Goal: Task Accomplishment & Management: Manage account settings

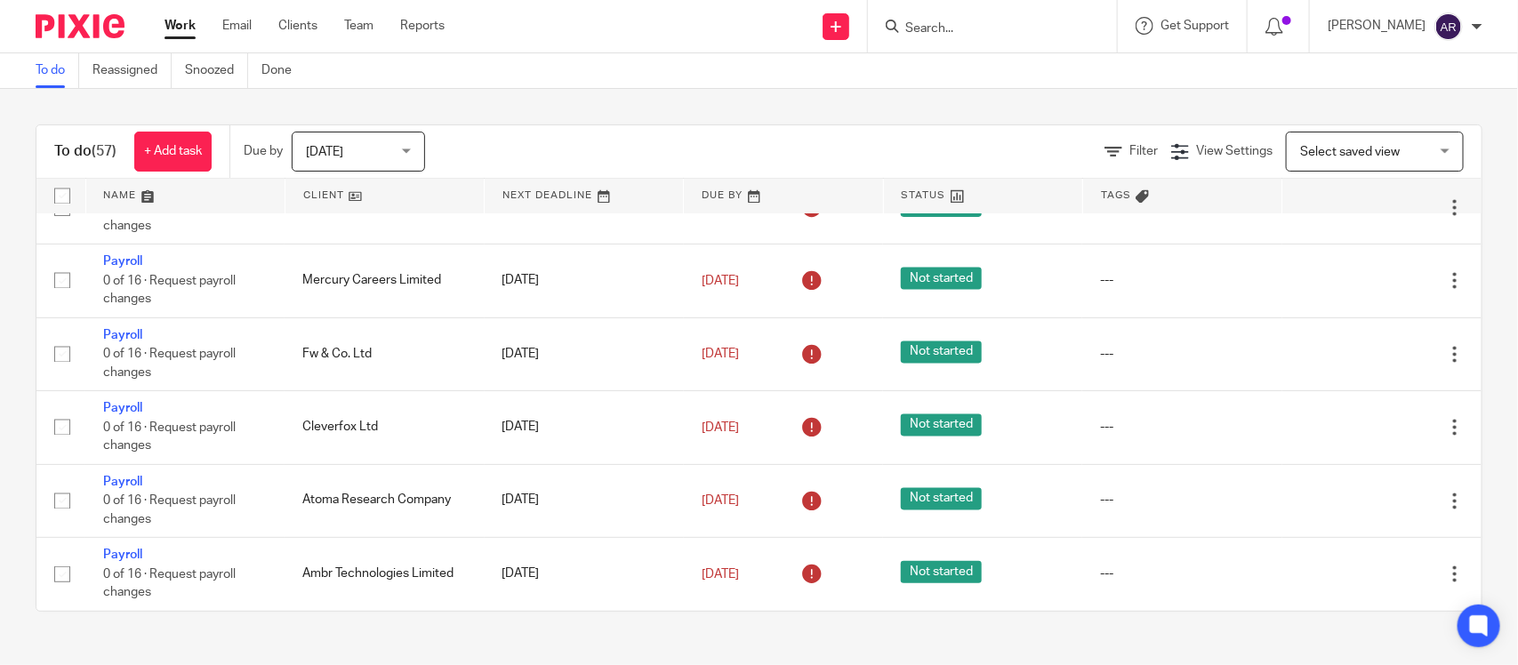
scroll to position [5073, 0]
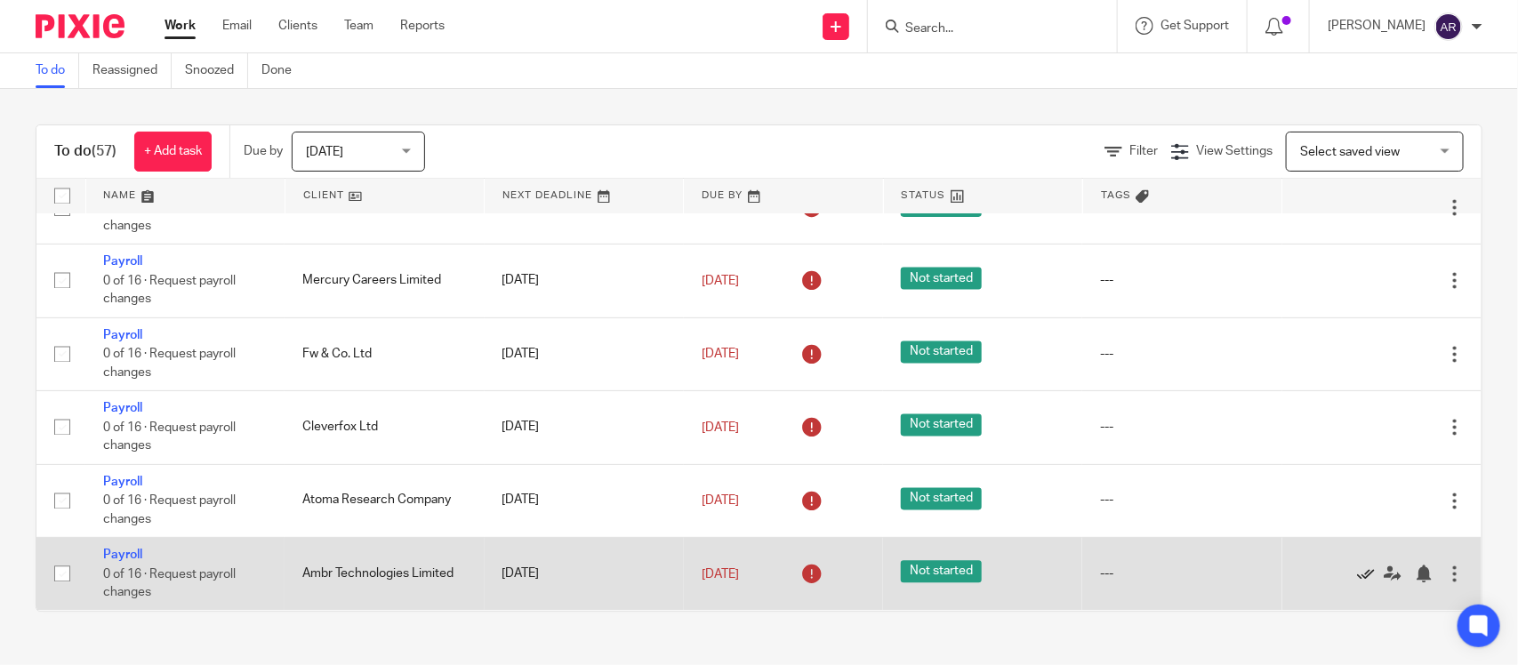
click at [1357, 572] on icon at bounding box center [1366, 575] width 18 height 18
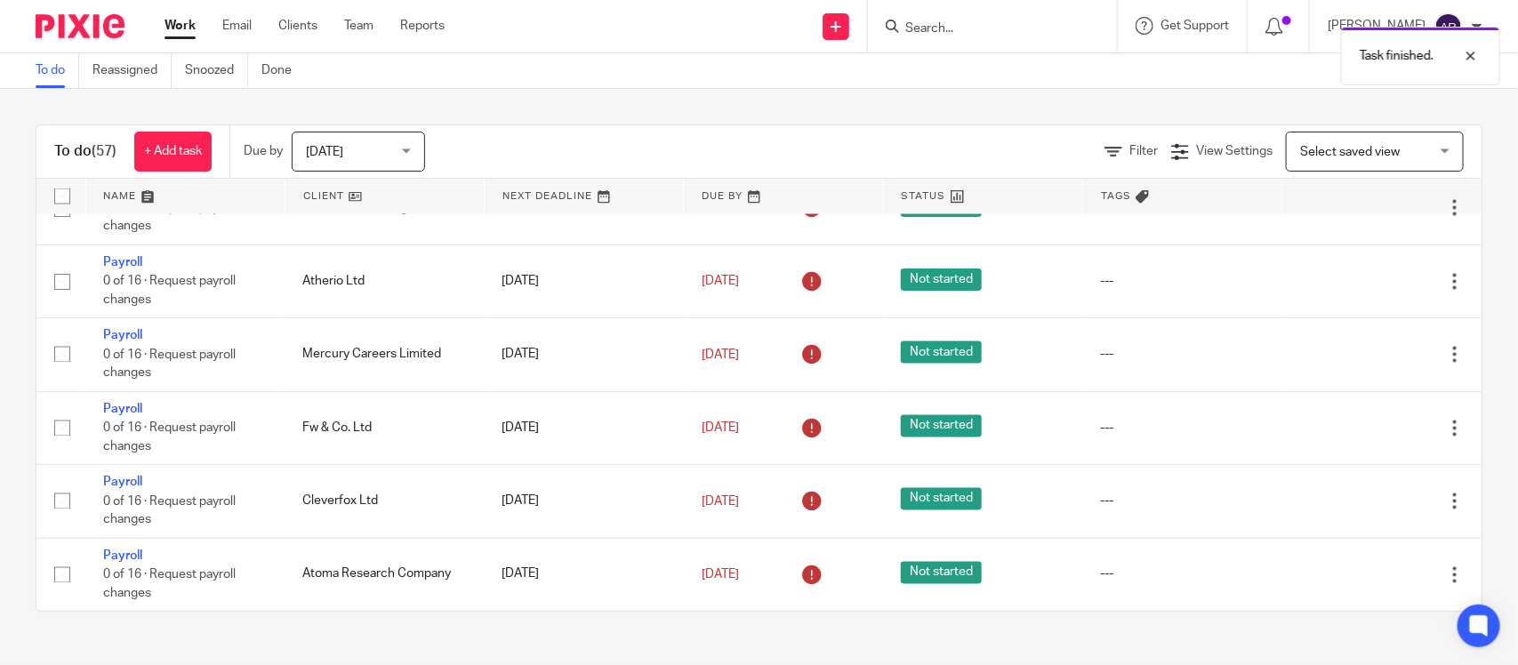
scroll to position [4999, 0]
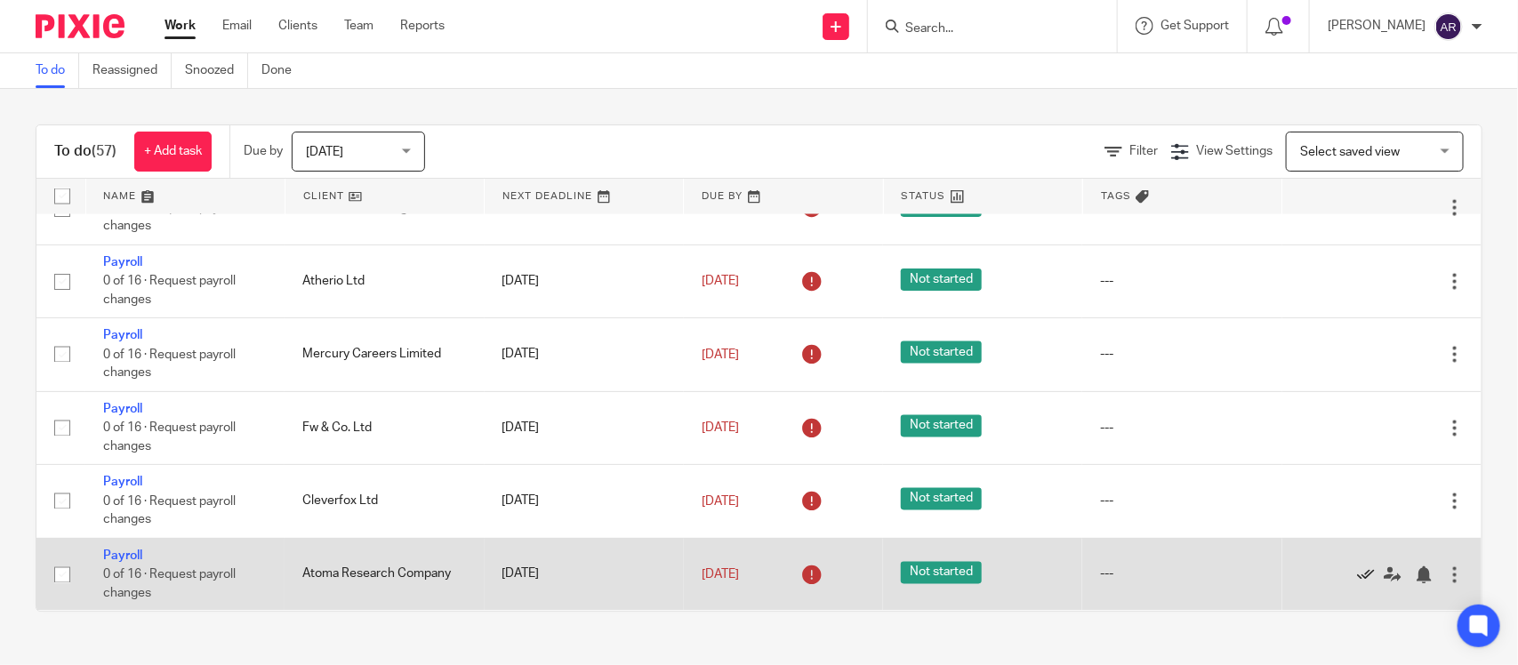
click at [1357, 572] on icon at bounding box center [1366, 575] width 18 height 18
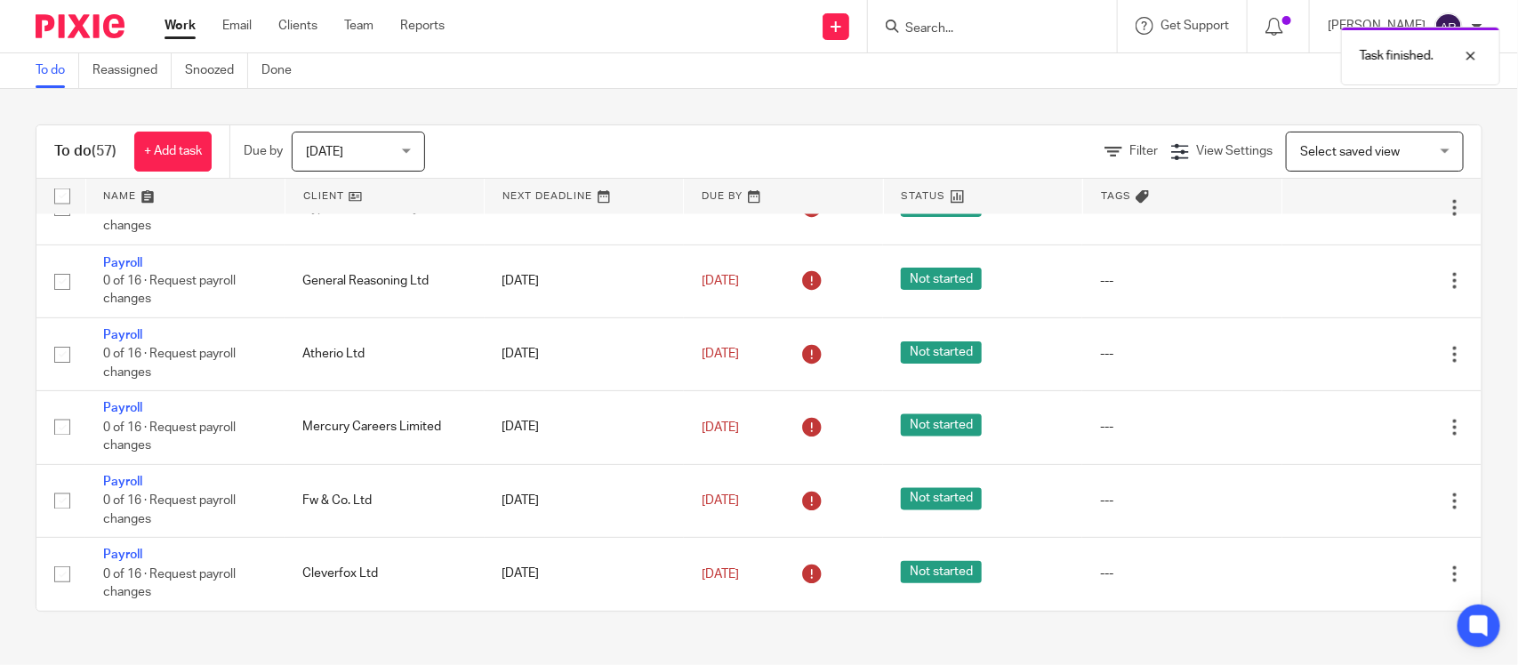
scroll to position [4926, 0]
click at [1357, 572] on icon at bounding box center [1366, 575] width 18 height 18
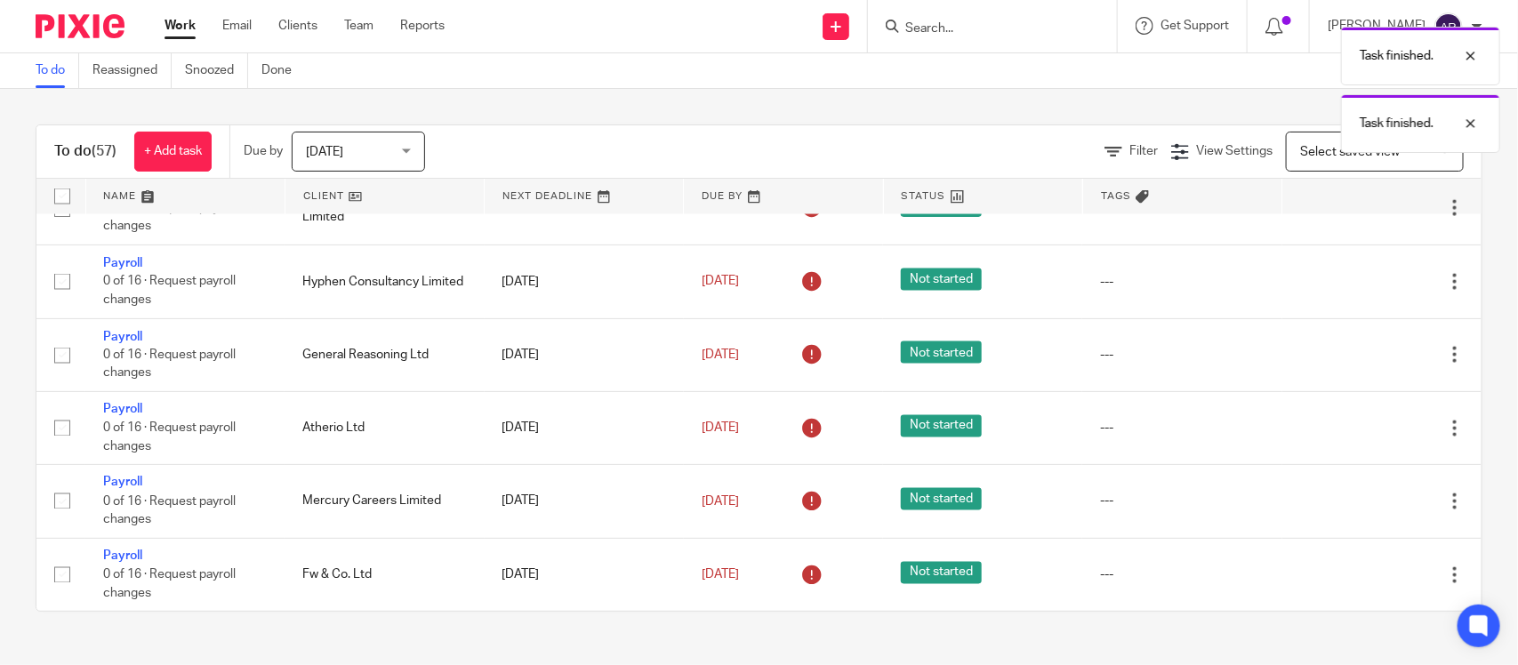
scroll to position [4853, 0]
click at [1357, 572] on icon at bounding box center [1366, 575] width 18 height 18
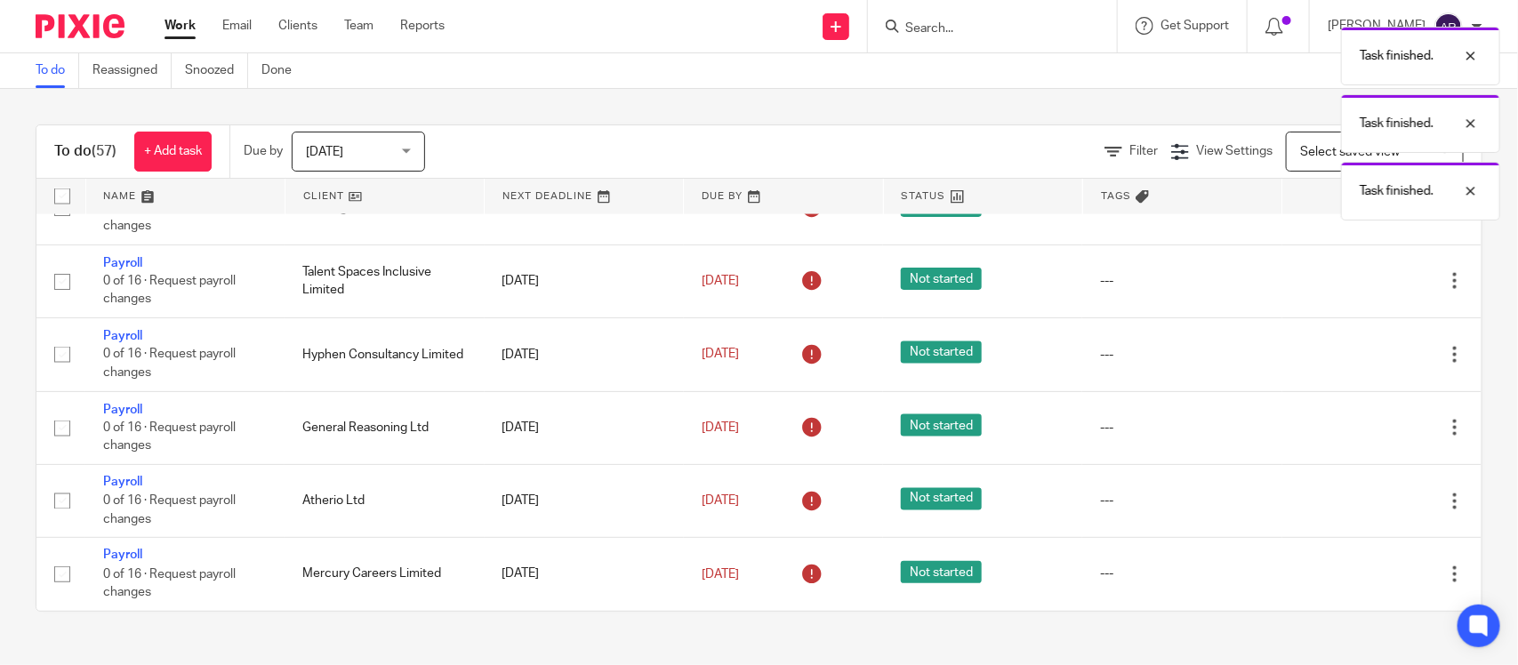
scroll to position [4780, 0]
click at [1357, 572] on icon at bounding box center [1366, 575] width 18 height 18
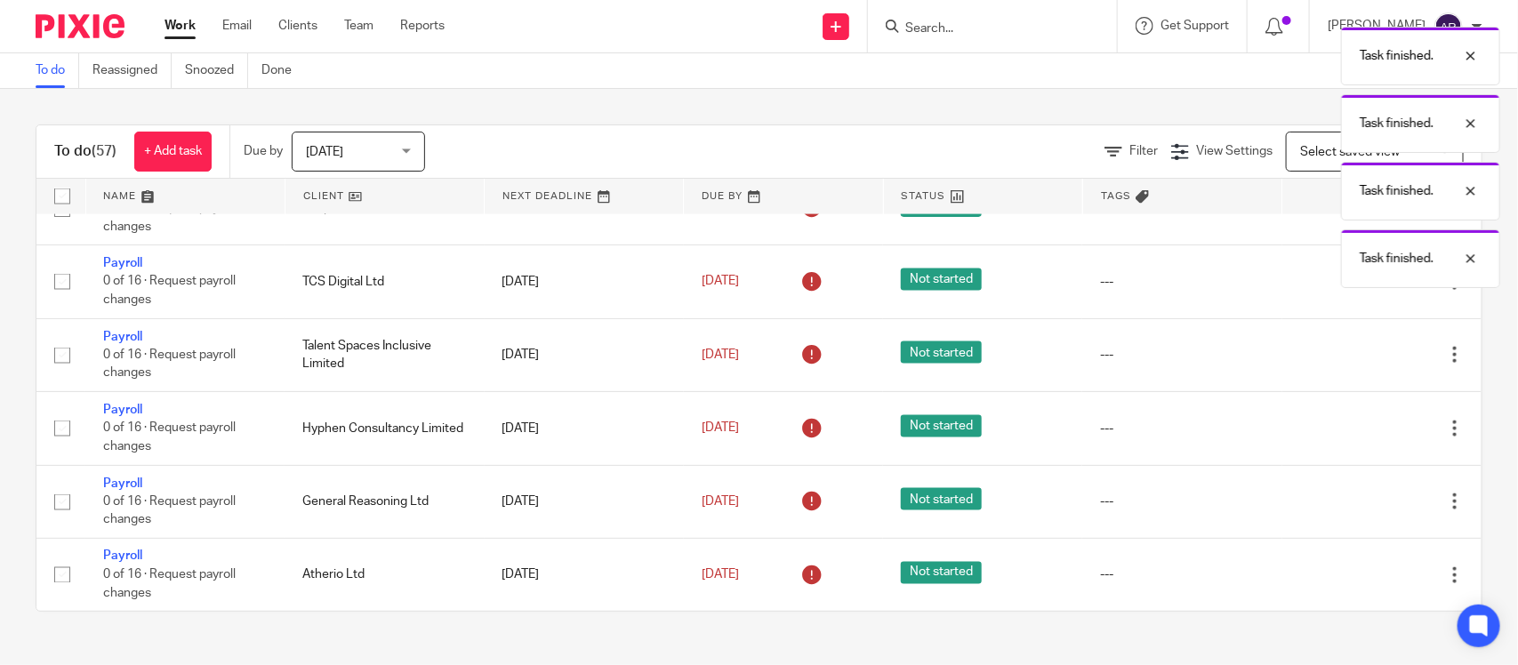
scroll to position [4706, 0]
click at [1357, 572] on icon at bounding box center [1366, 575] width 18 height 18
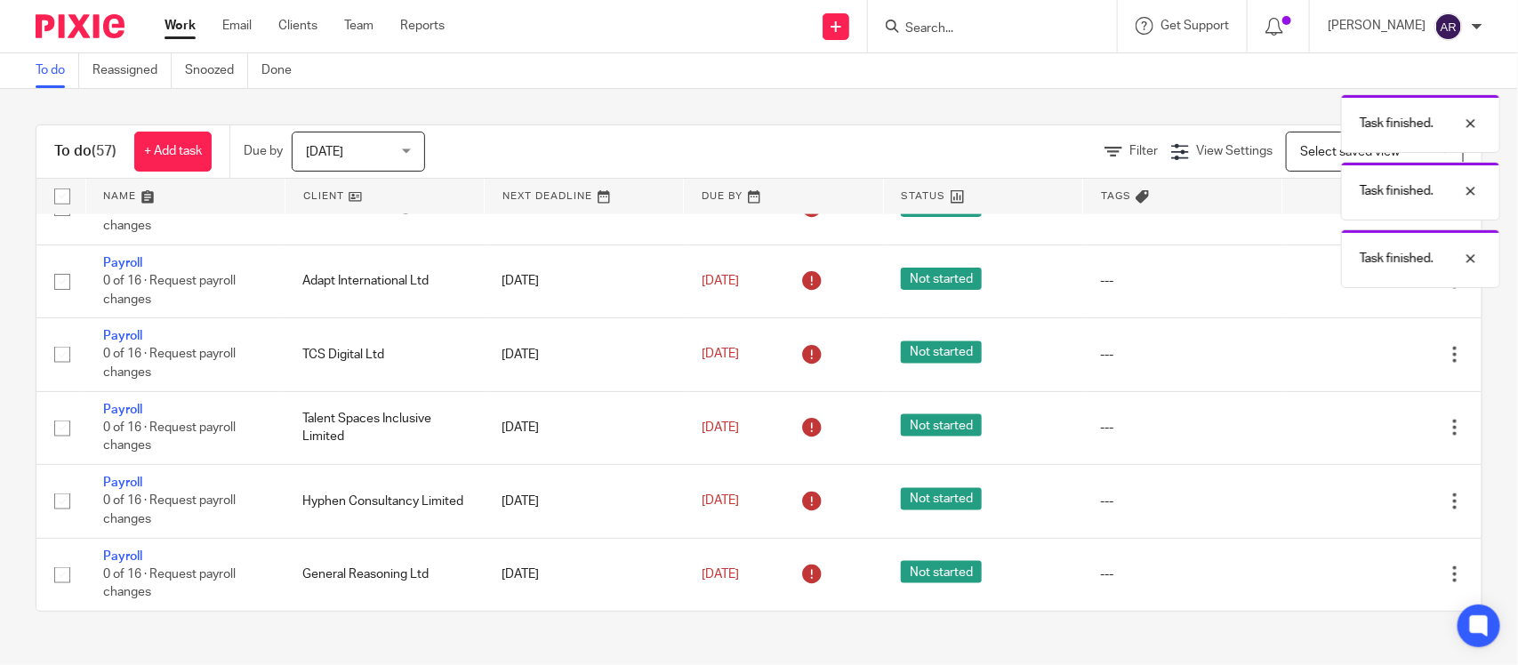
scroll to position [4634, 0]
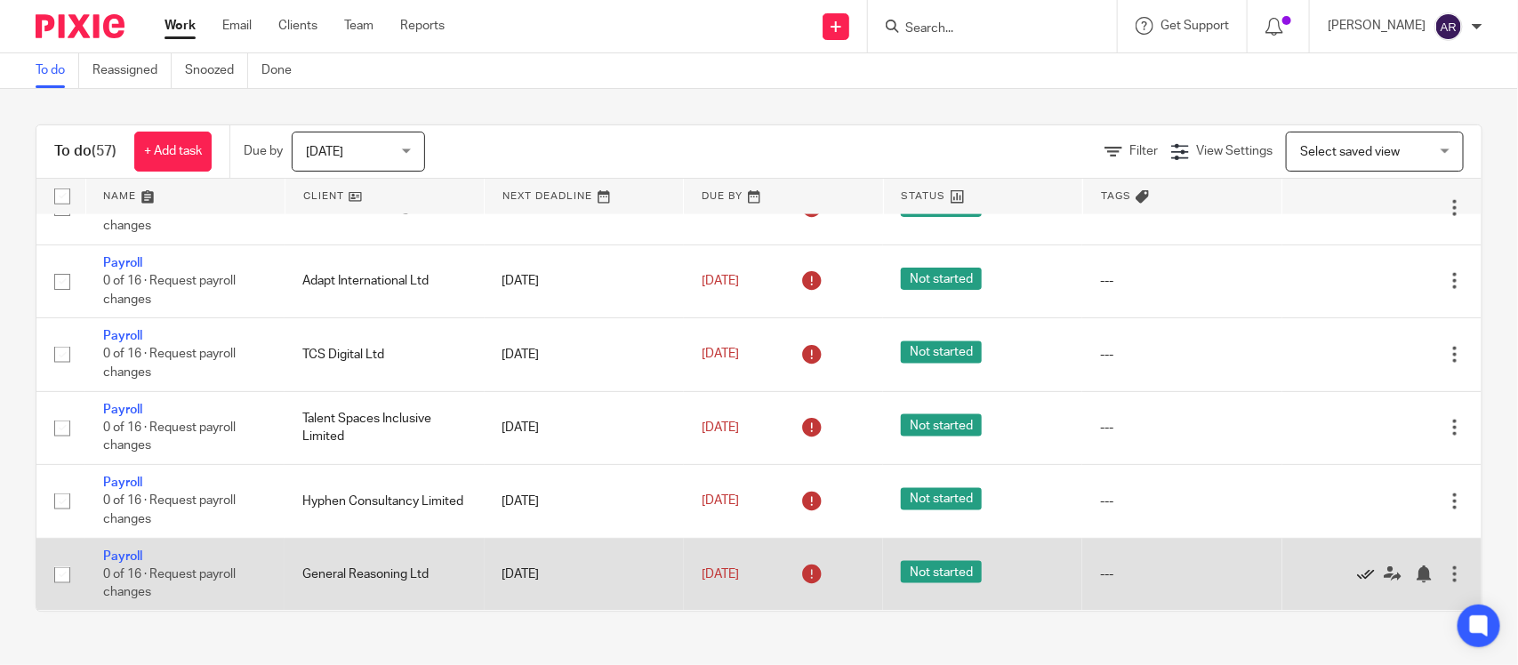
click at [1357, 571] on icon at bounding box center [1366, 575] width 18 height 18
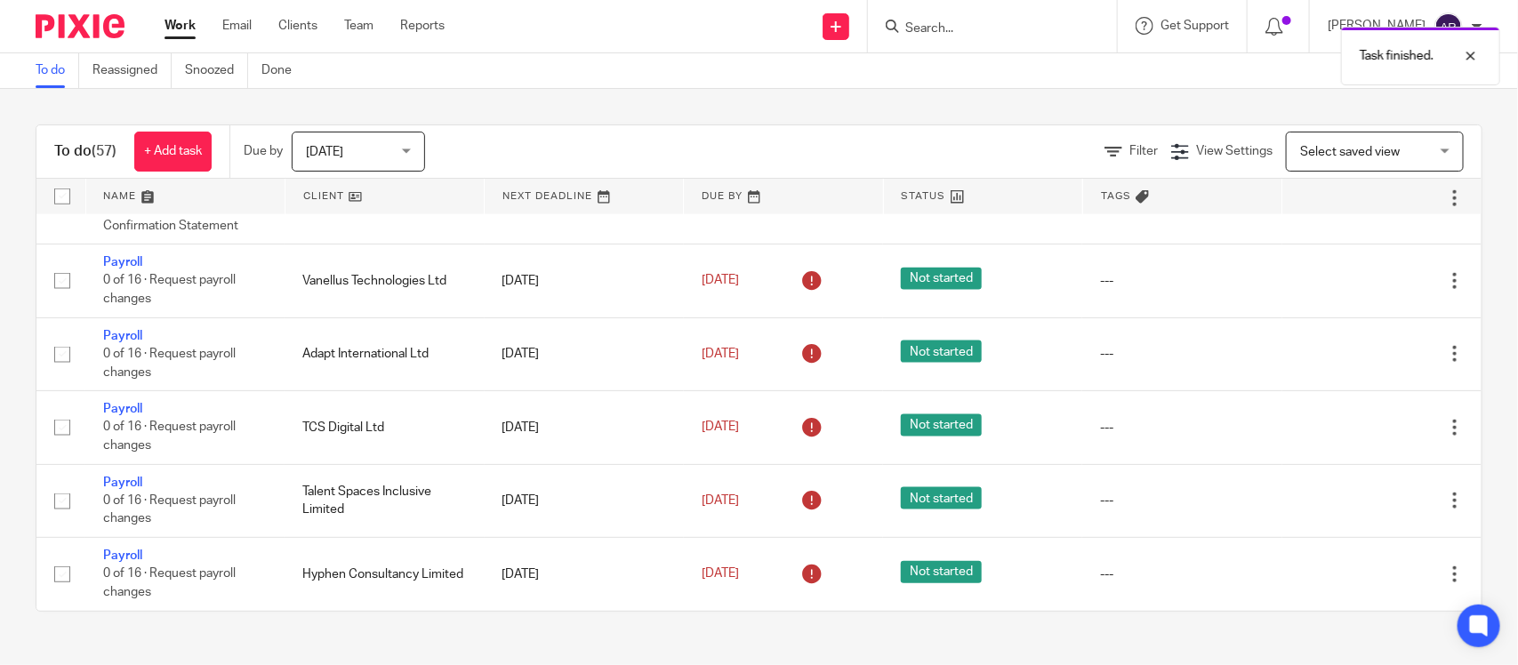
scroll to position [4560, 0]
click at [1357, 571] on icon at bounding box center [1366, 575] width 18 height 18
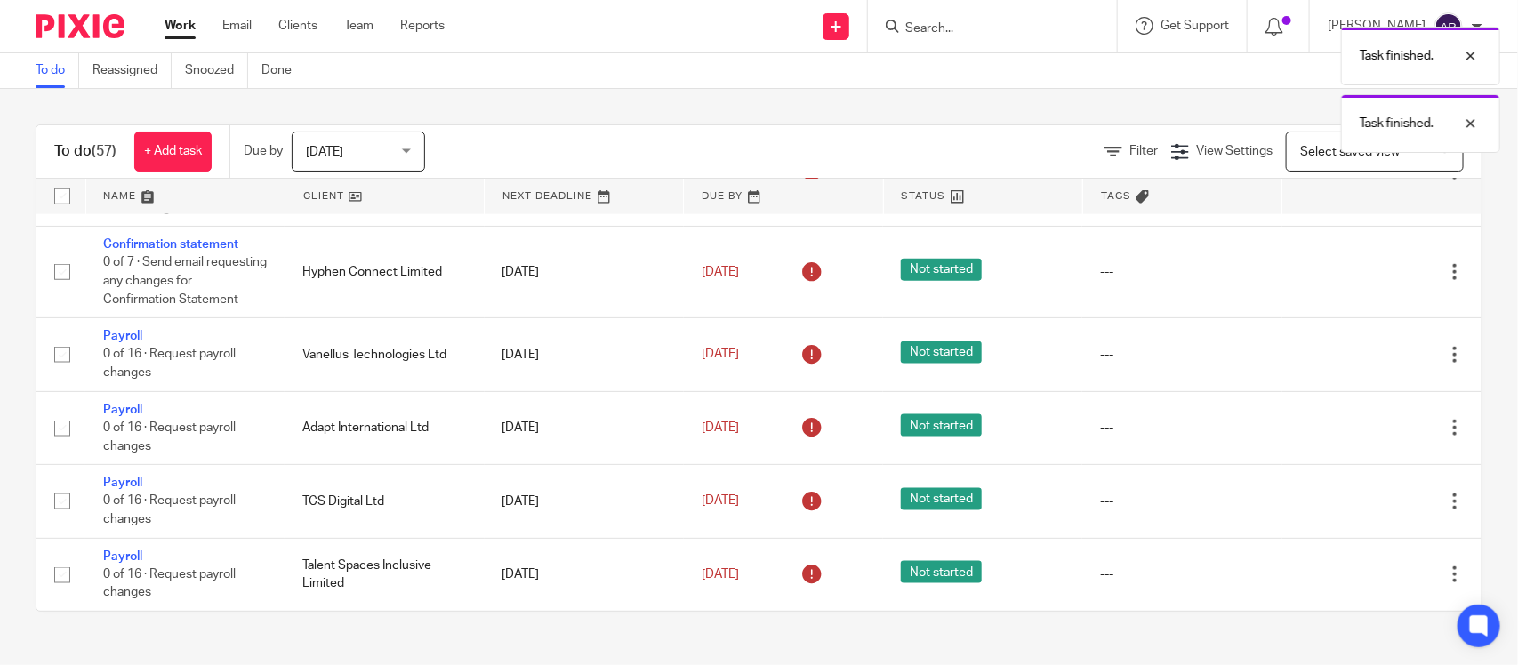
scroll to position [4488, 0]
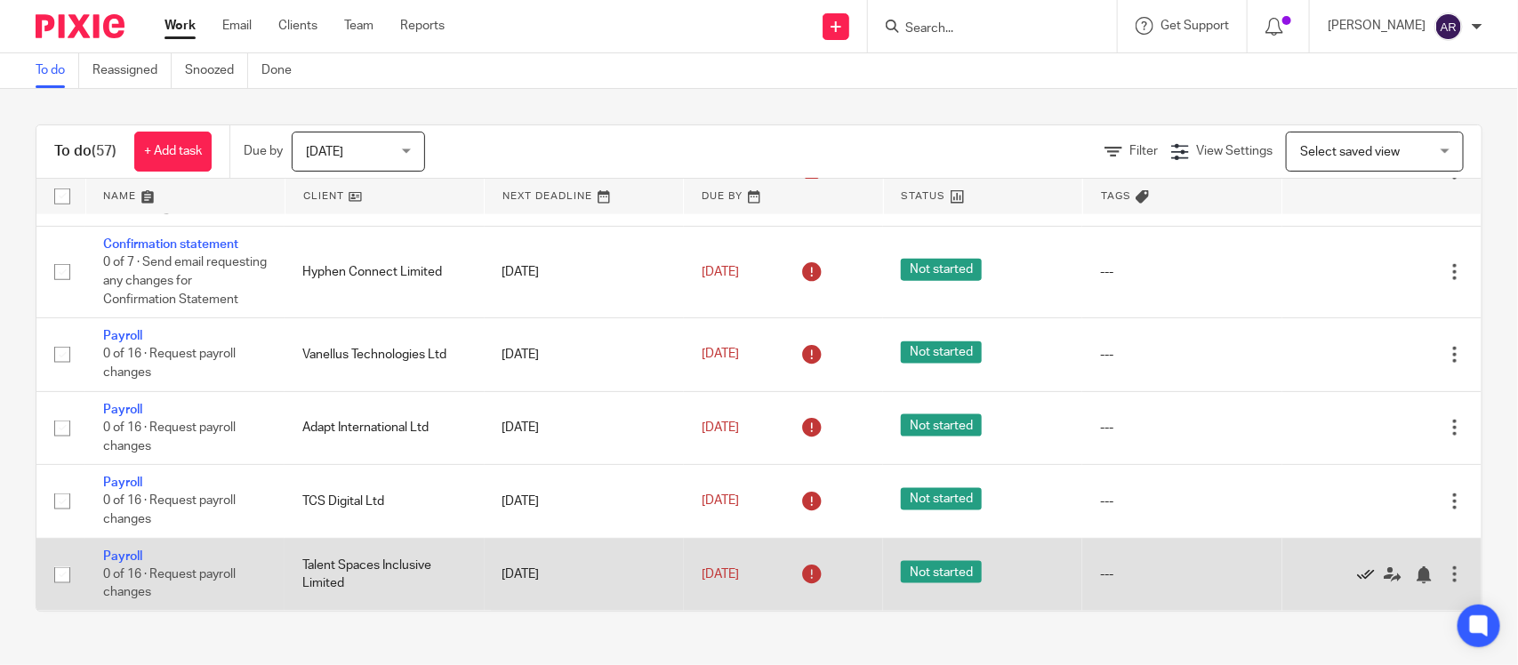
click at [1357, 579] on icon at bounding box center [1366, 575] width 18 height 18
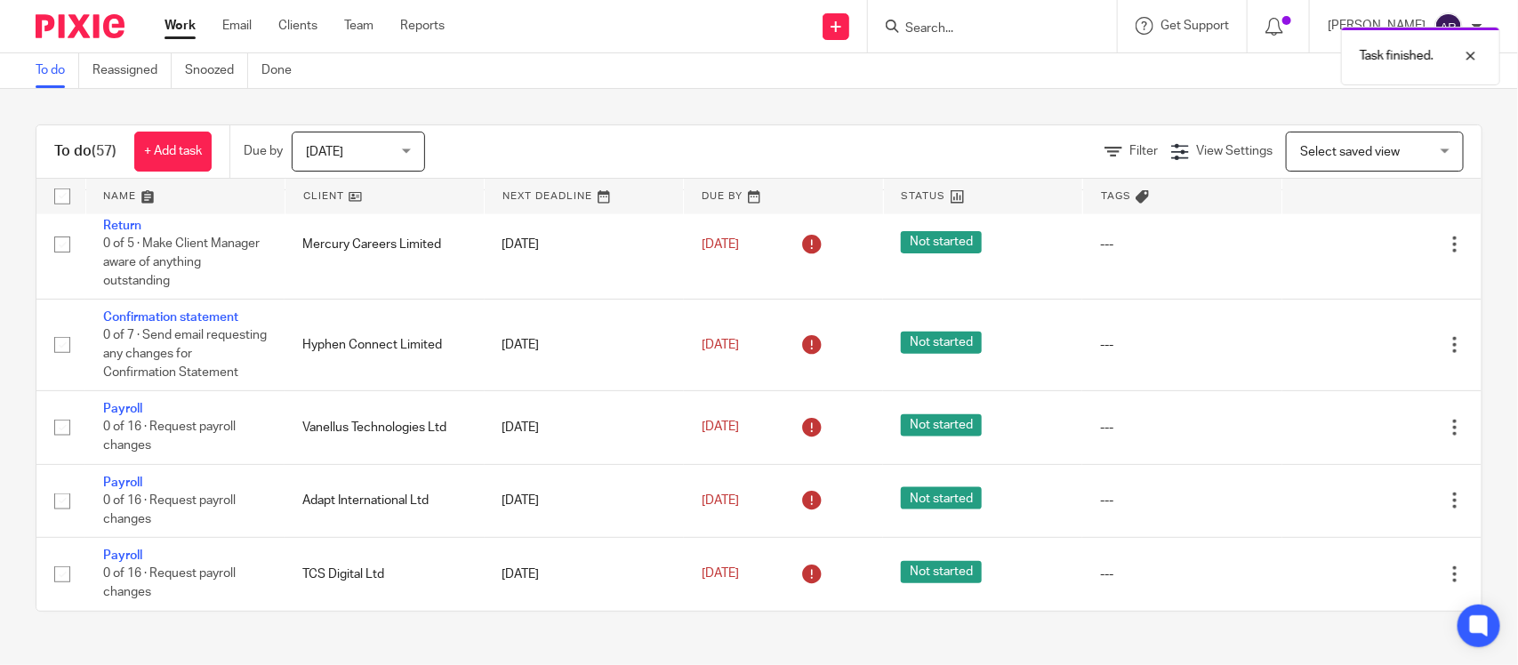
click at [1357, 579] on icon at bounding box center [1366, 575] width 18 height 18
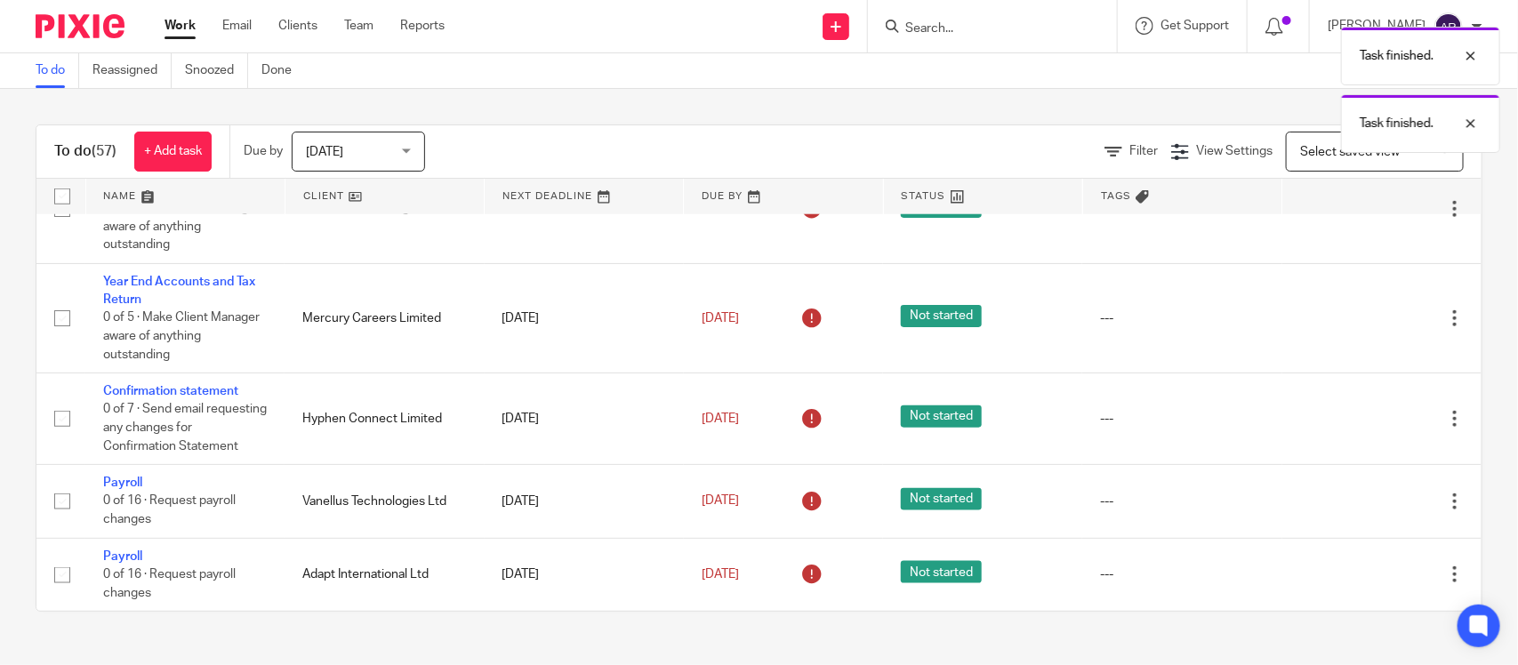
click at [1357, 579] on icon at bounding box center [1366, 575] width 18 height 18
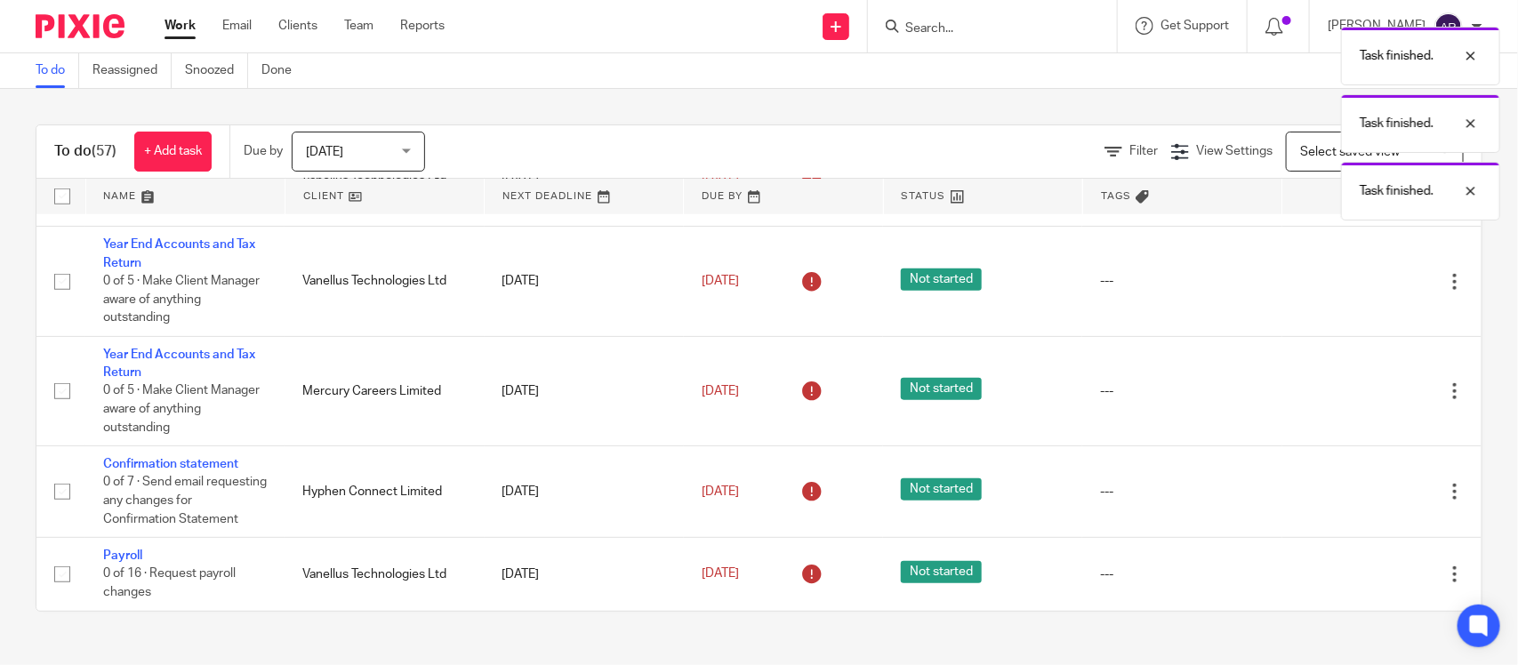
click at [1357, 579] on icon at bounding box center [1366, 575] width 18 height 18
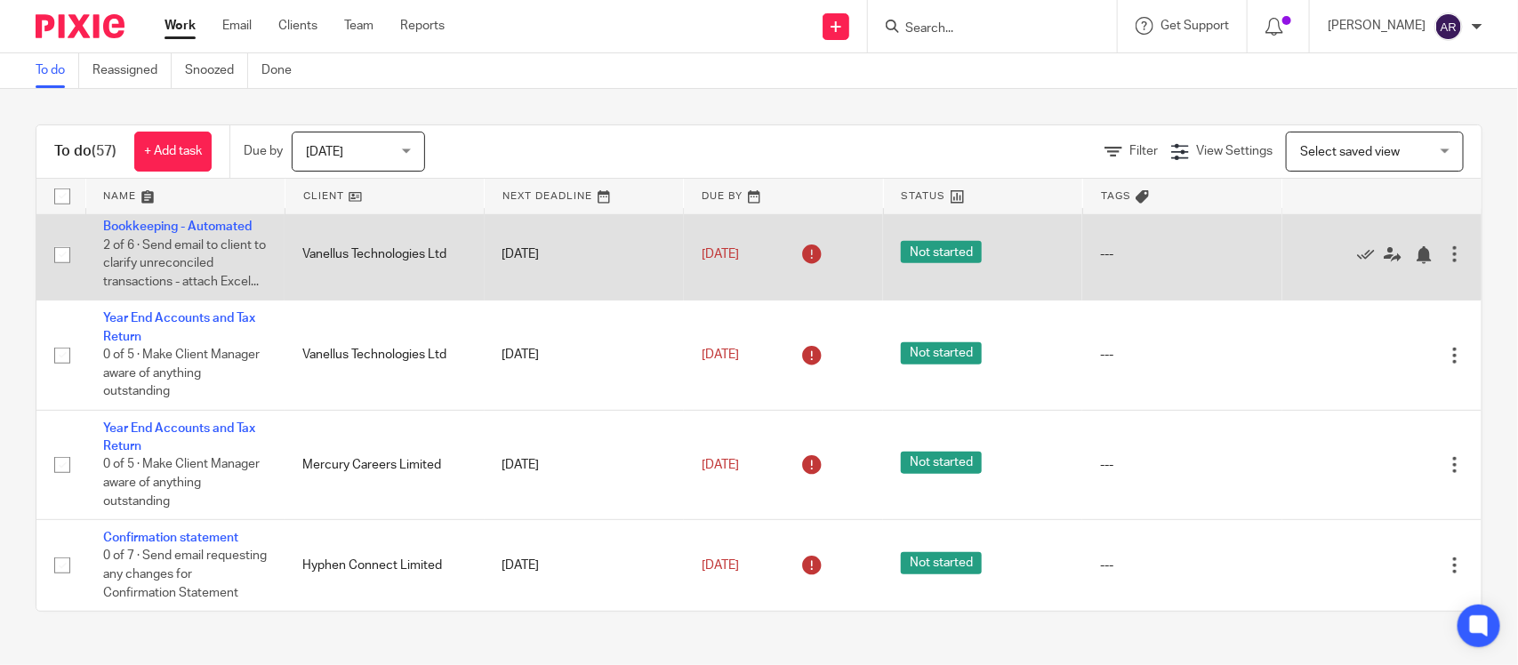
scroll to position [4194, 0]
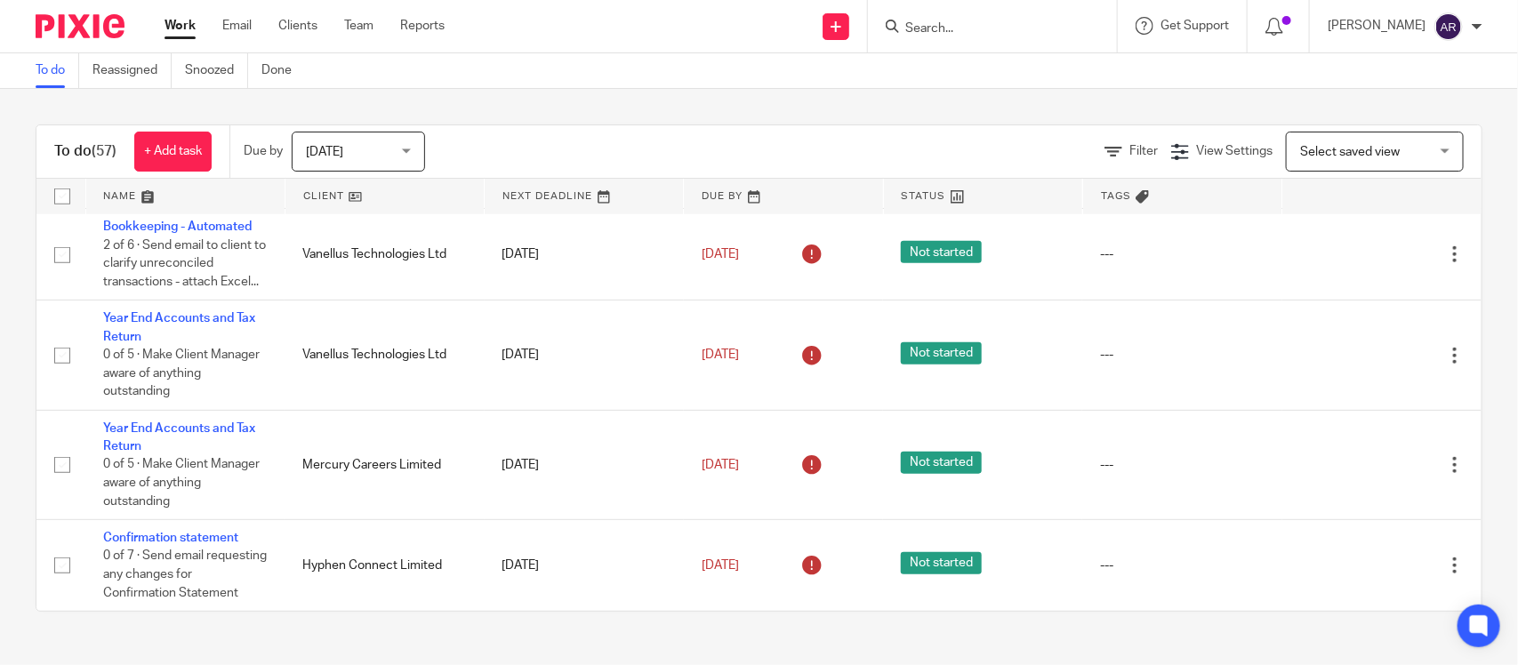
click at [903, 15] on form at bounding box center [997, 26] width 189 height 22
click at [868, 23] on div "Task finished." at bounding box center [1130, 52] width 742 height 68
click at [872, 24] on div "Task finished." at bounding box center [1130, 52] width 742 height 68
click at [909, 22] on div "Task finished." at bounding box center [1130, 52] width 742 height 68
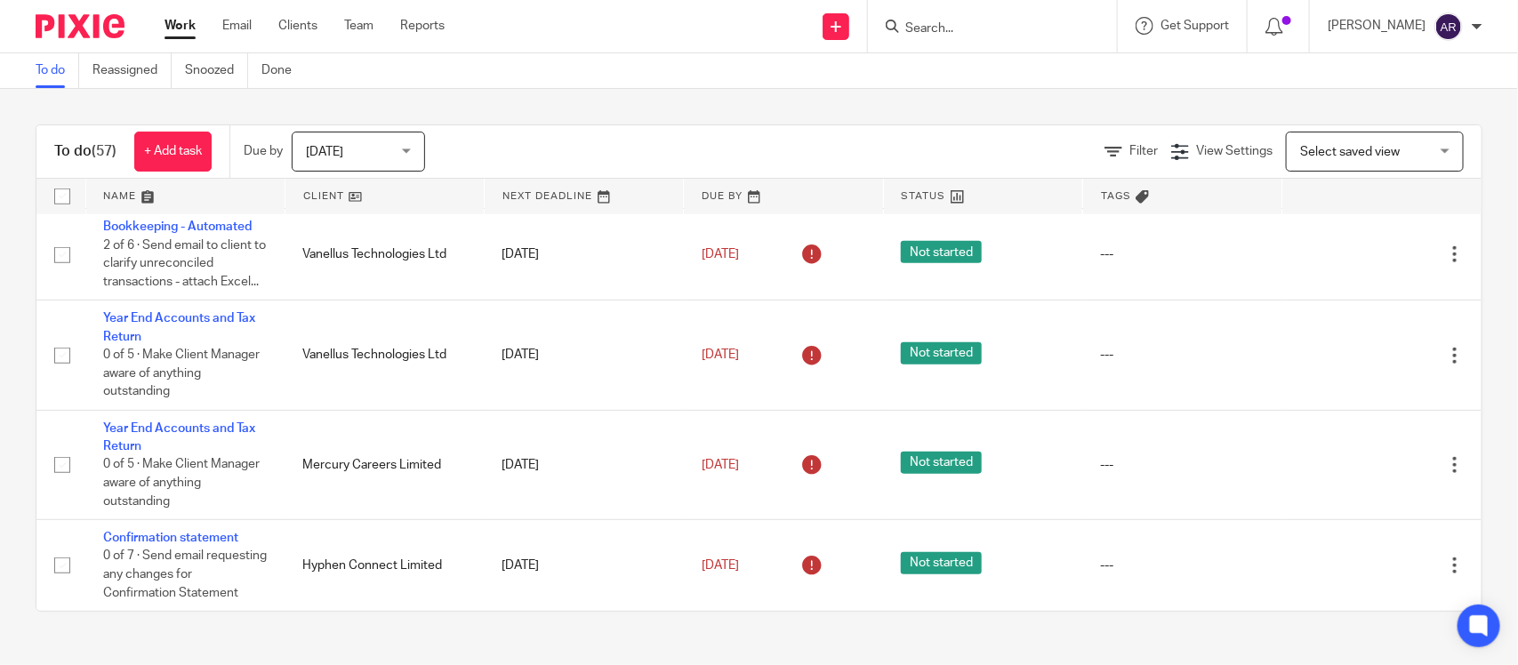
click at [909, 22] on div "Task finished." at bounding box center [1130, 52] width 742 height 68
click at [890, 25] on div "Task finished." at bounding box center [1130, 52] width 742 height 68
click at [871, 33] on div "Task finished." at bounding box center [1130, 52] width 742 height 68
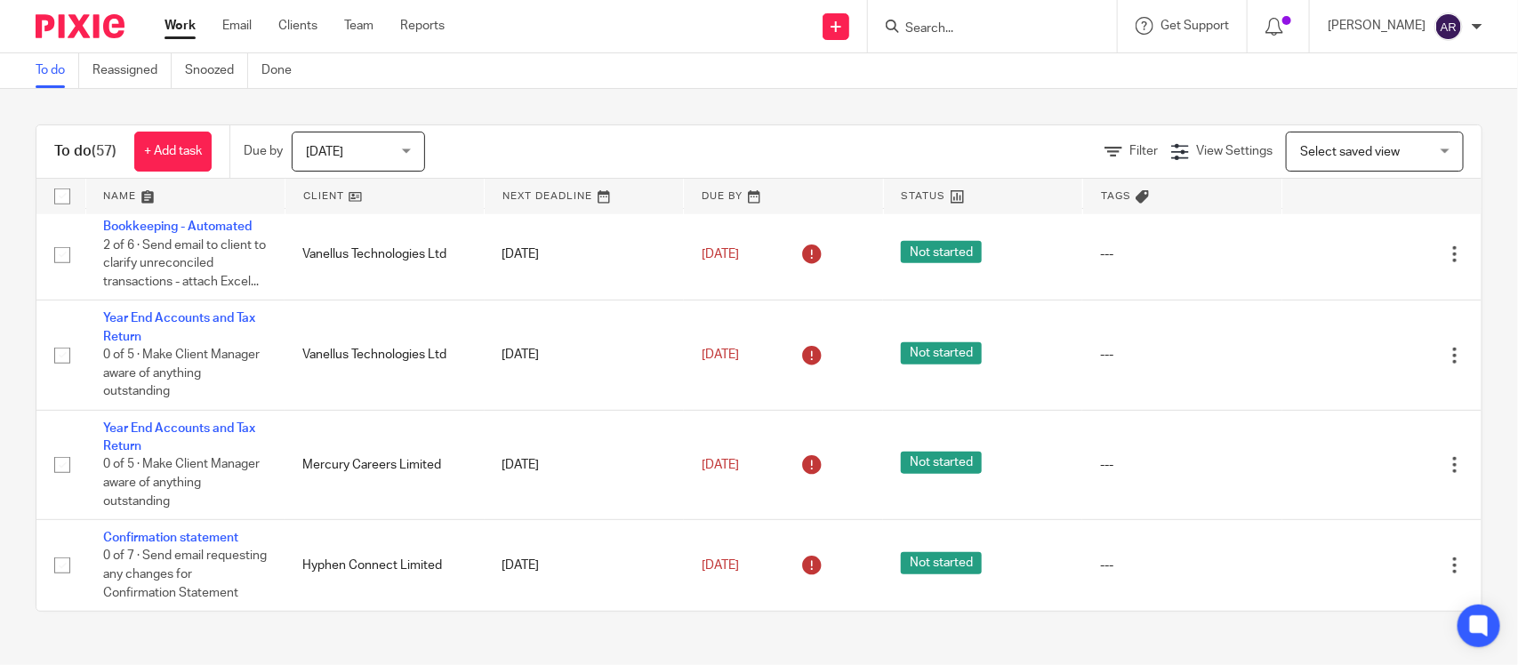
click at [869, 28] on div "Task finished." at bounding box center [1130, 52] width 742 height 68
click at [859, 23] on div "Task finished." at bounding box center [1130, 52] width 742 height 68
click at [863, 24] on div "Task finished." at bounding box center [1130, 52] width 742 height 68
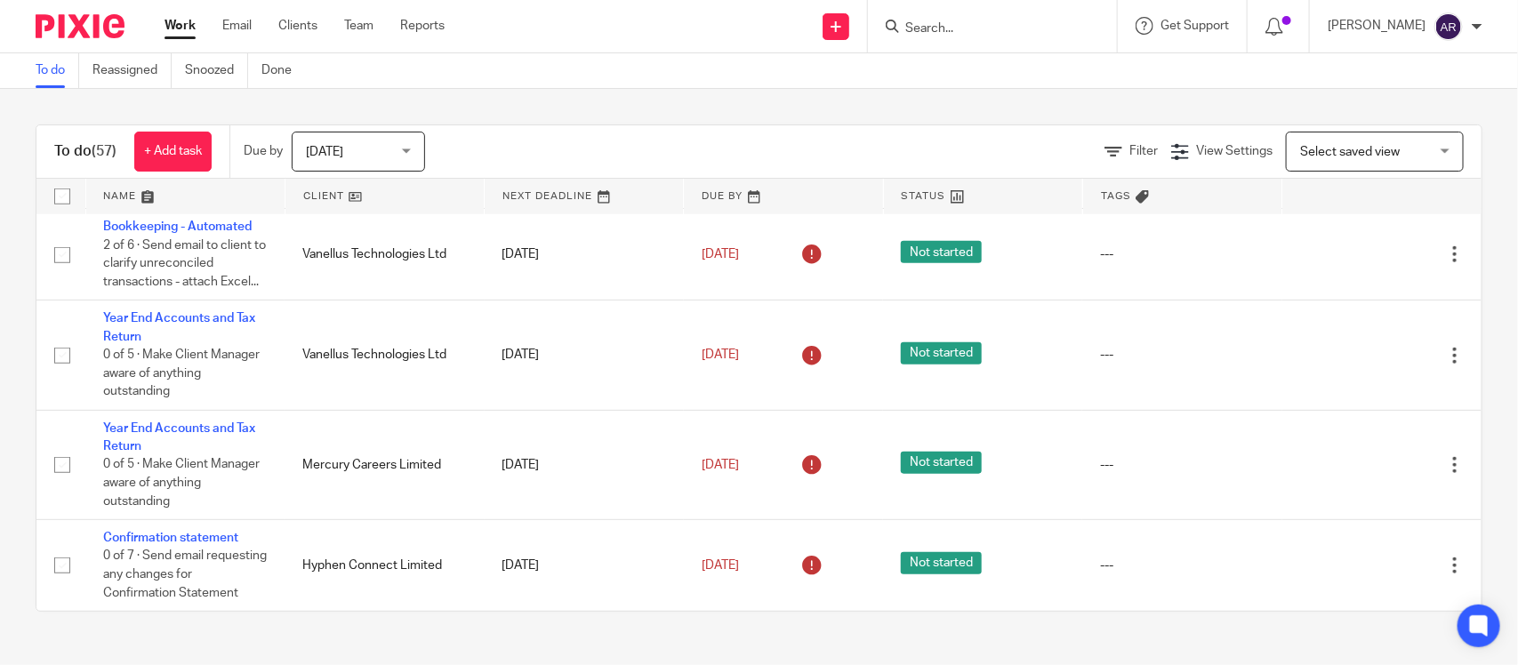
click at [863, 24] on div "Task finished." at bounding box center [1130, 52] width 742 height 68
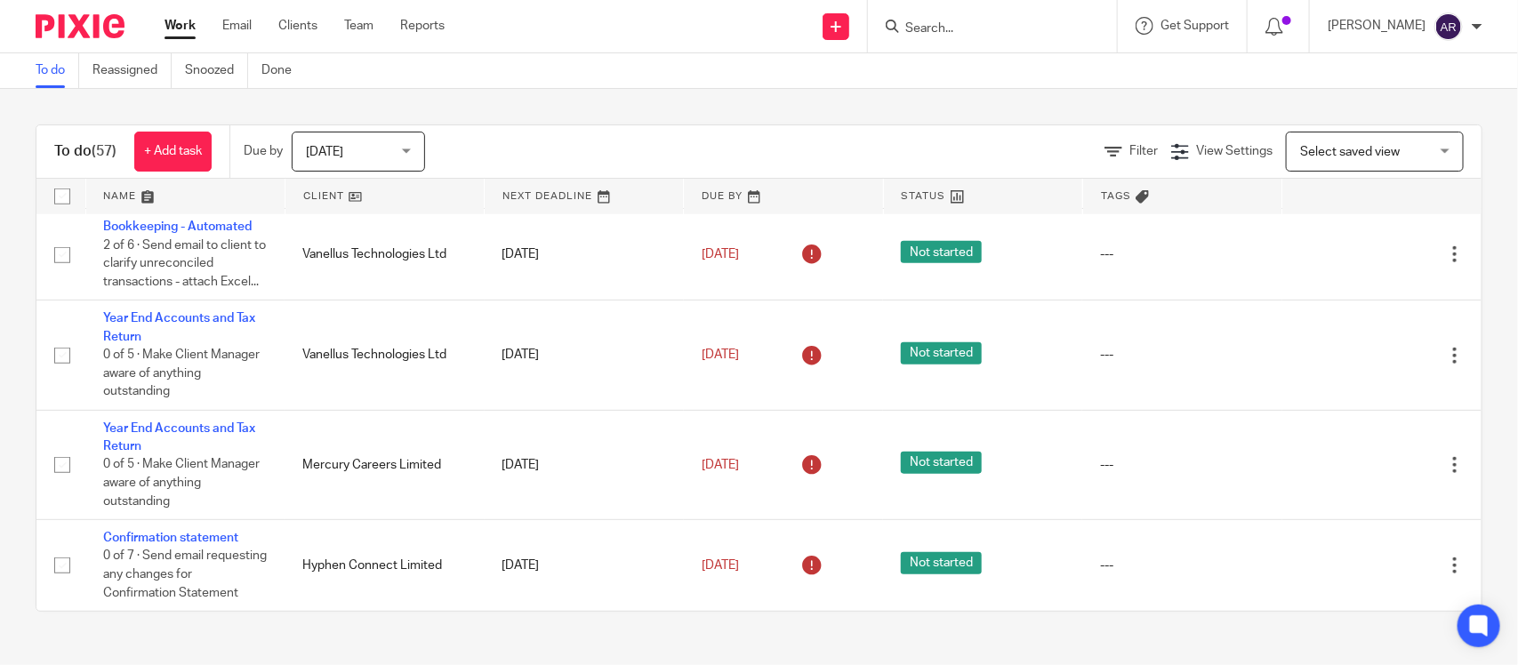
click at [904, 18] on div "Task finished." at bounding box center [1130, 52] width 742 height 68
click at [892, 24] on div "Task finished." at bounding box center [1130, 52] width 742 height 68
click at [238, 33] on link "Email" at bounding box center [236, 26] width 29 height 18
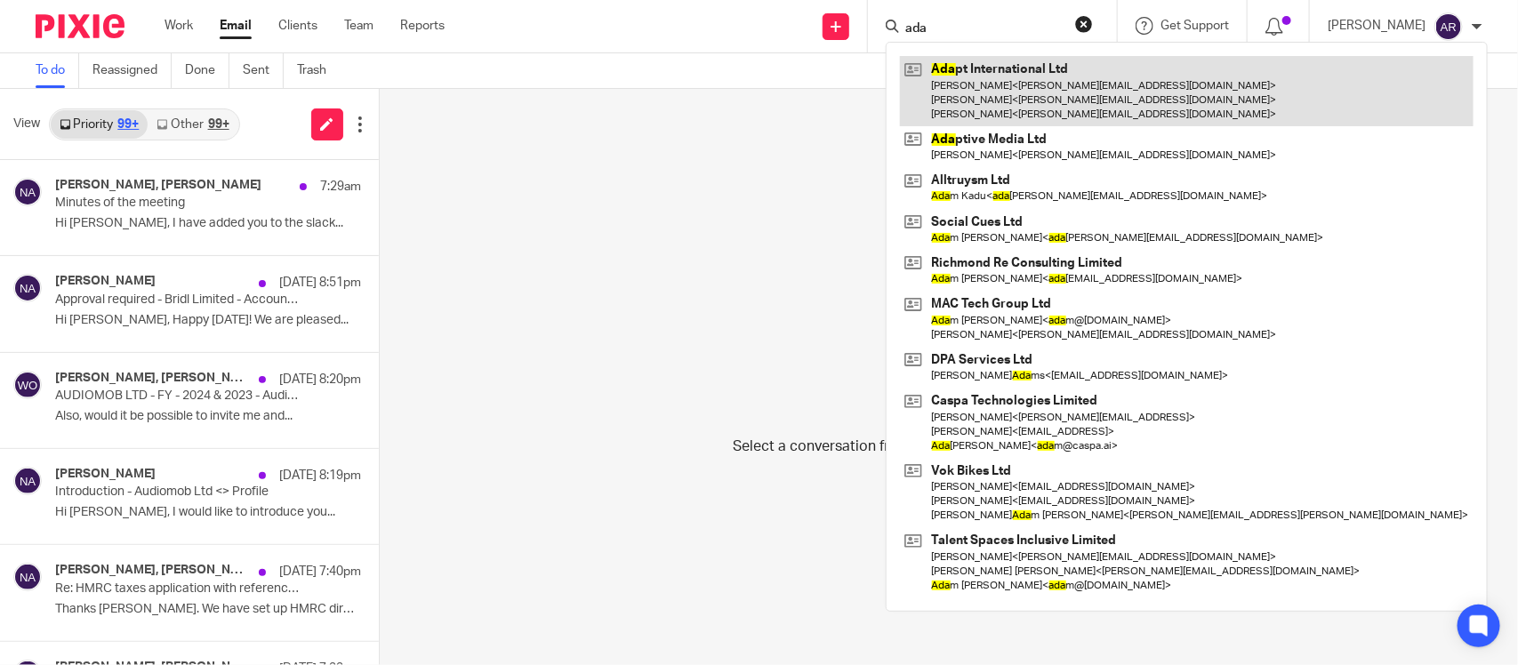
type input "ada"
click at [960, 104] on link at bounding box center [1187, 91] width 574 height 70
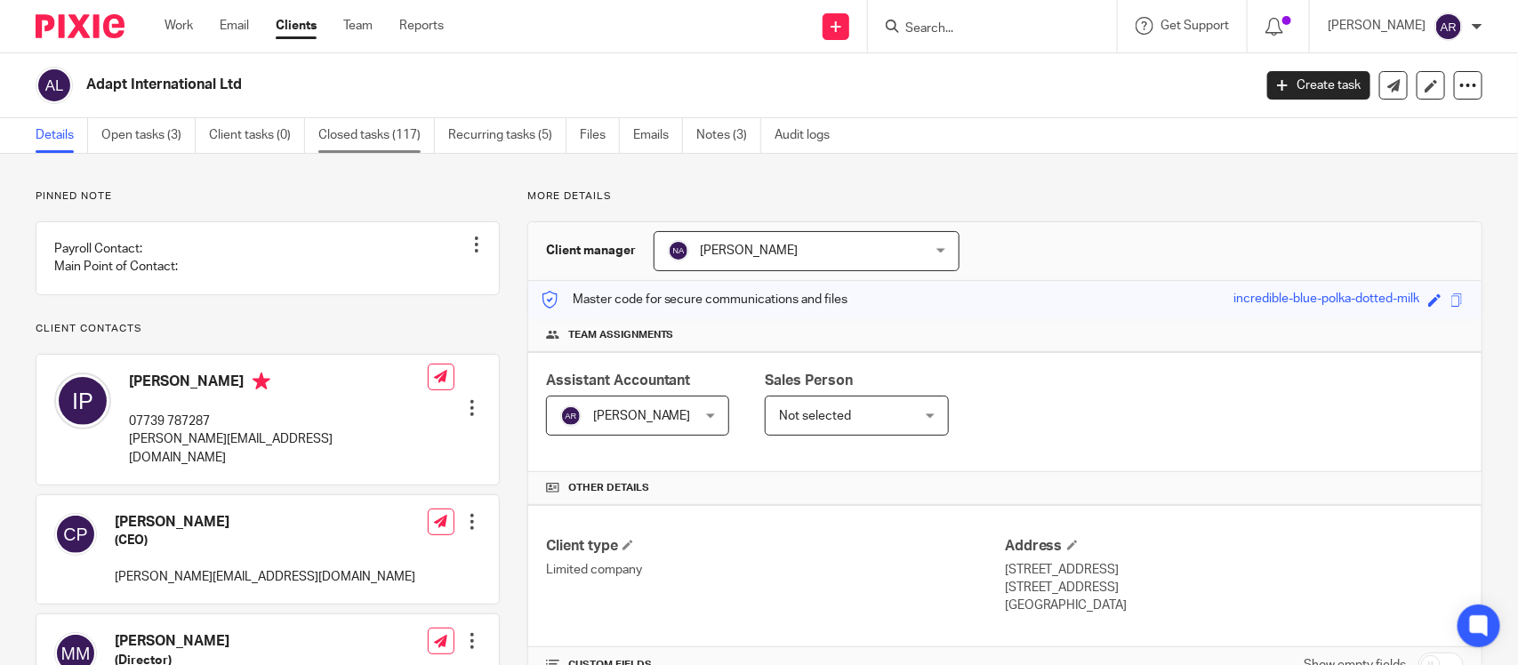
click at [335, 135] on link "Closed tasks (117)" at bounding box center [376, 135] width 116 height 35
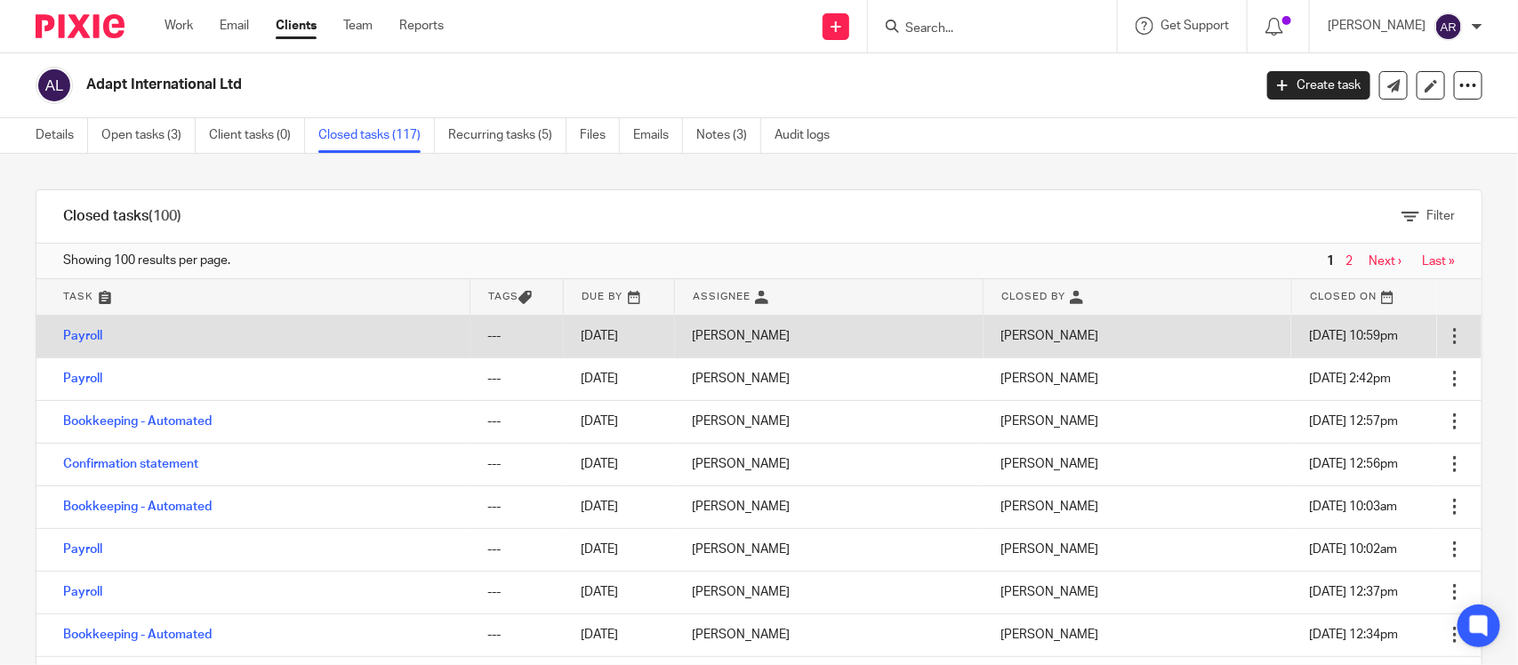
click at [1446, 336] on div at bounding box center [1455, 336] width 18 height 18
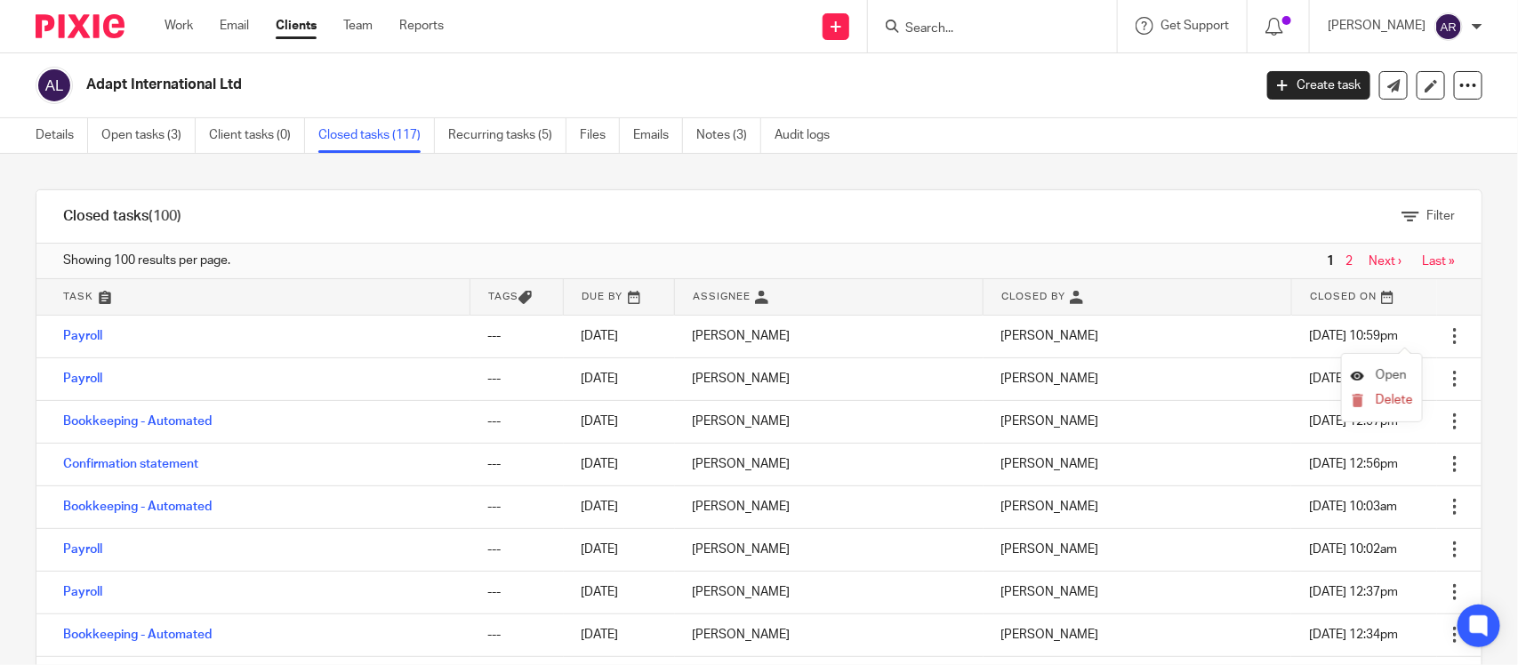
click at [1378, 378] on span "Open" at bounding box center [1391, 375] width 31 height 12
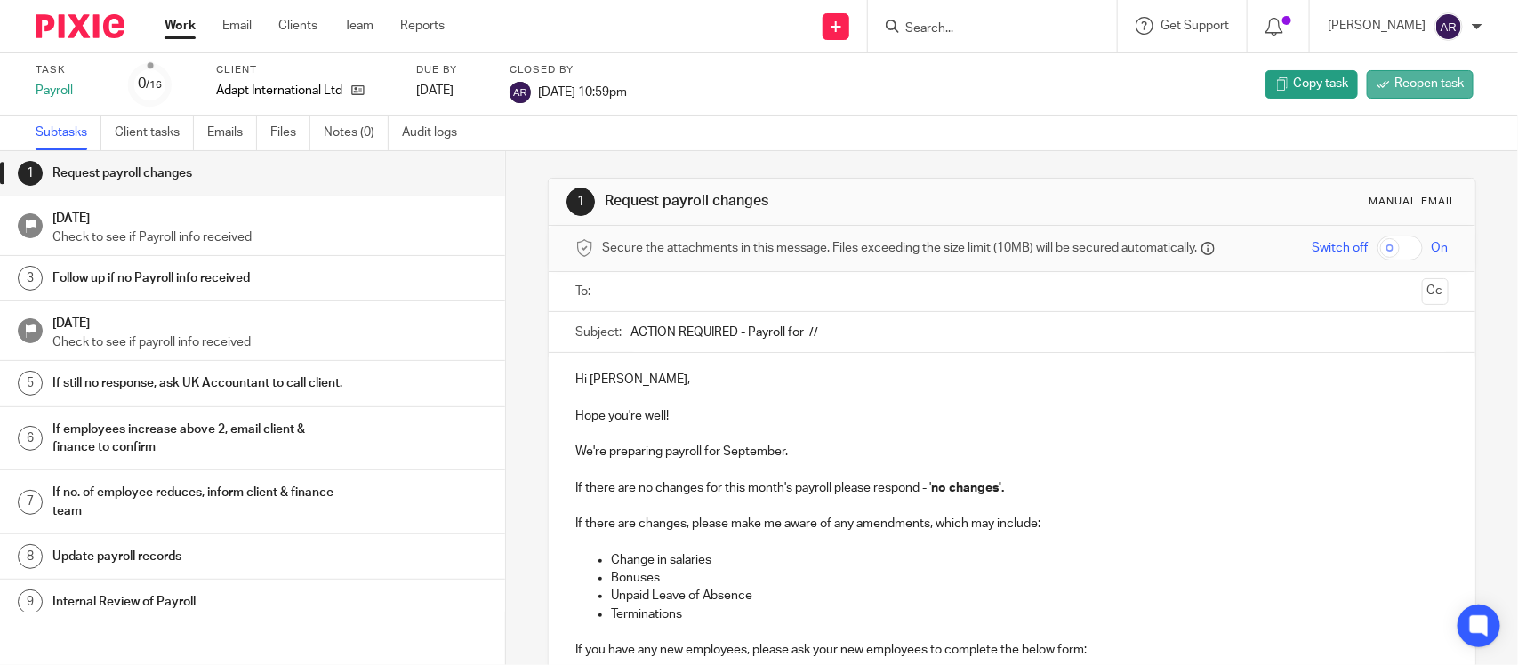
click at [1376, 87] on icon at bounding box center [1382, 83] width 13 height 13
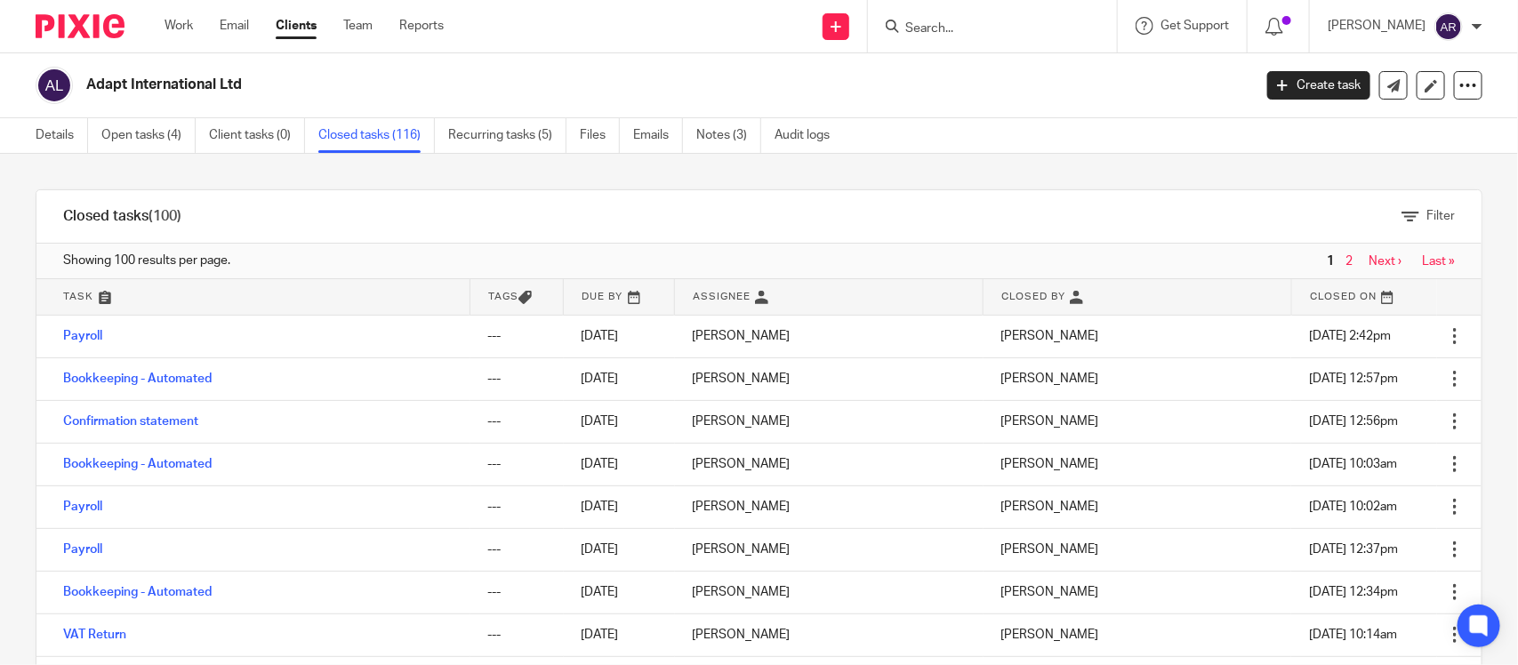
click at [167, 140] on link "Open tasks (4)" at bounding box center [148, 135] width 94 height 35
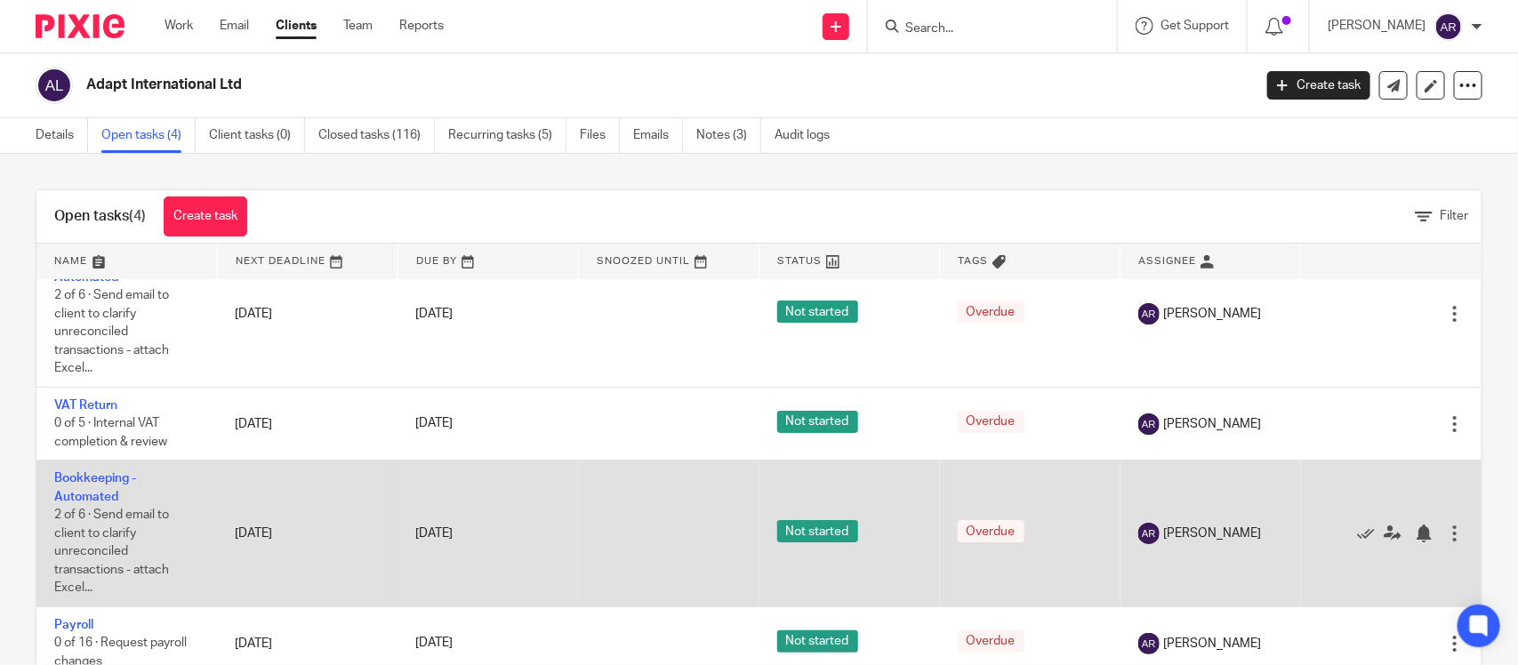
scroll to position [47, 0]
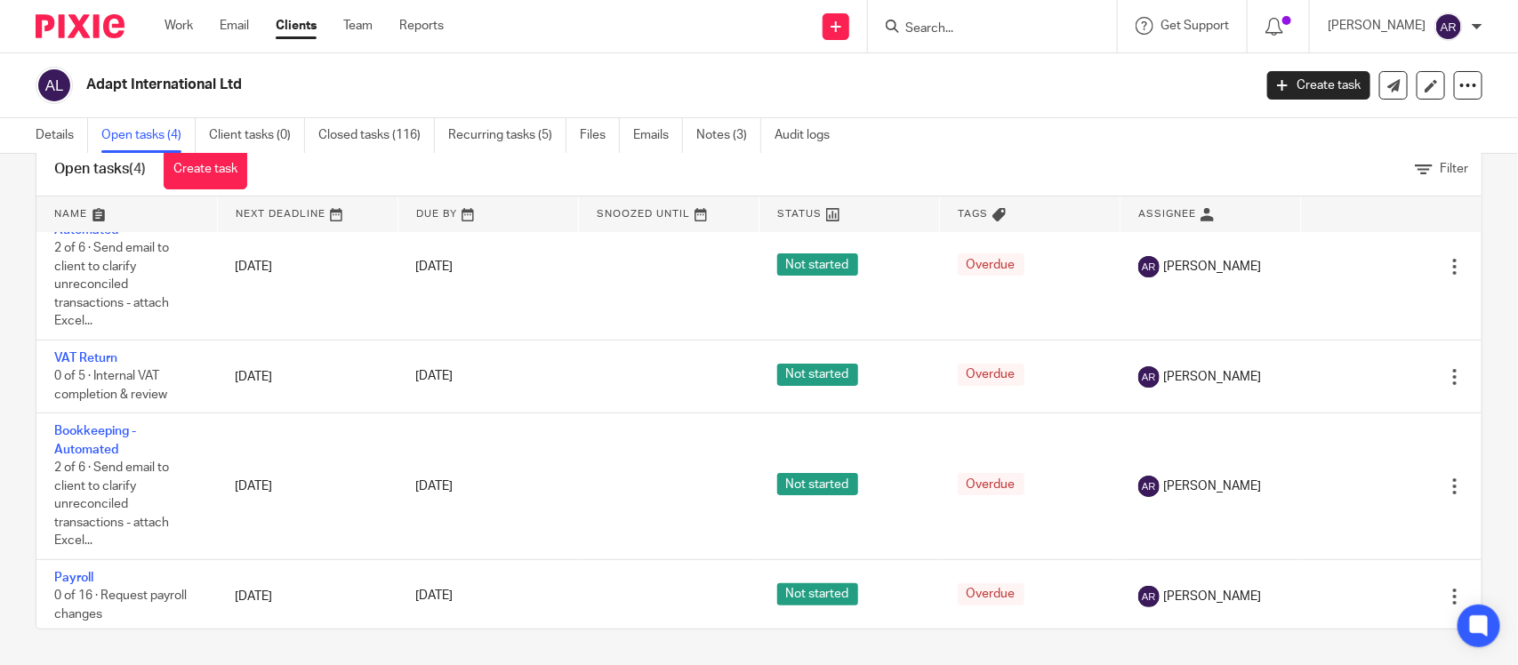
click at [903, 31] on input "Search" at bounding box center [983, 29] width 160 height 16
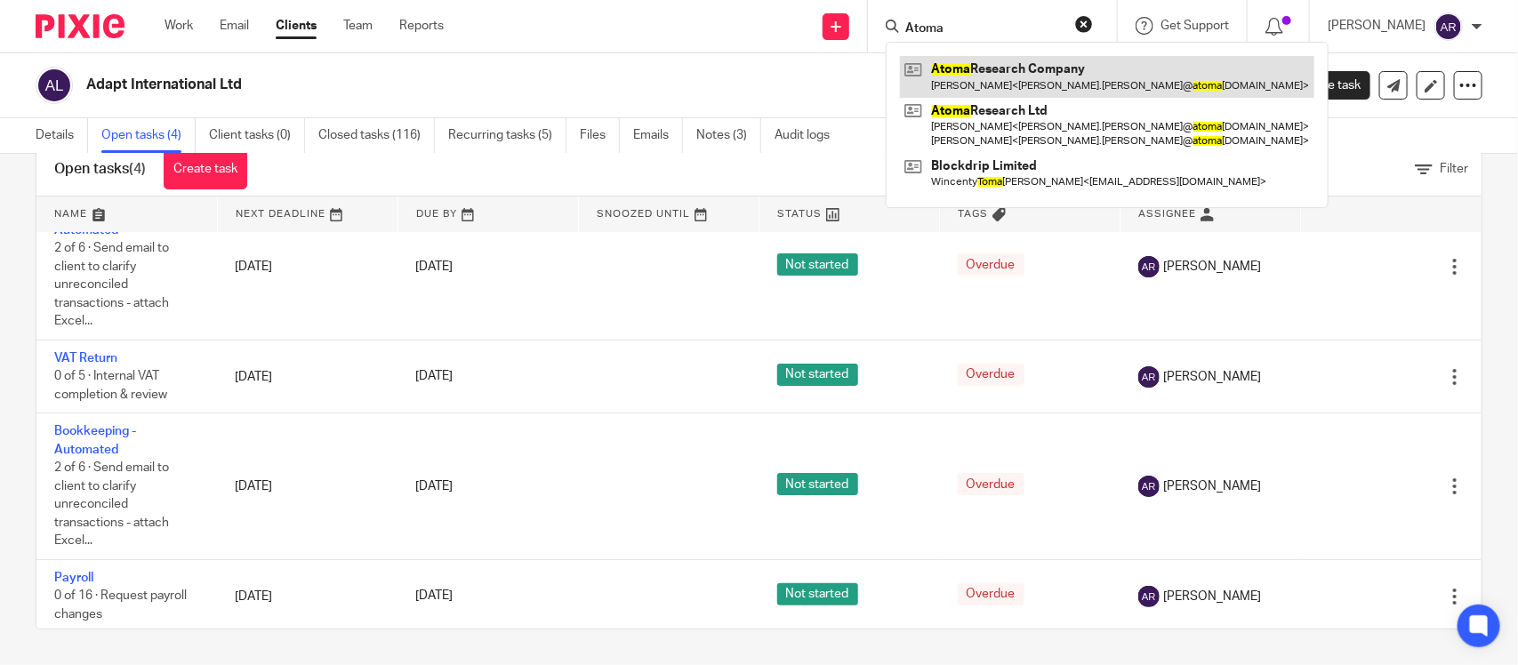
type input "Atoma"
click at [987, 78] on link at bounding box center [1107, 76] width 414 height 41
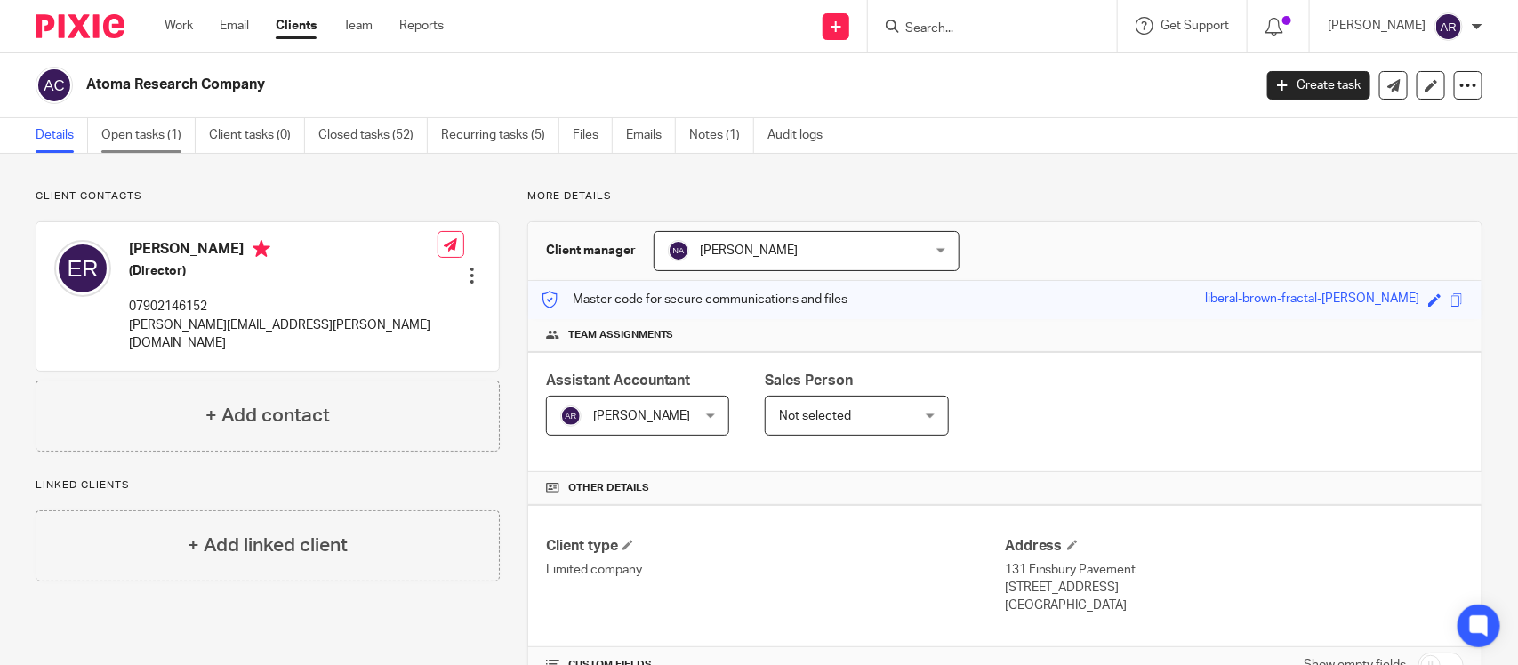
click at [139, 132] on link "Open tasks (1)" at bounding box center [148, 135] width 94 height 35
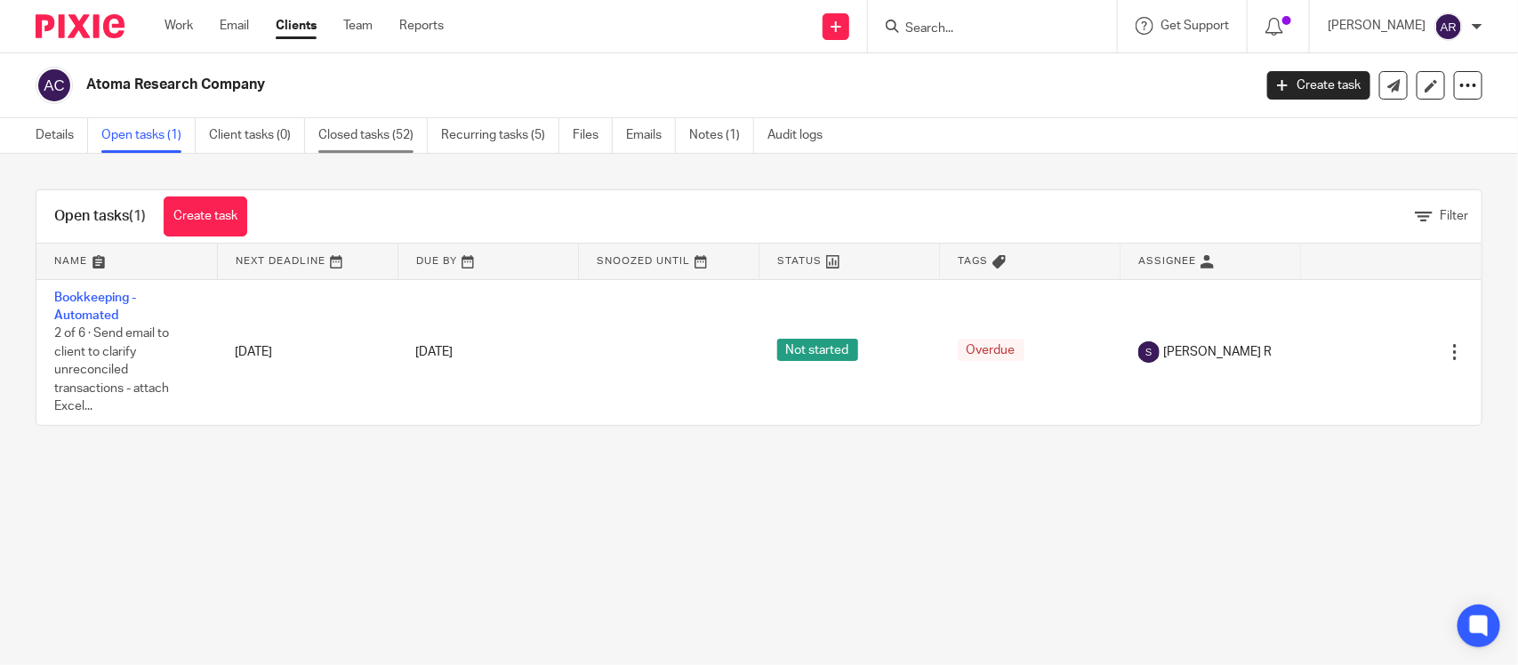
click at [380, 151] on link "Closed tasks (52)" at bounding box center [372, 135] width 109 height 35
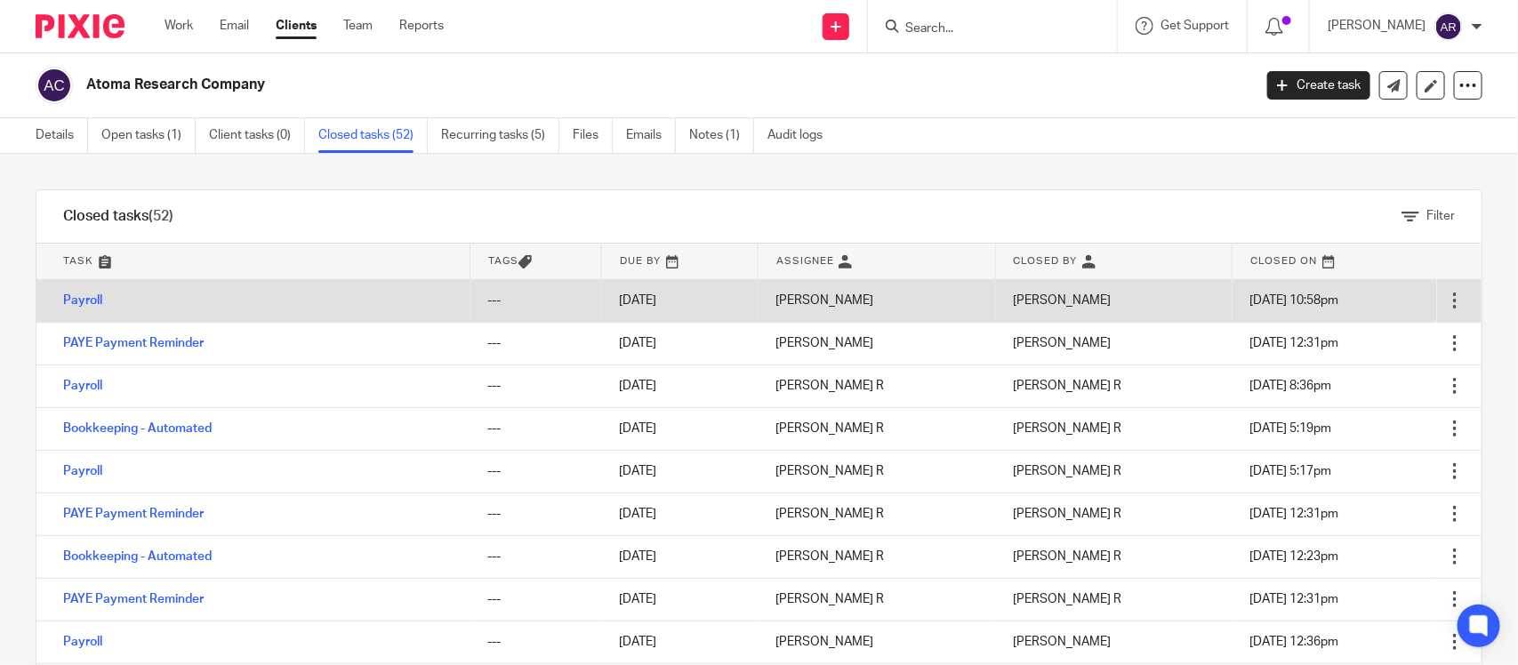
click at [1446, 294] on div at bounding box center [1455, 301] width 18 height 18
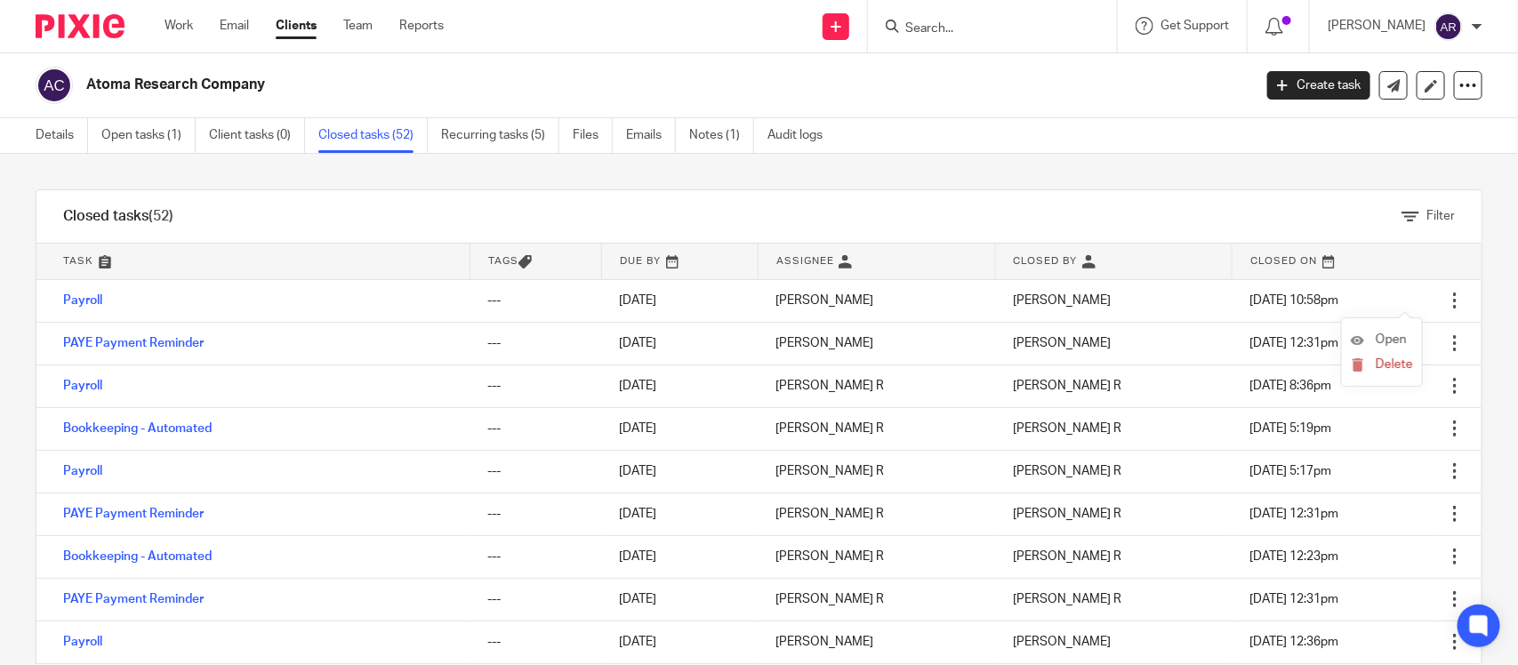
click at [1375, 332] on li "Open" at bounding box center [1382, 340] width 62 height 27
click at [1376, 335] on span "Open" at bounding box center [1391, 339] width 31 height 12
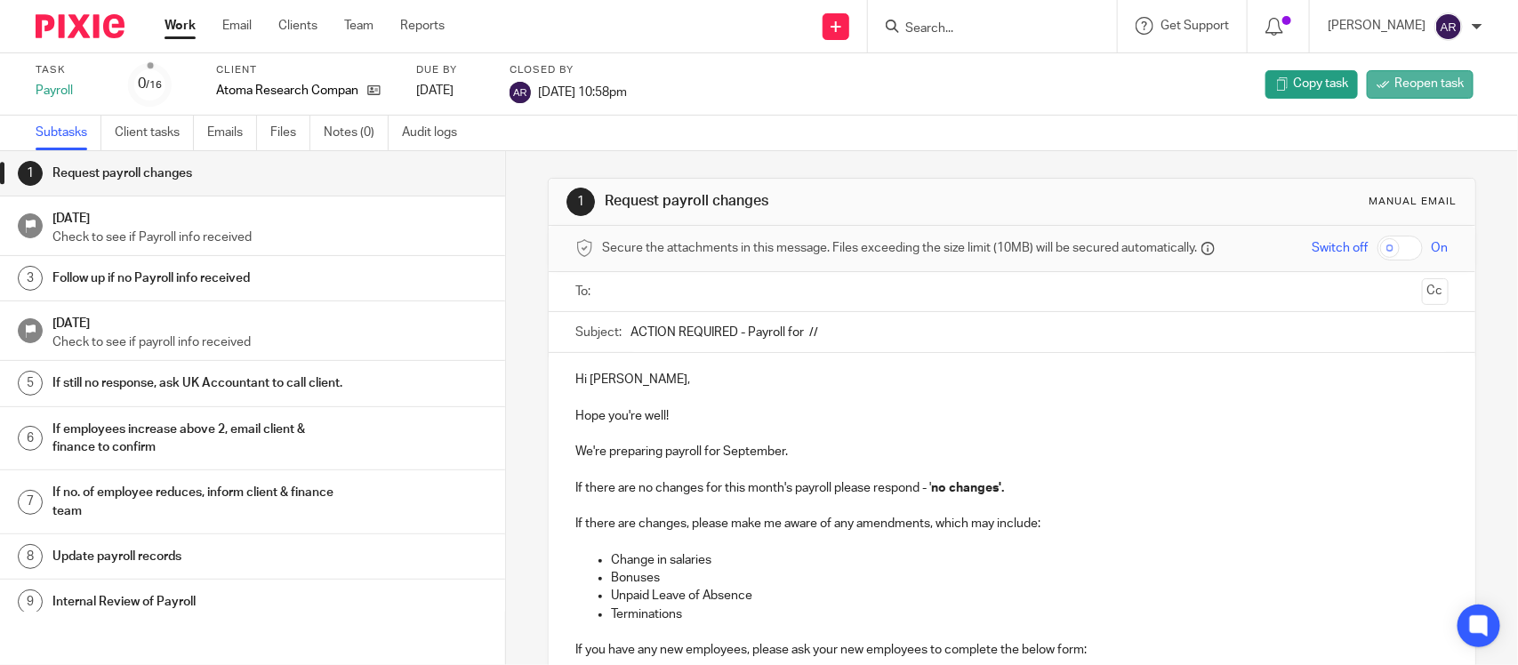
click at [1394, 90] on span "Reopen task" at bounding box center [1428, 84] width 69 height 18
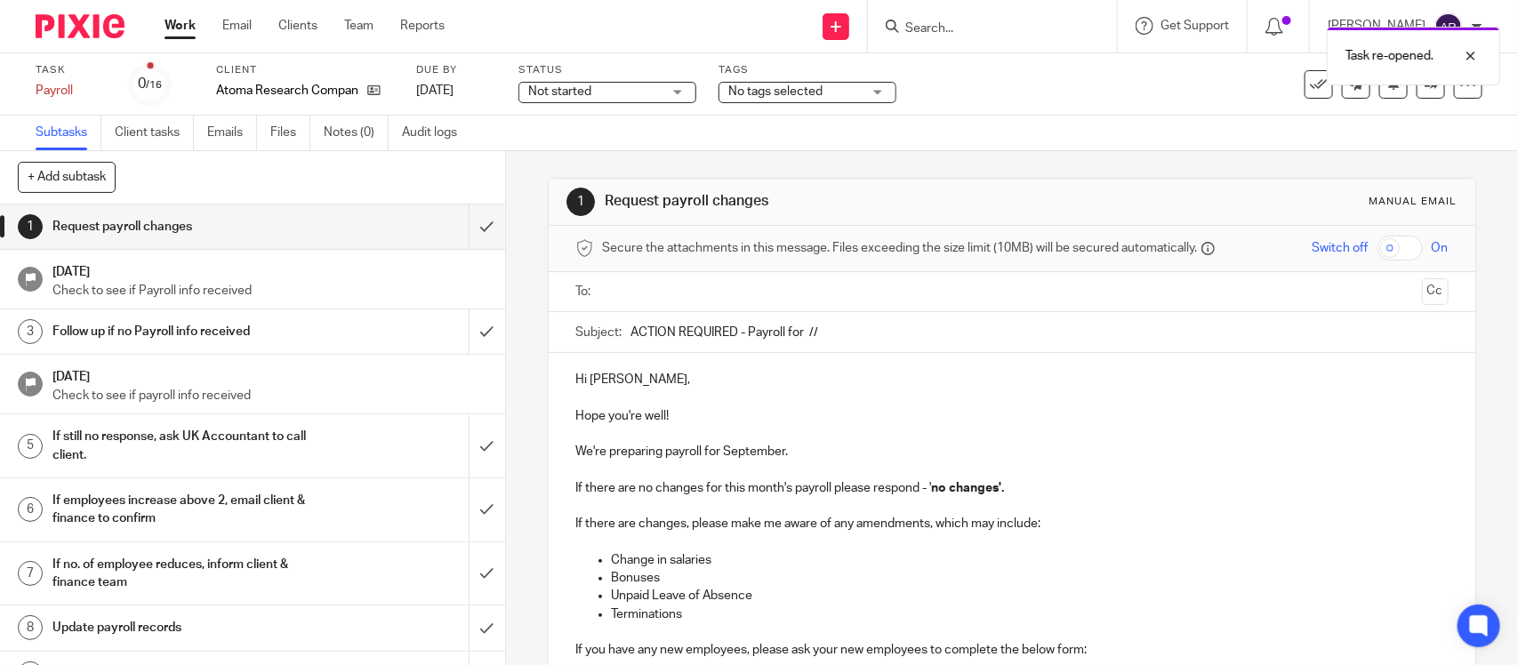
click at [151, 29] on div "Work Email Clients Team Reports Work Email Clients Team Reports Settings" at bounding box center [309, 26] width 325 height 52
click at [167, 29] on link "Work" at bounding box center [179, 26] width 31 height 18
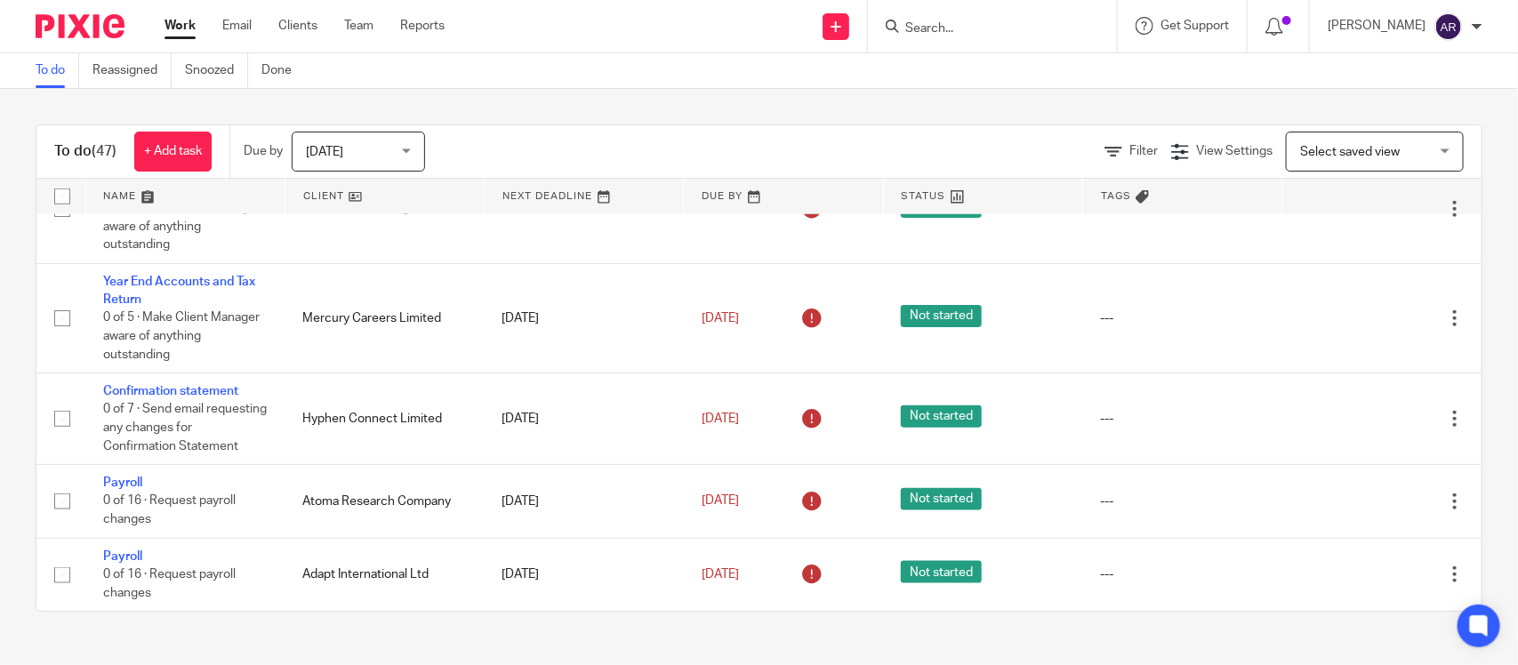
scroll to position [3950, 0]
click at [1357, 26] on icon at bounding box center [1366, 17] width 18 height 18
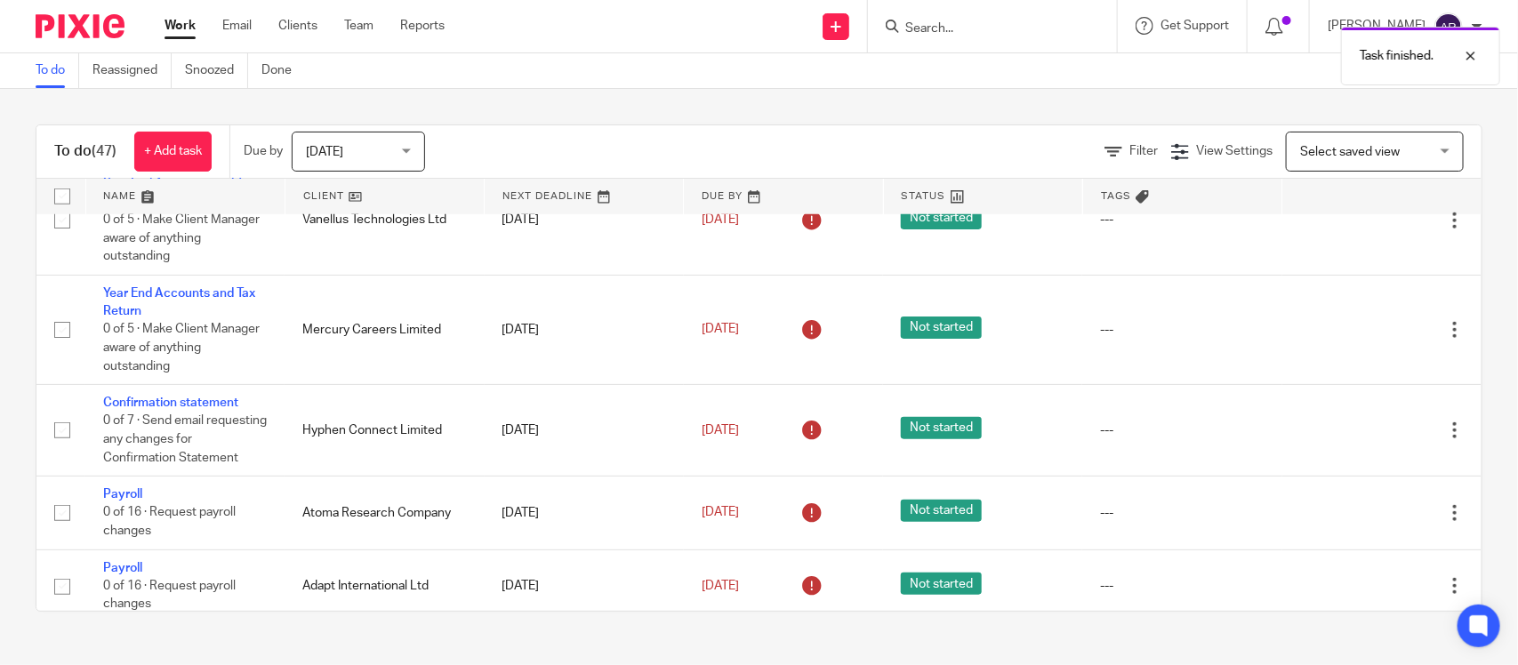
scroll to position [3749, 0]
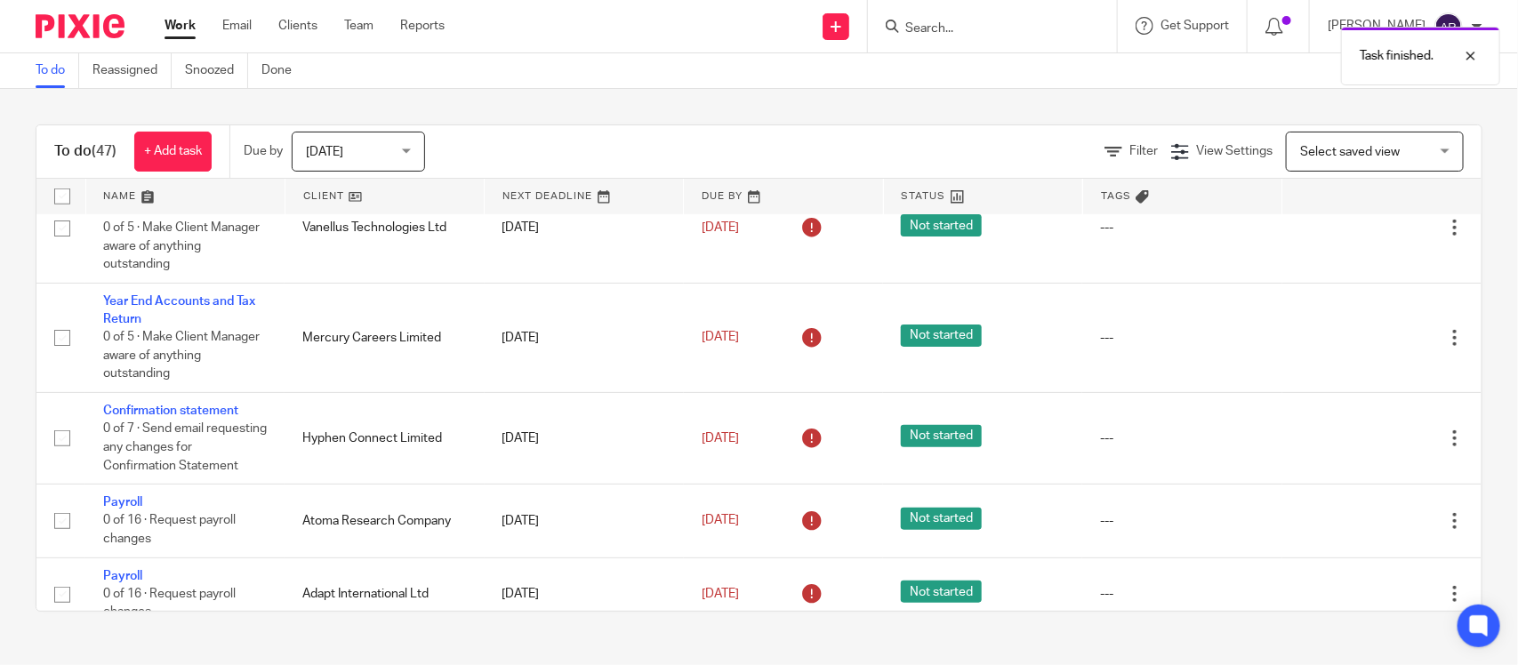
scroll to position [3648, 0]
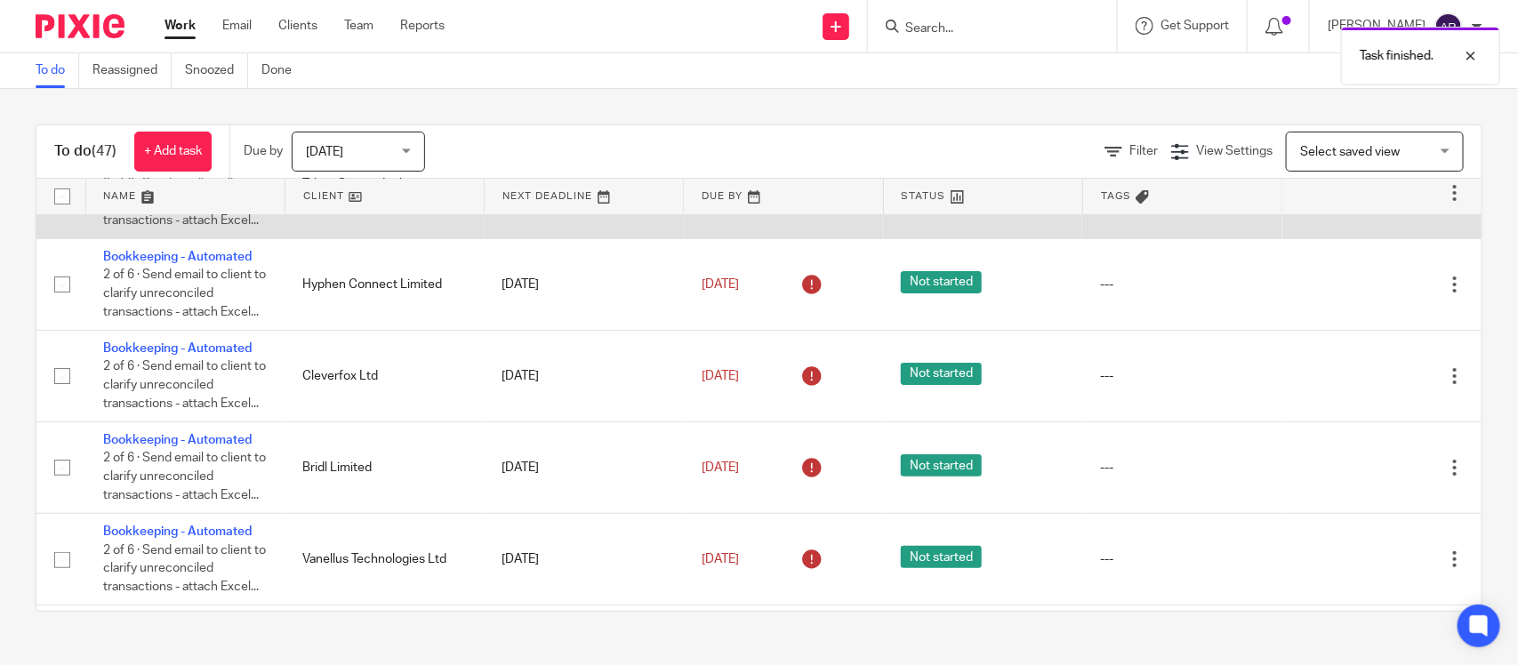
scroll to position [3125, 0]
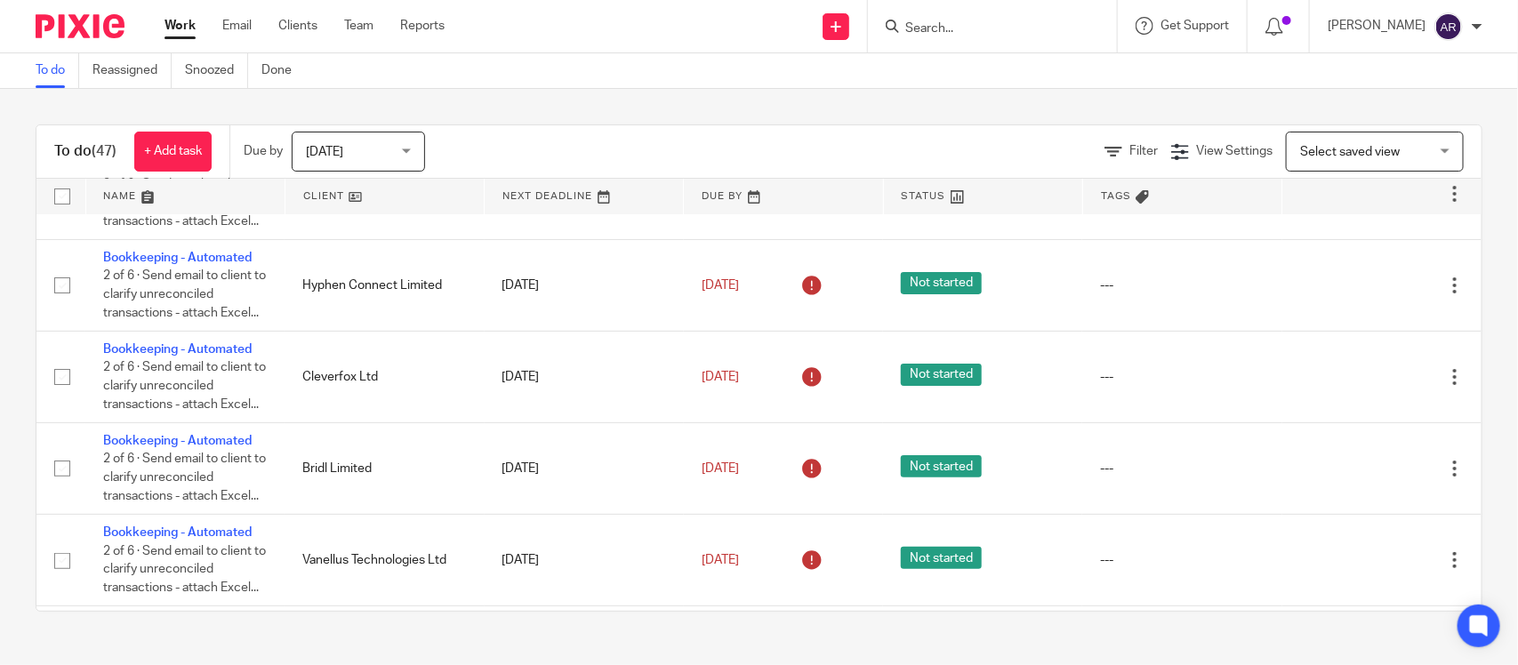
click at [1357, 121] on icon at bounding box center [1366, 112] width 18 height 18
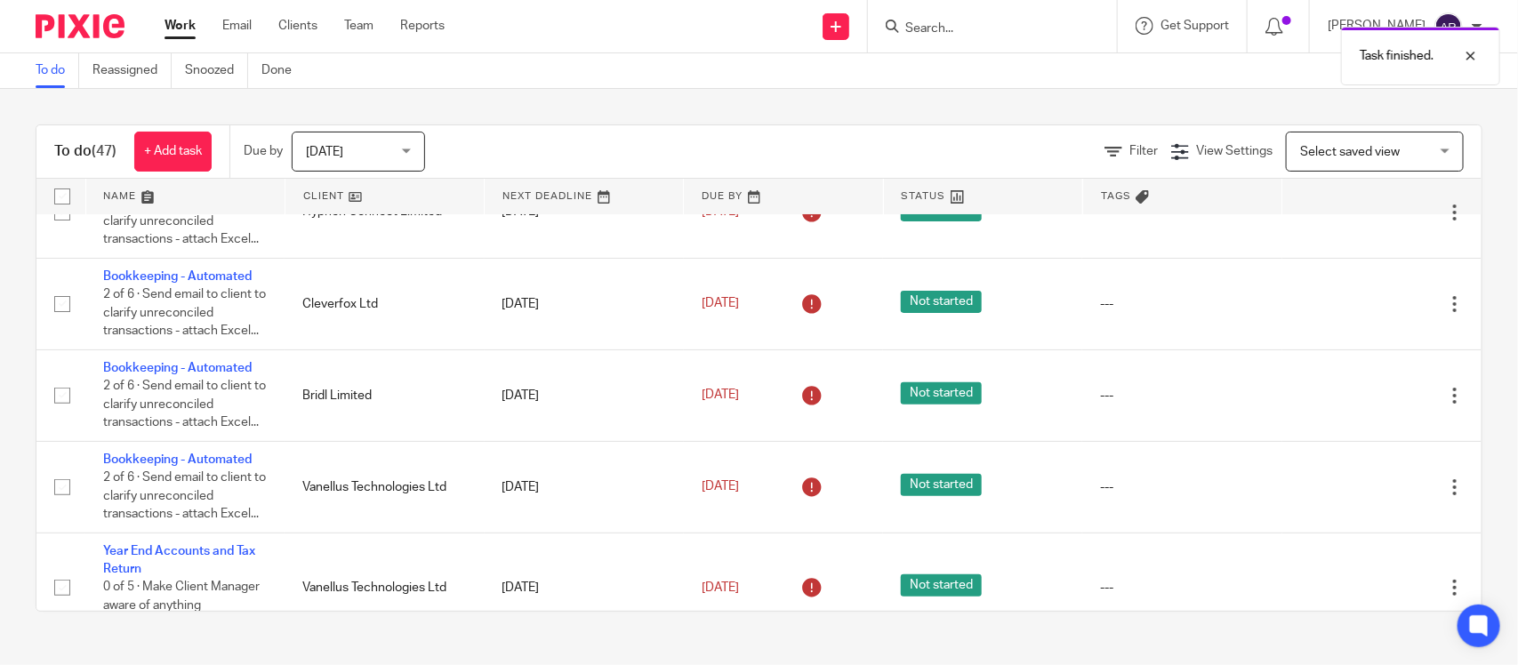
click at [1357, 47] on icon at bounding box center [1366, 38] width 18 height 18
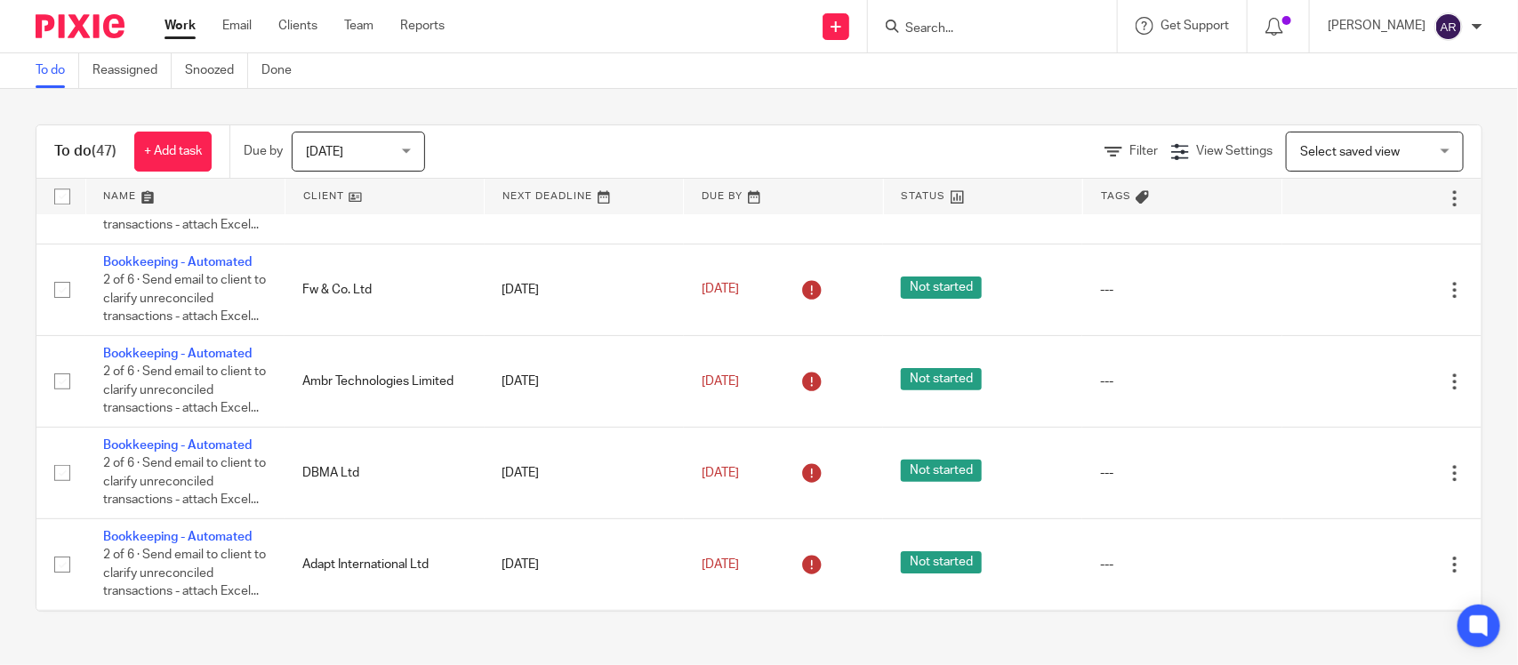
scroll to position [2419, 0]
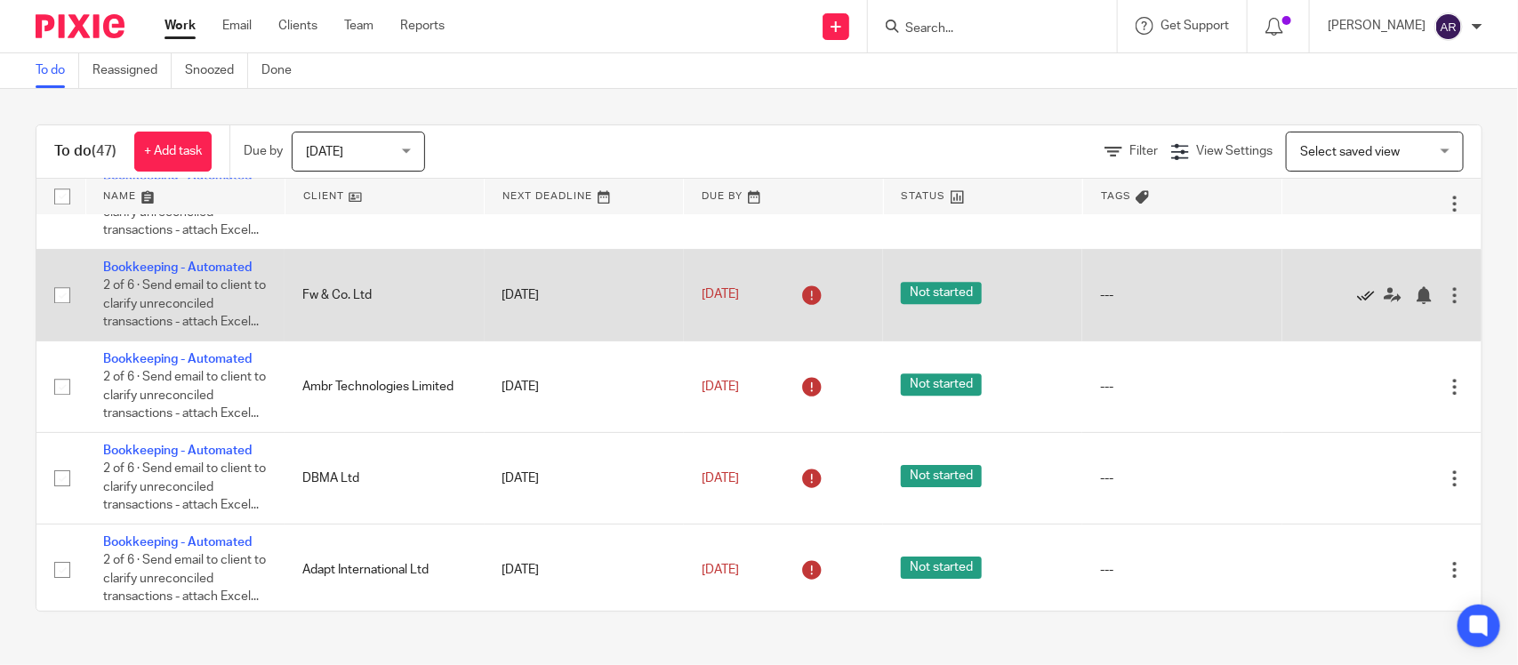
click at [1357, 304] on icon at bounding box center [1366, 295] width 18 height 18
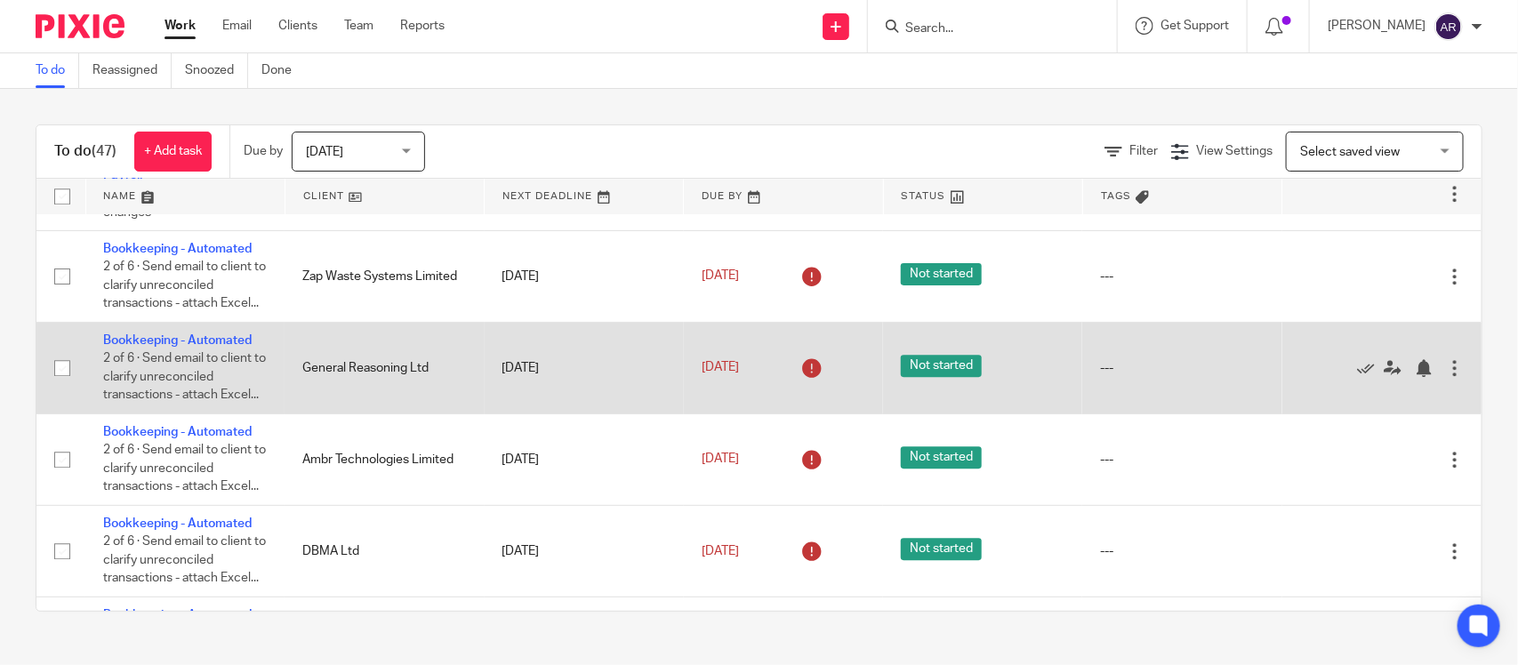
scroll to position [2254, 0]
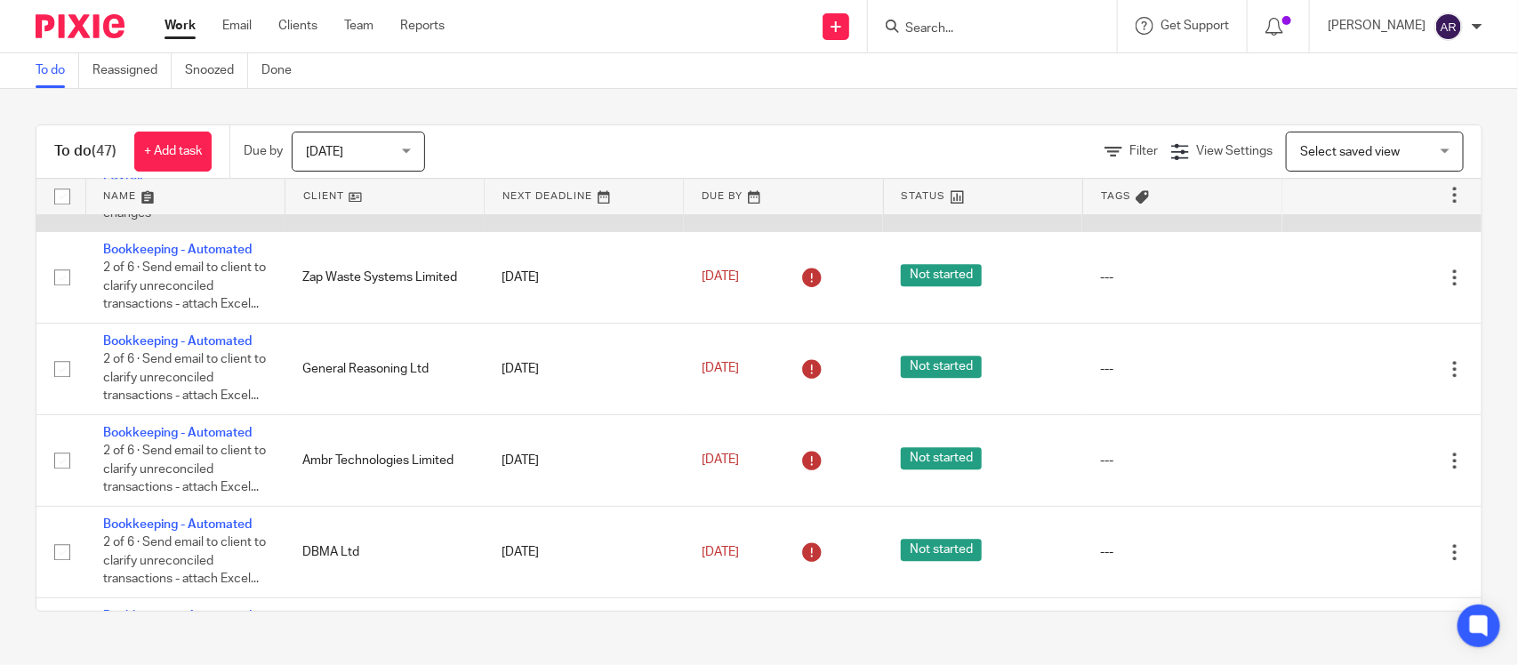
click at [1357, 204] on icon at bounding box center [1366, 195] width 18 height 18
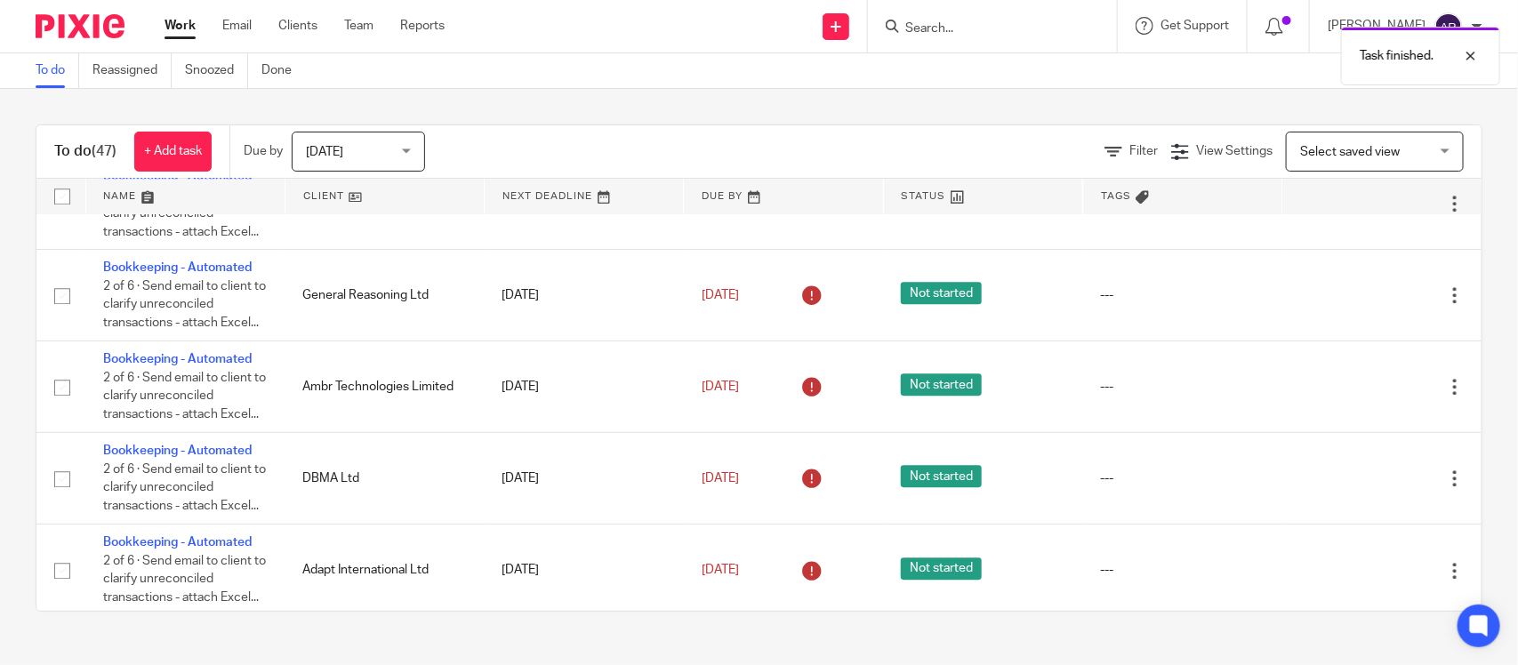
click at [1357, 131] on icon at bounding box center [1366, 122] width 18 height 18
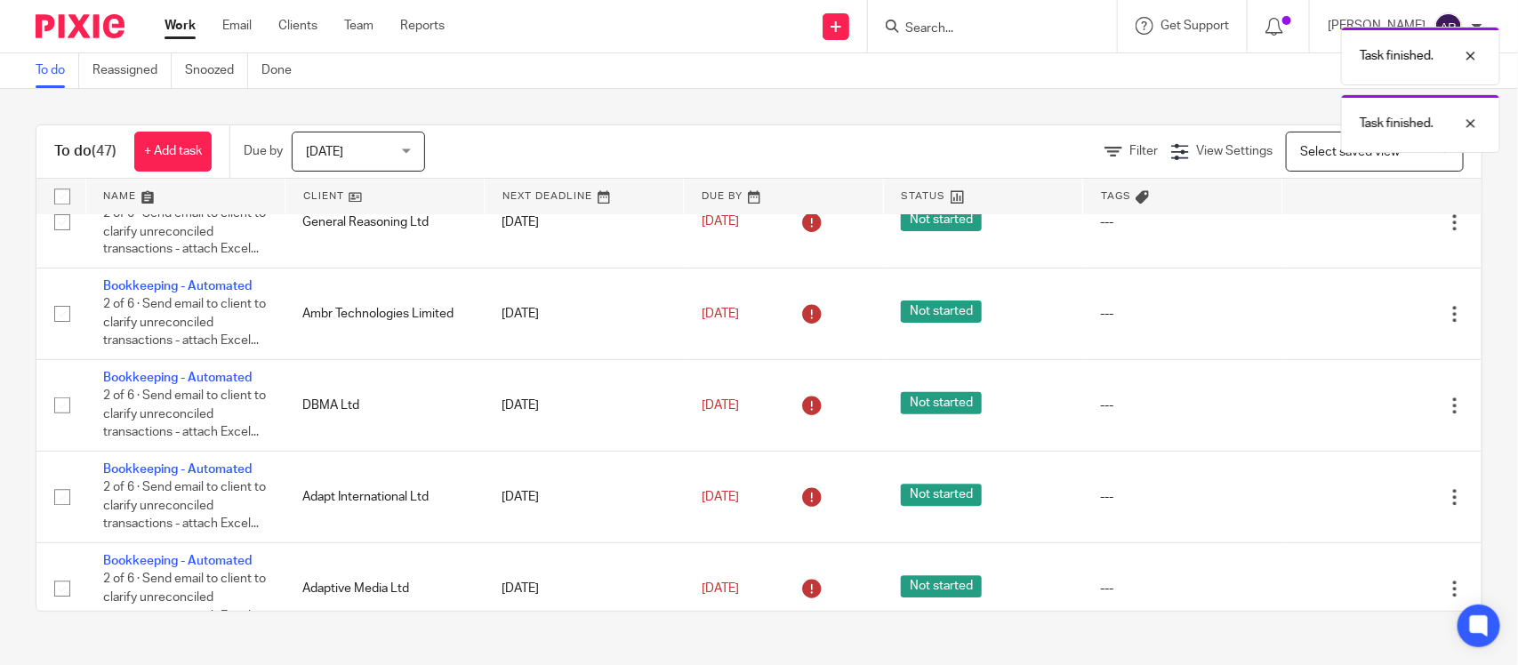
click at [1357, 57] on icon at bounding box center [1366, 48] width 18 height 18
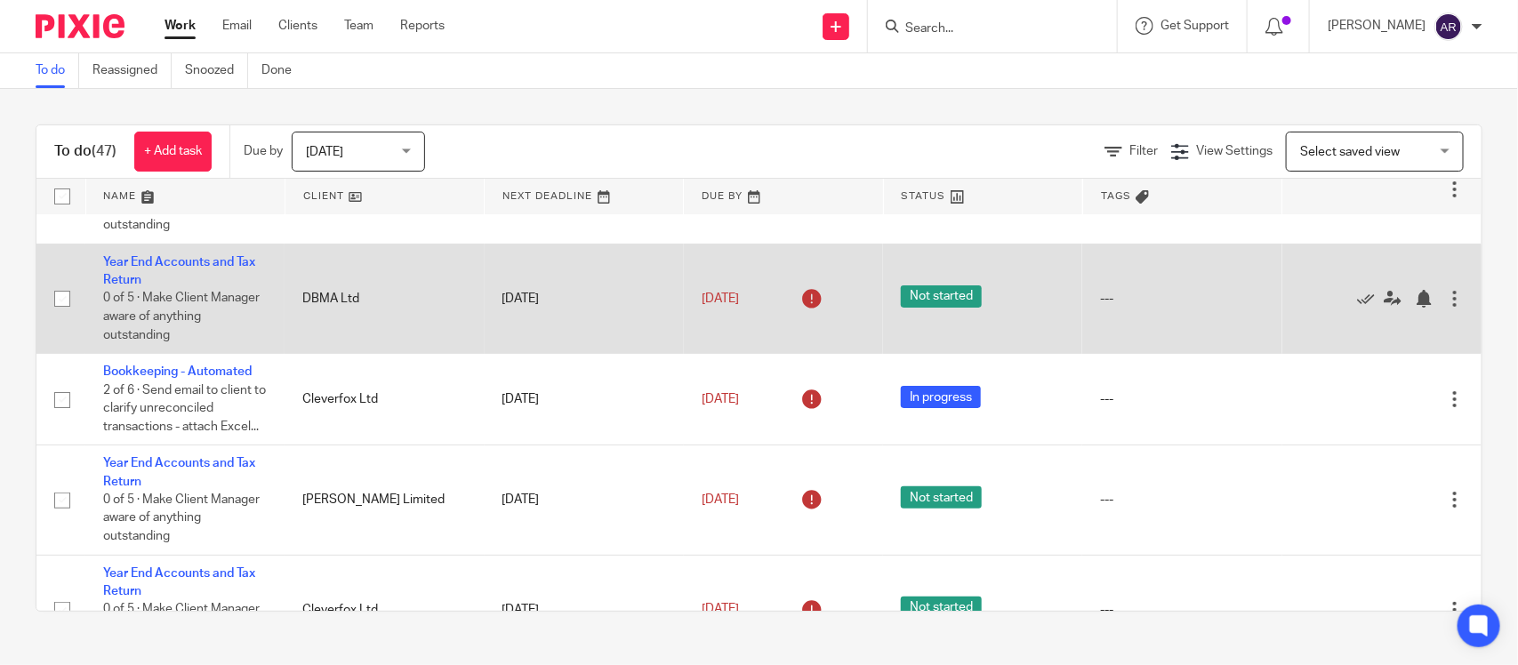
scroll to position [82, 0]
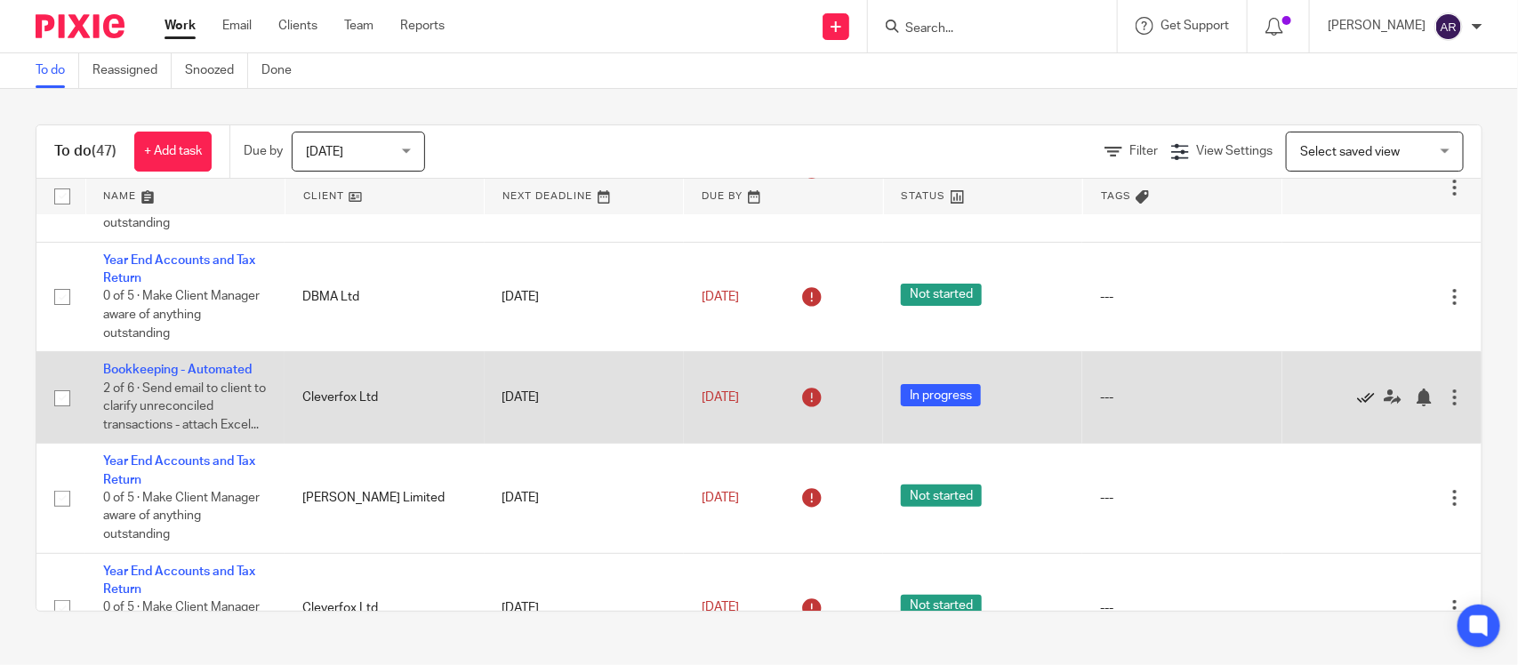
click at [1357, 406] on icon at bounding box center [1366, 398] width 18 height 18
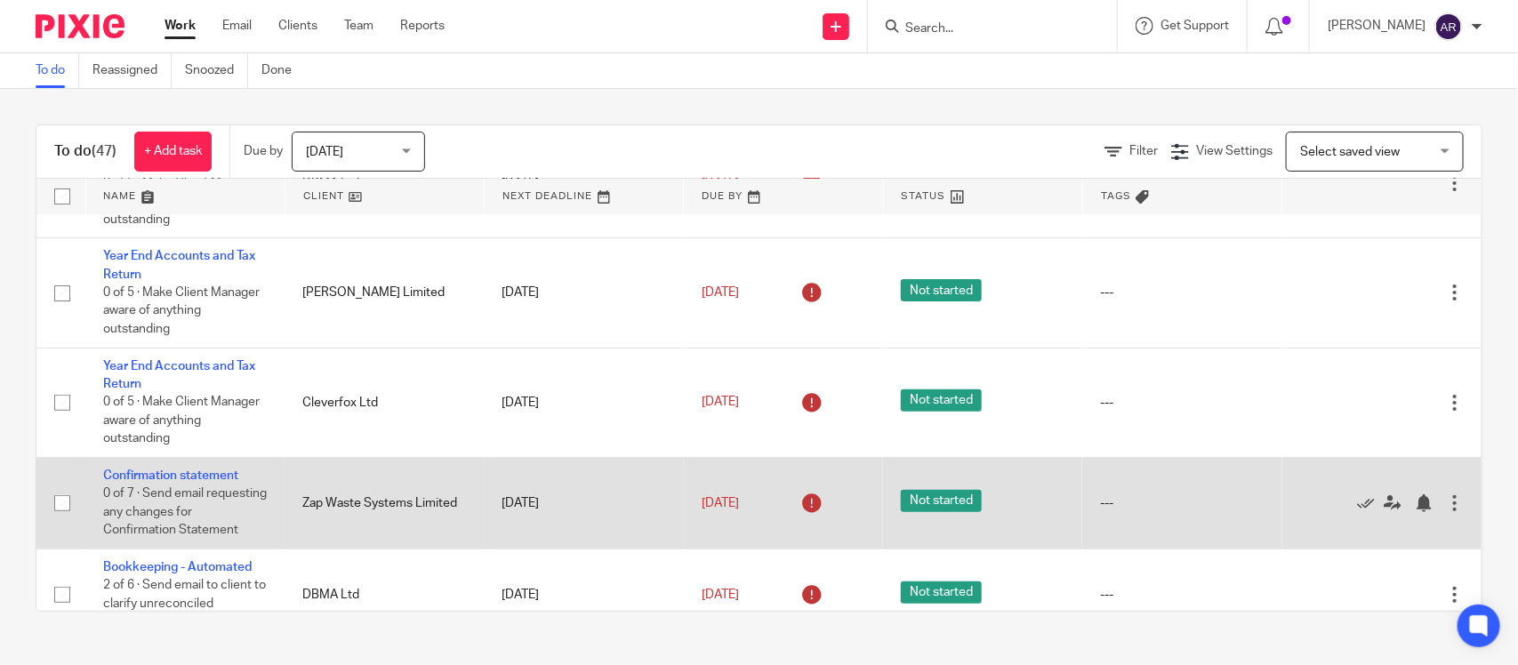
scroll to position [290, 0]
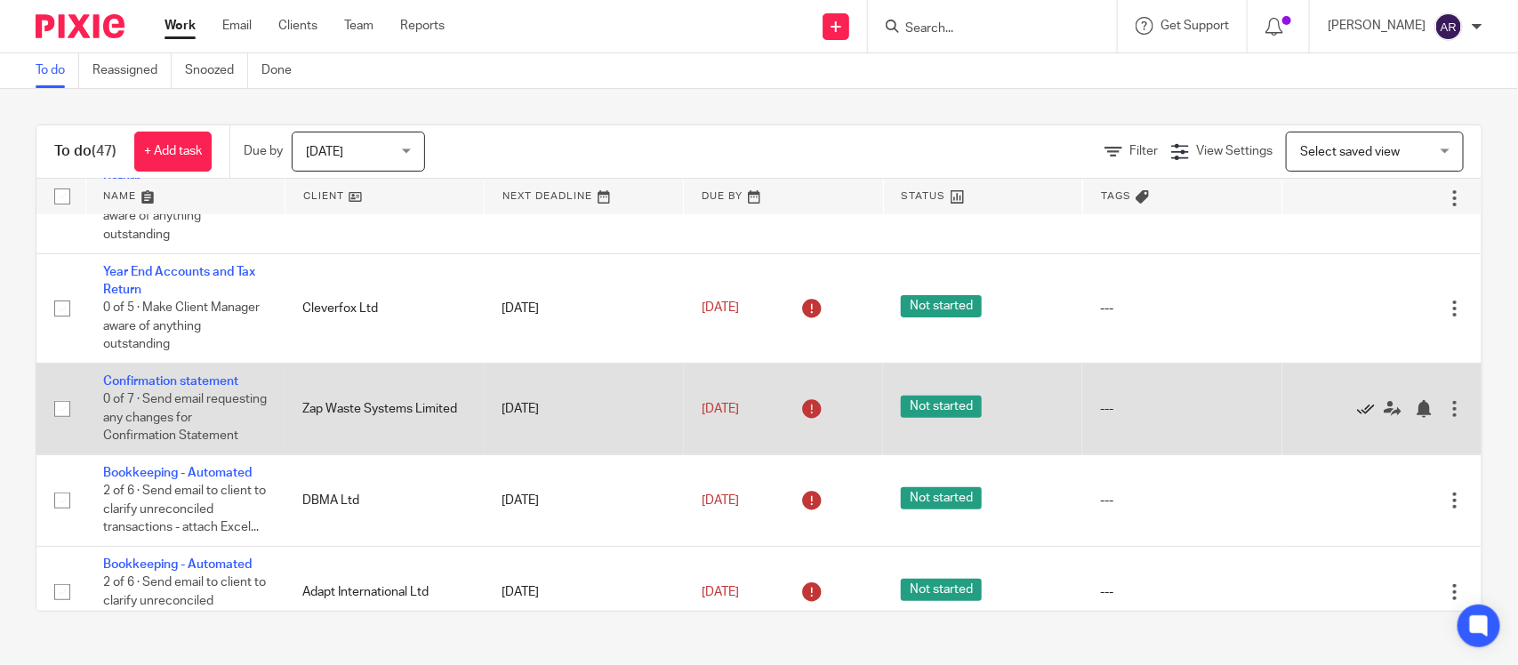
click at [1357, 405] on icon at bounding box center [1366, 409] width 18 height 18
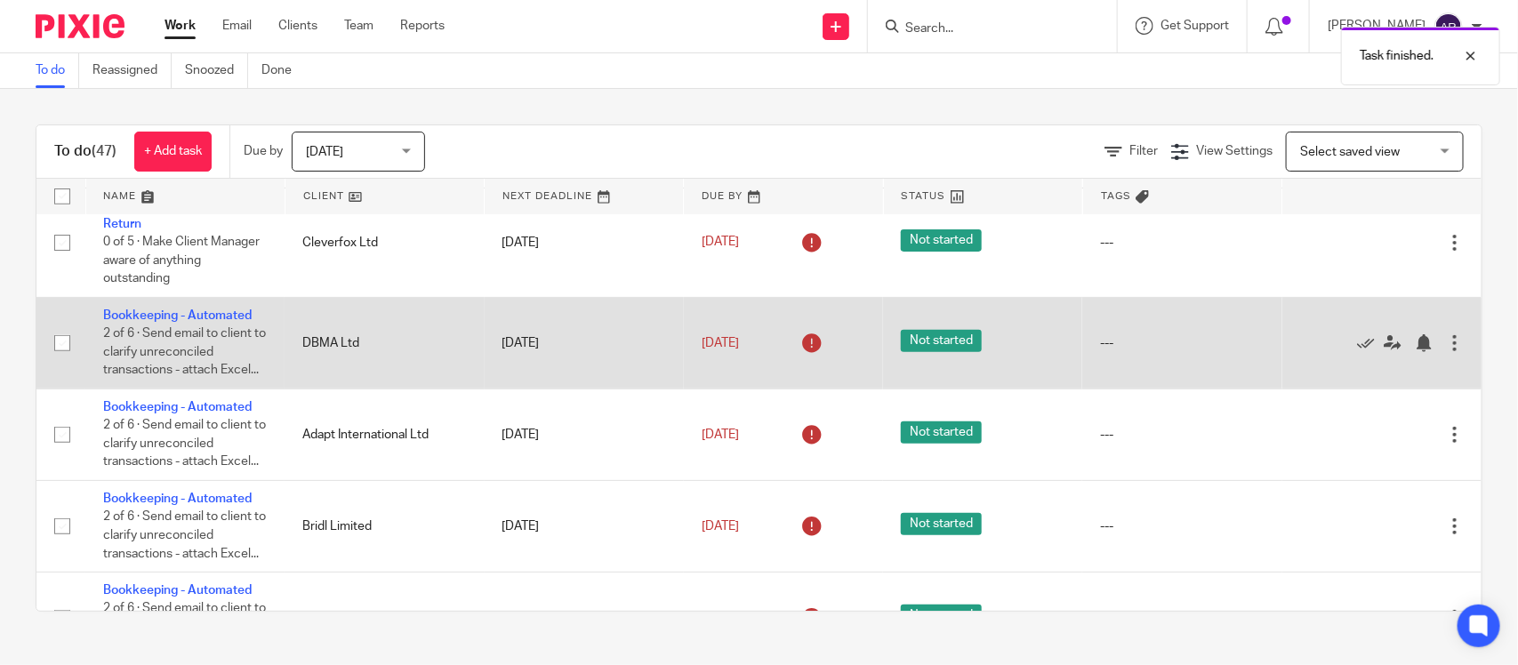
scroll to position [357, 0]
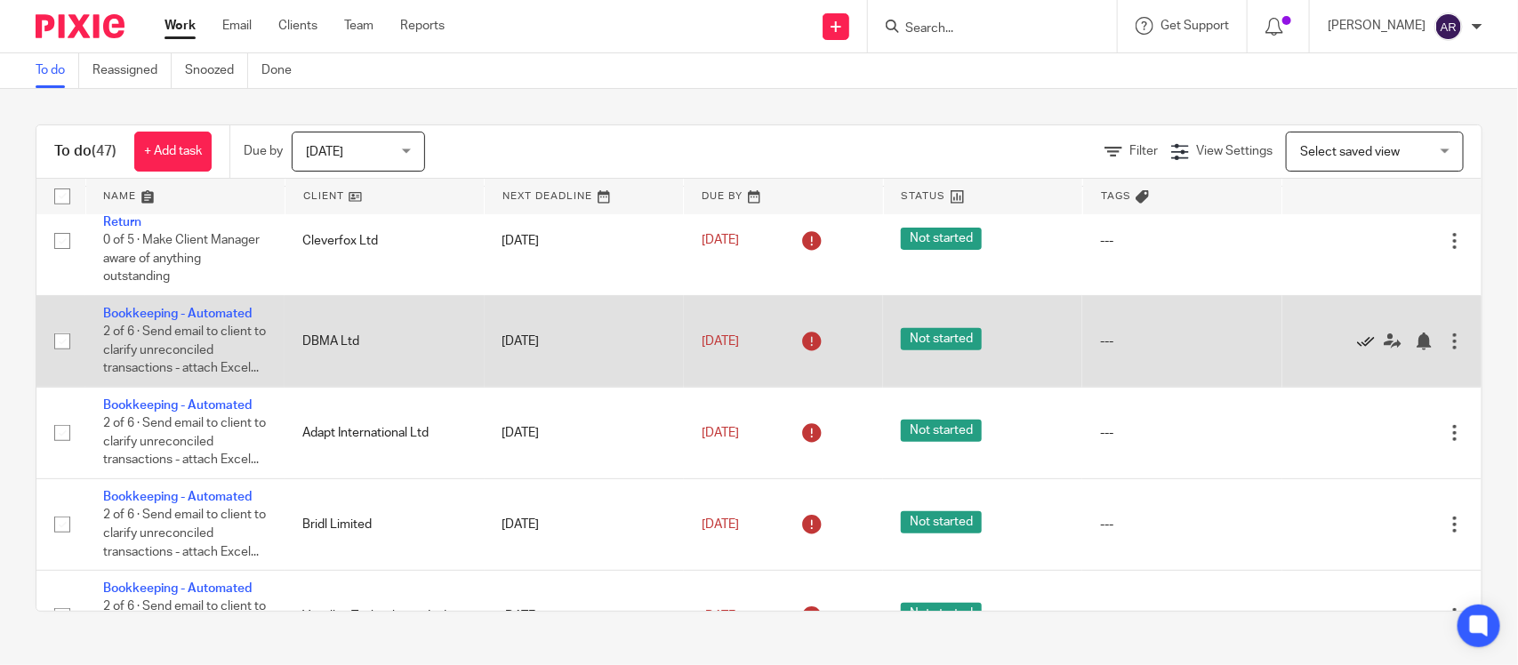
click at [1357, 343] on icon at bounding box center [1366, 342] width 18 height 18
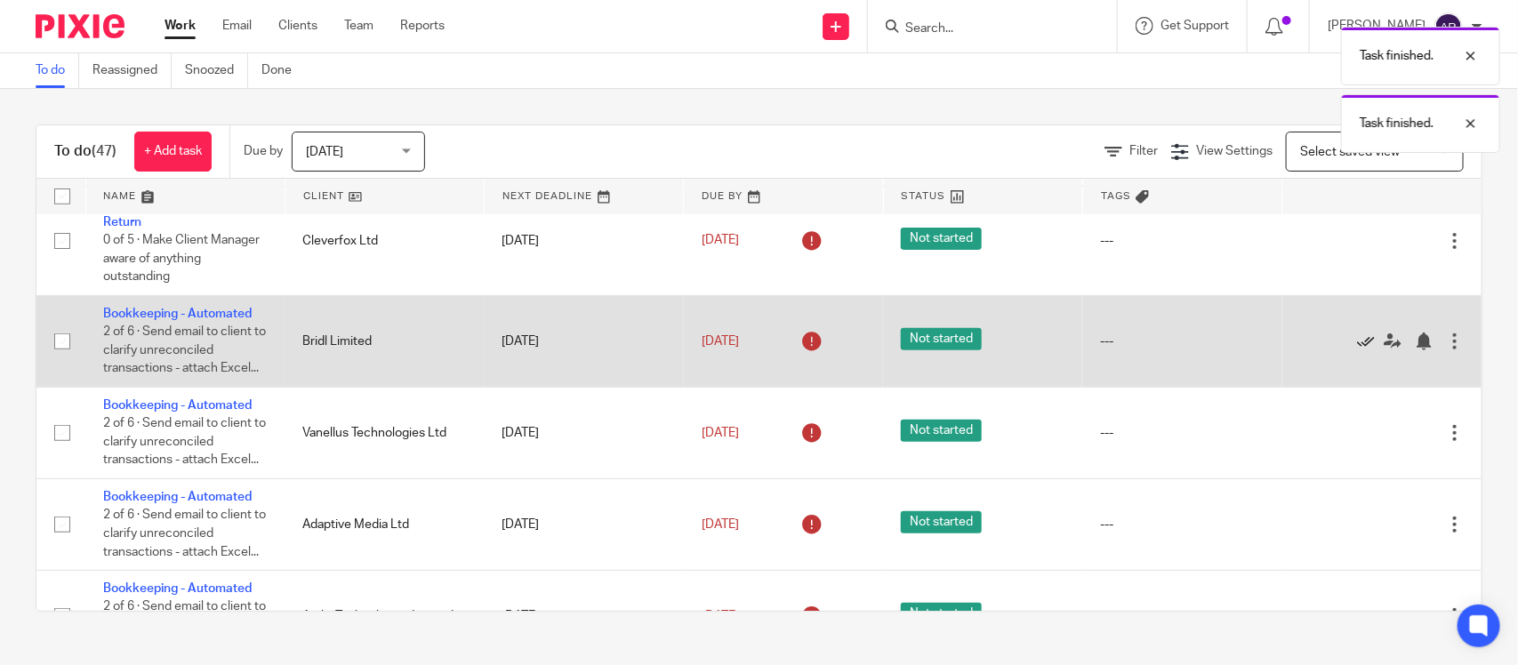
click at [1357, 343] on icon at bounding box center [1366, 342] width 18 height 18
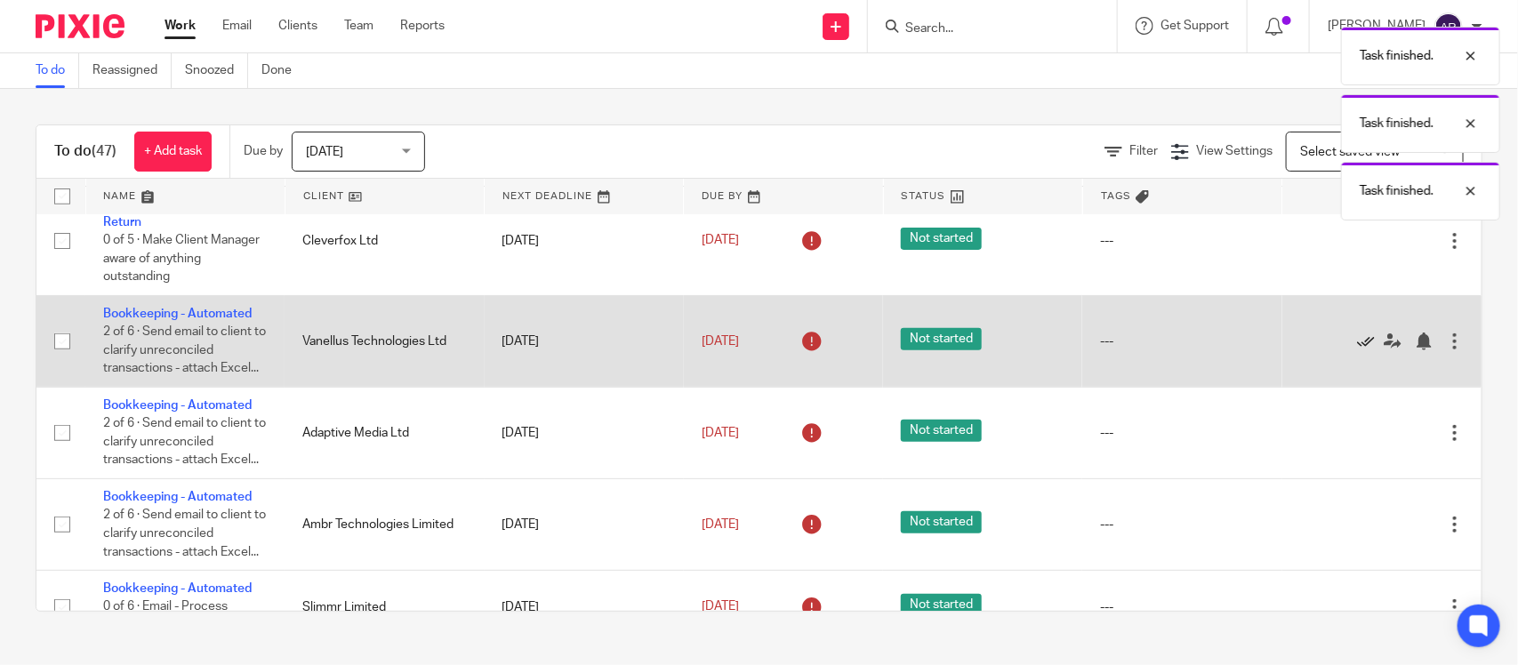
click at [1357, 343] on icon at bounding box center [1366, 342] width 18 height 18
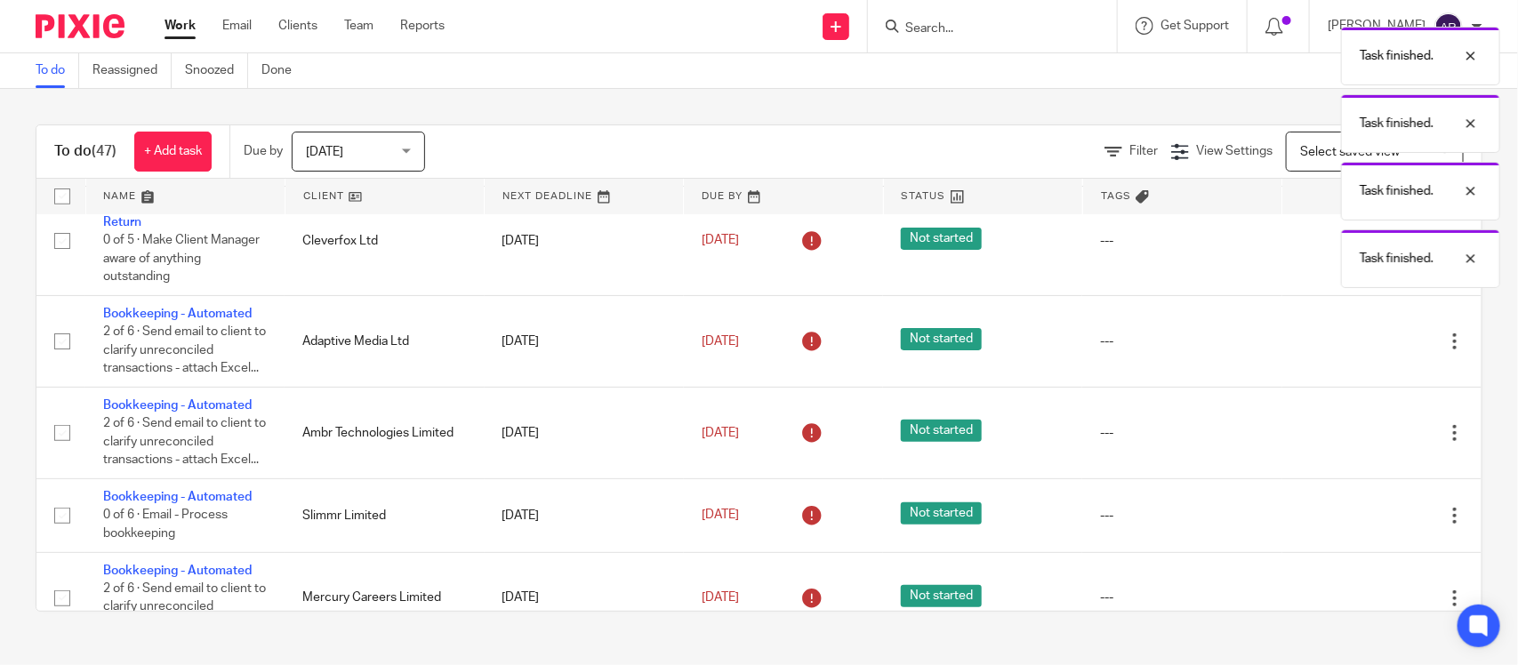
click at [1357, 343] on icon at bounding box center [1366, 342] width 18 height 18
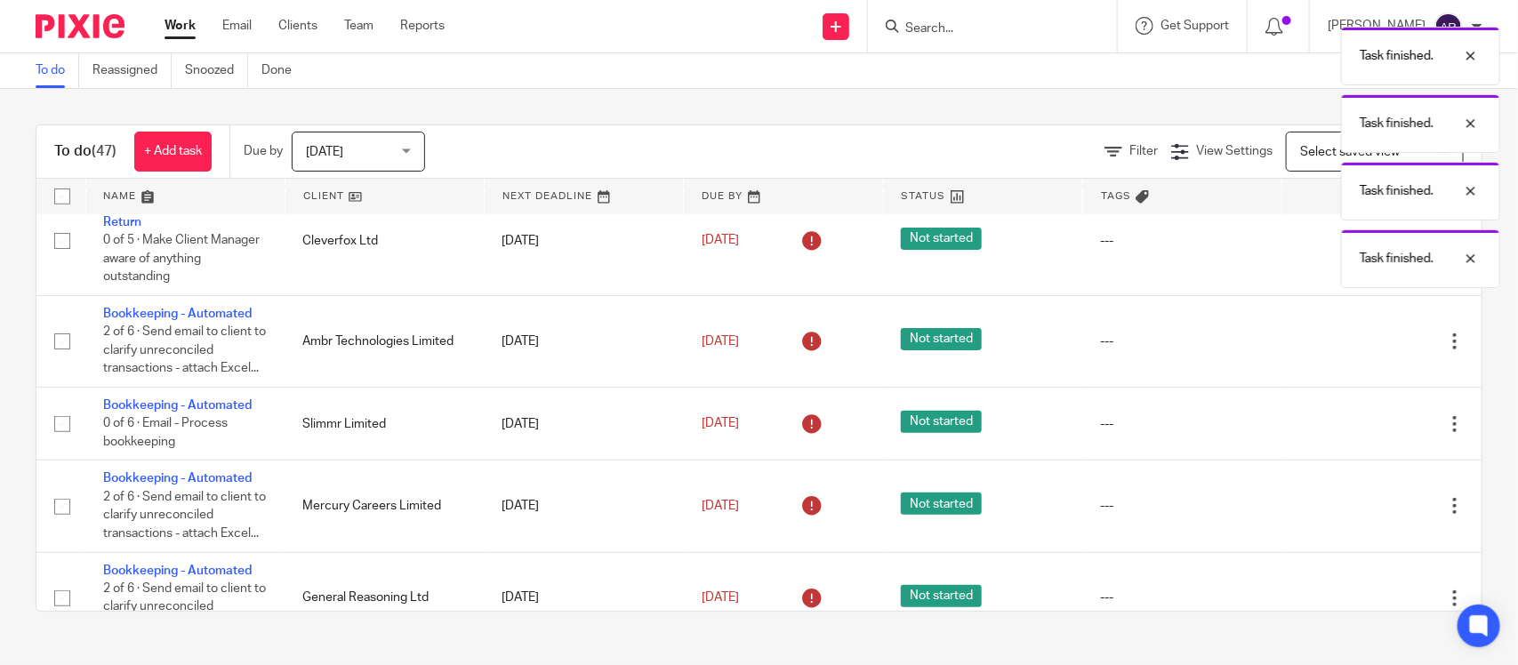
click at [1357, 343] on icon at bounding box center [1366, 342] width 18 height 18
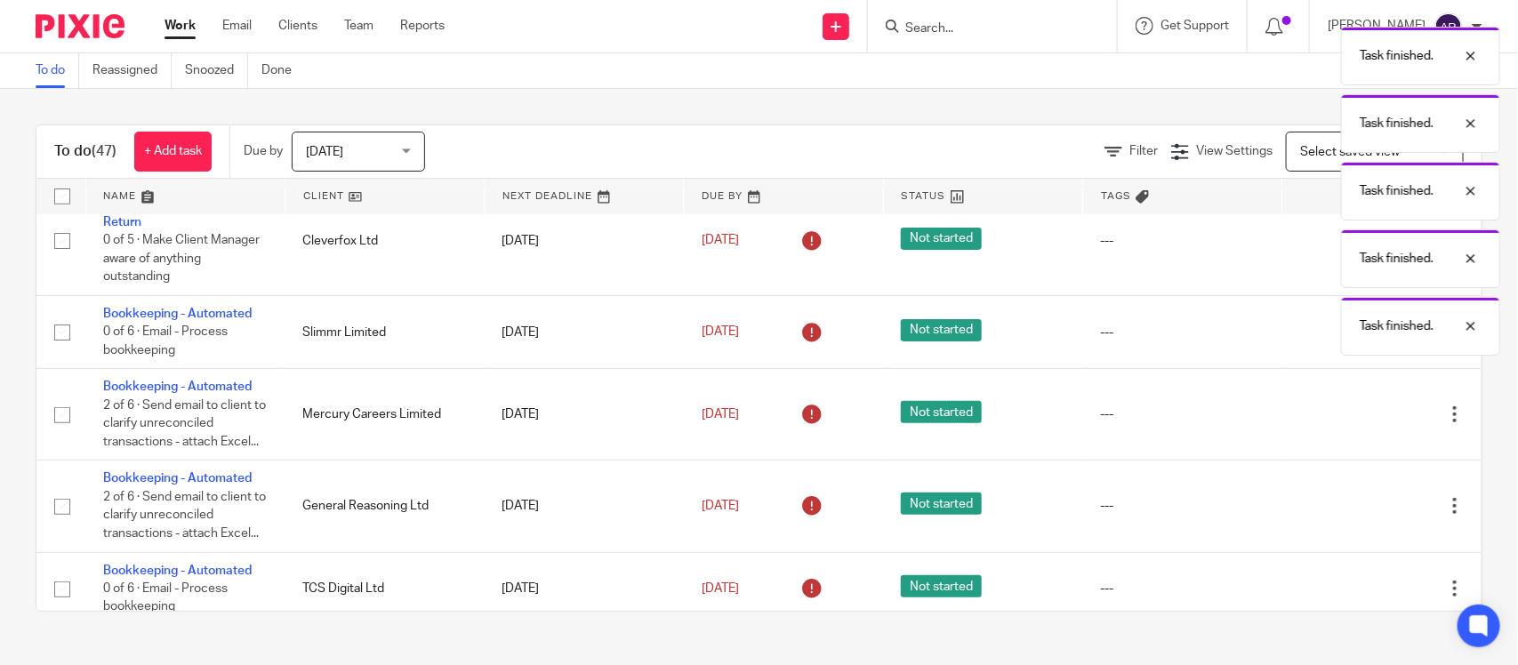
click at [1314, 343] on div "Task finished. Task finished. Task finished. Task finished. Task finished." at bounding box center [1130, 187] width 742 height 338
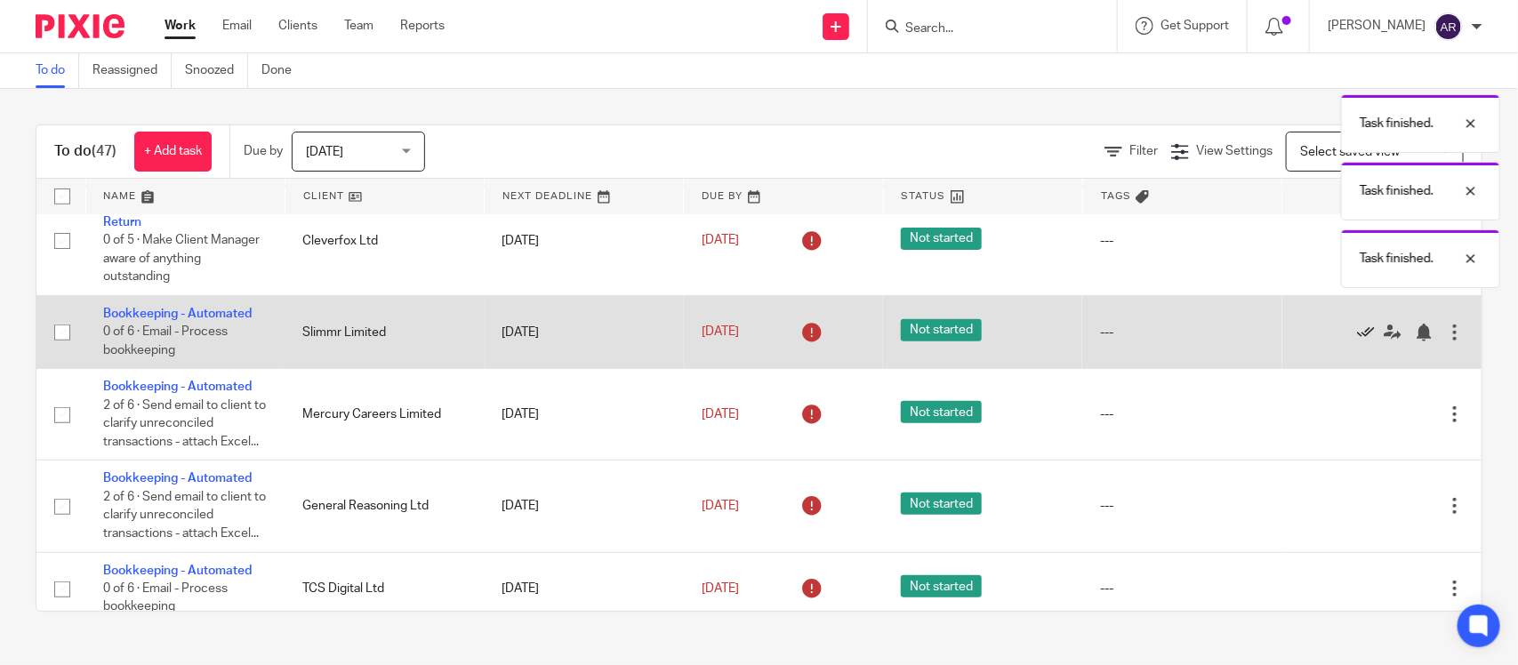
click at [1357, 334] on icon at bounding box center [1366, 333] width 18 height 18
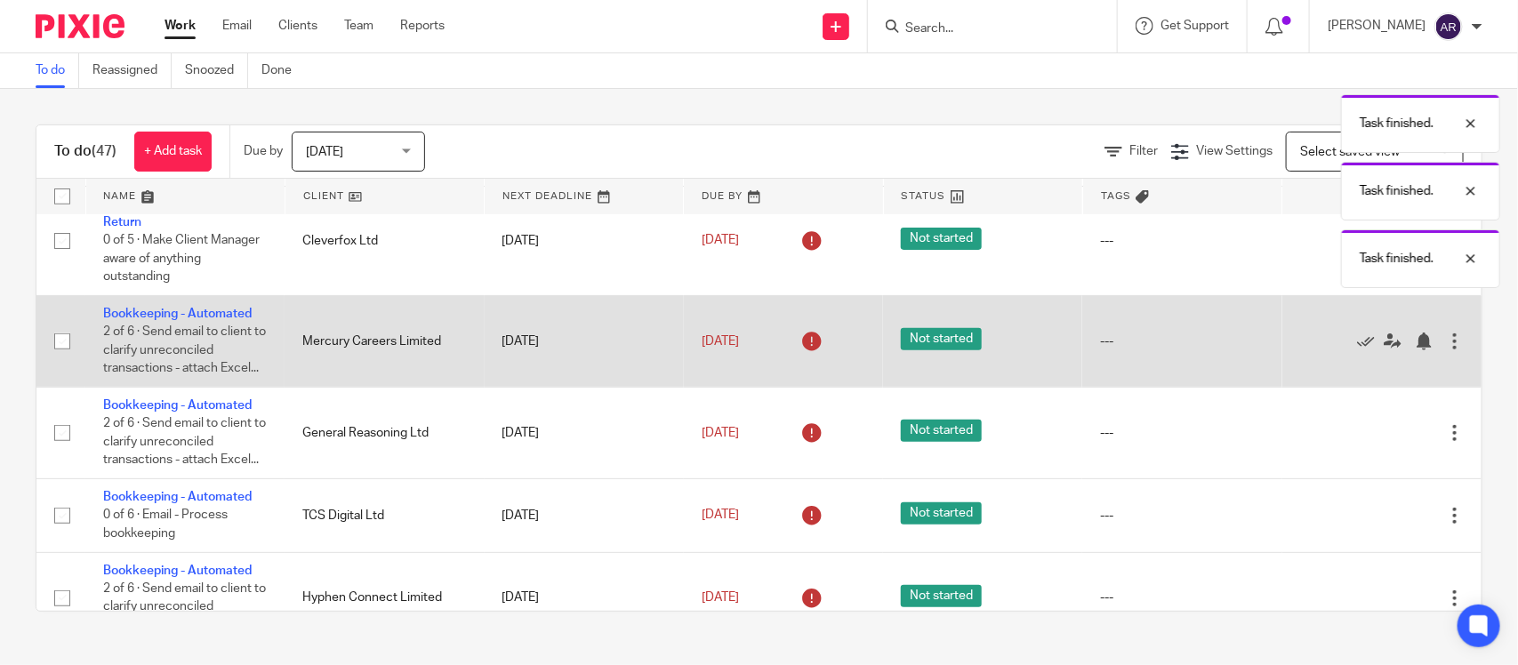
click at [1314, 334] on div "Edit task Delete" at bounding box center [1382, 341] width 164 height 44
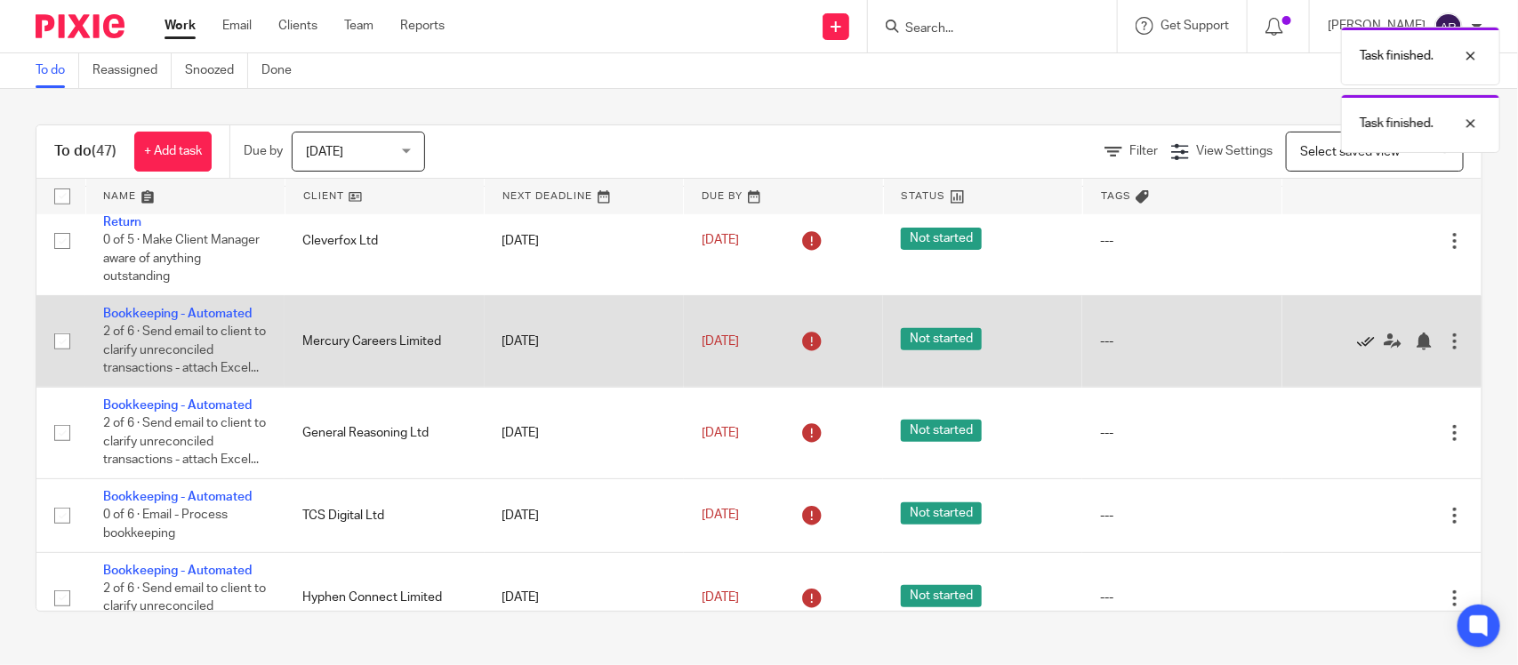
click at [1357, 349] on icon at bounding box center [1366, 342] width 18 height 18
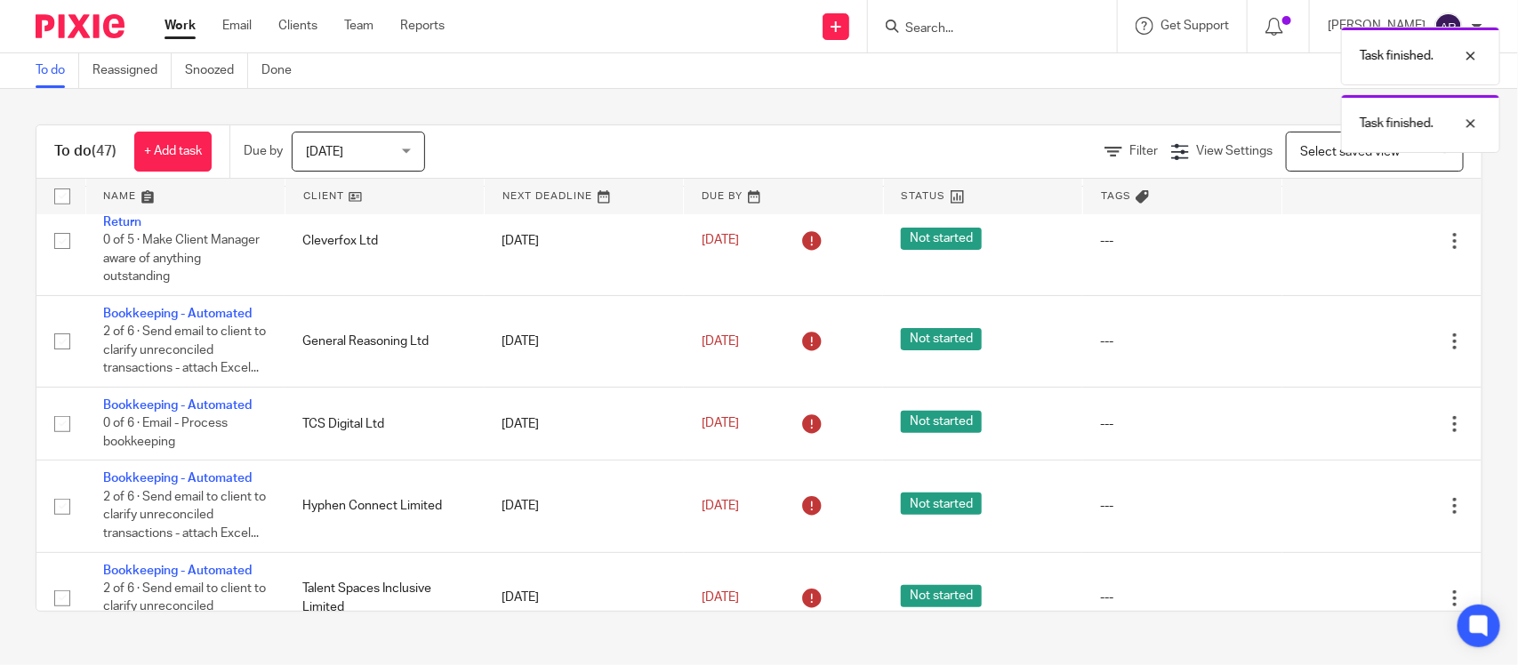
click at [1357, 349] on icon at bounding box center [1366, 342] width 18 height 18
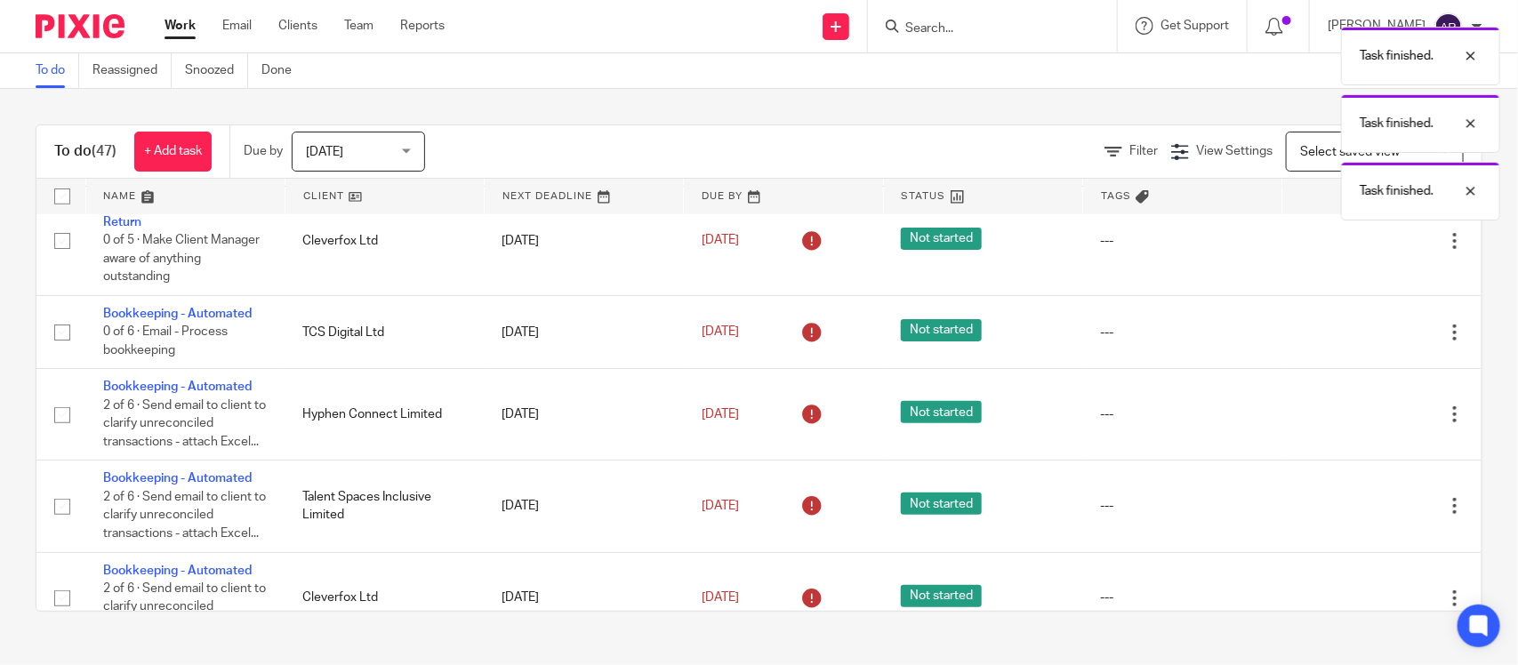
click at [1316, 349] on div "Edit task Delete" at bounding box center [1382, 331] width 164 height 44
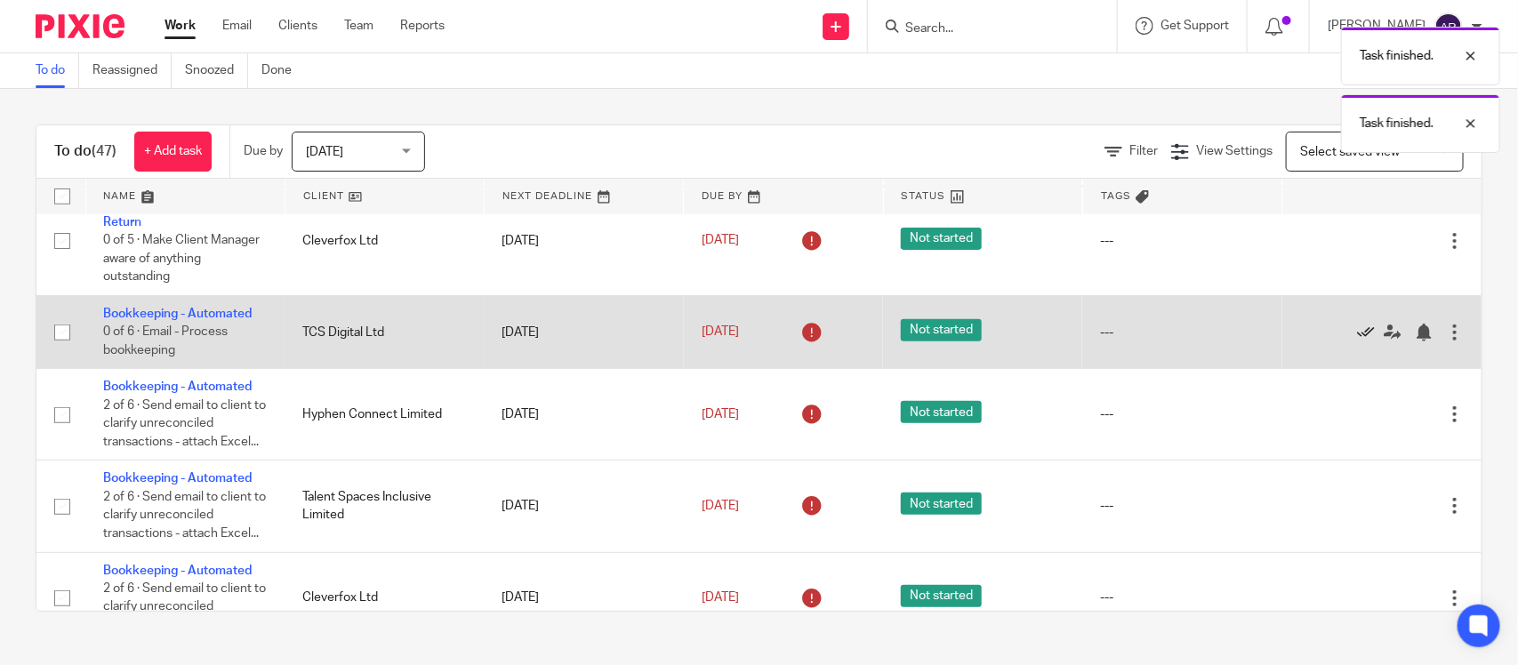
click at [1357, 338] on icon at bounding box center [1366, 333] width 18 height 18
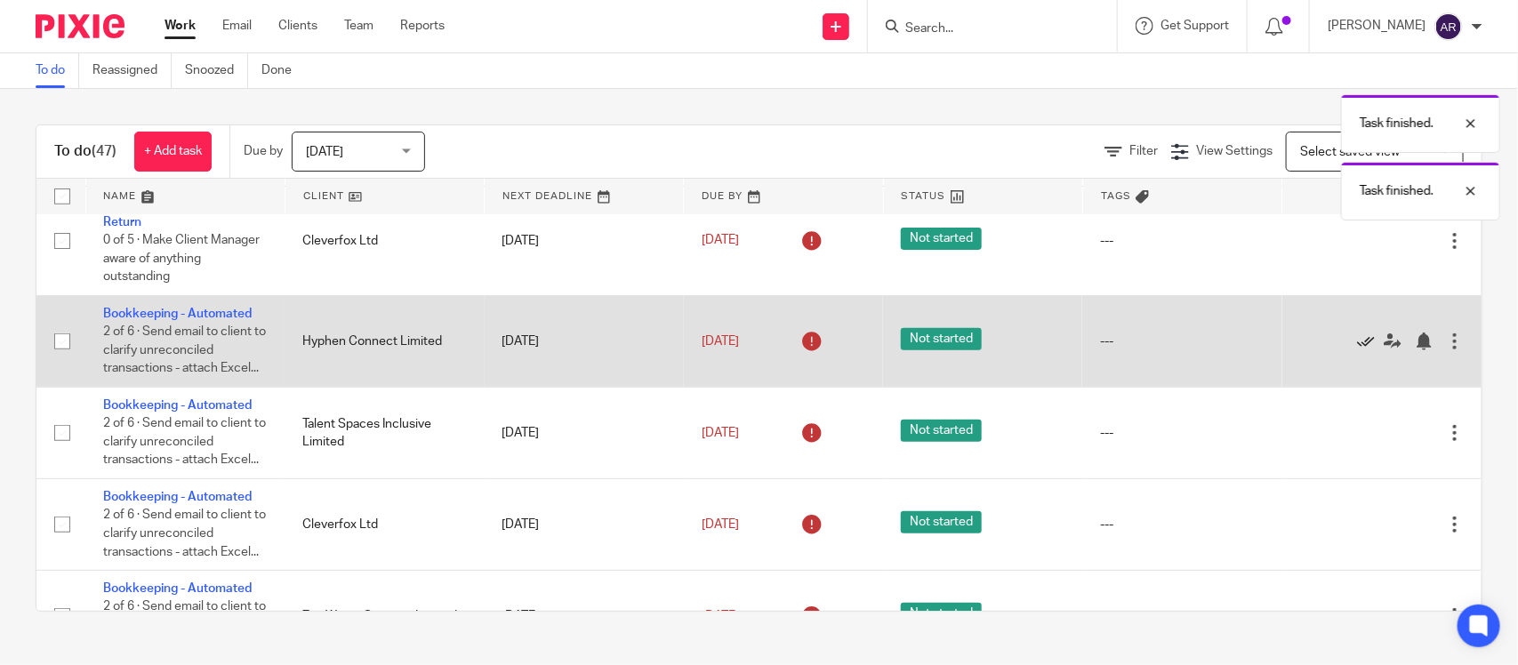
click at [1357, 347] on icon at bounding box center [1366, 342] width 18 height 18
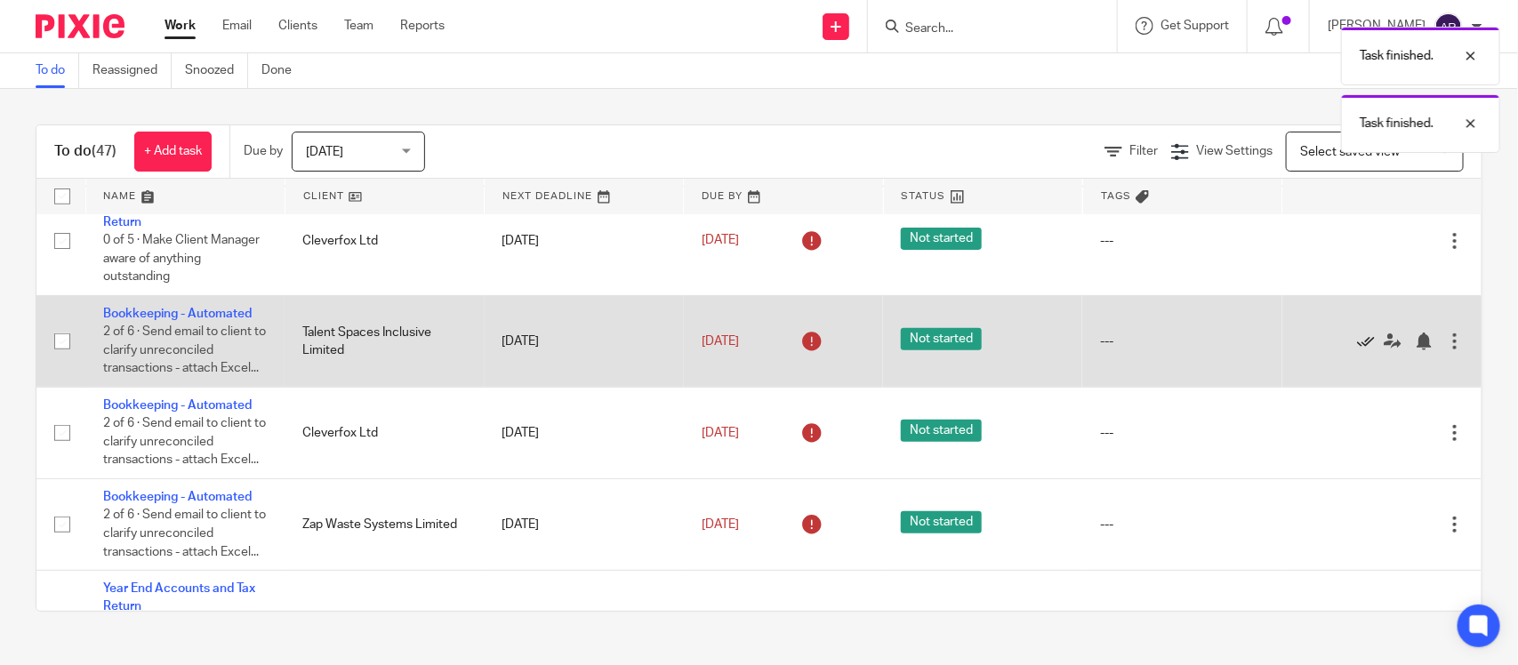
click at [1357, 347] on icon at bounding box center [1366, 342] width 18 height 18
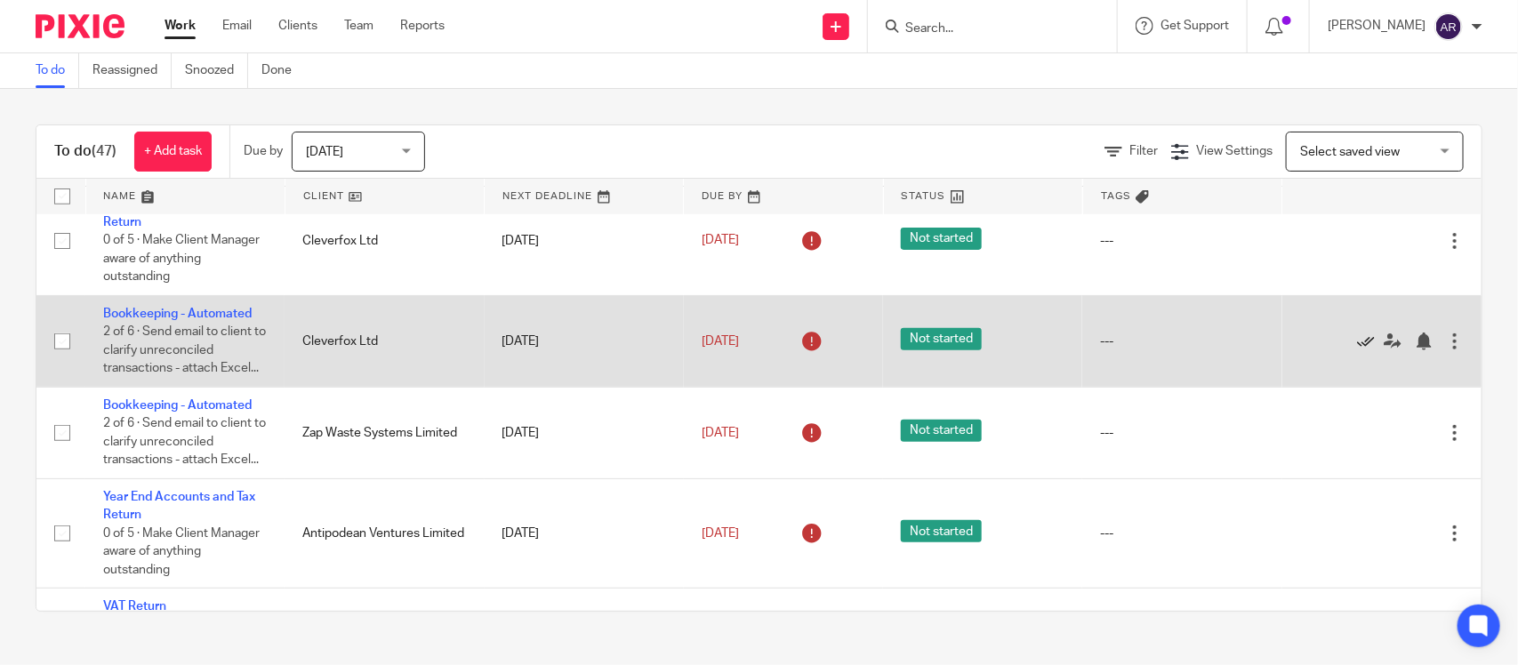
click at [1357, 348] on icon at bounding box center [1366, 342] width 18 height 18
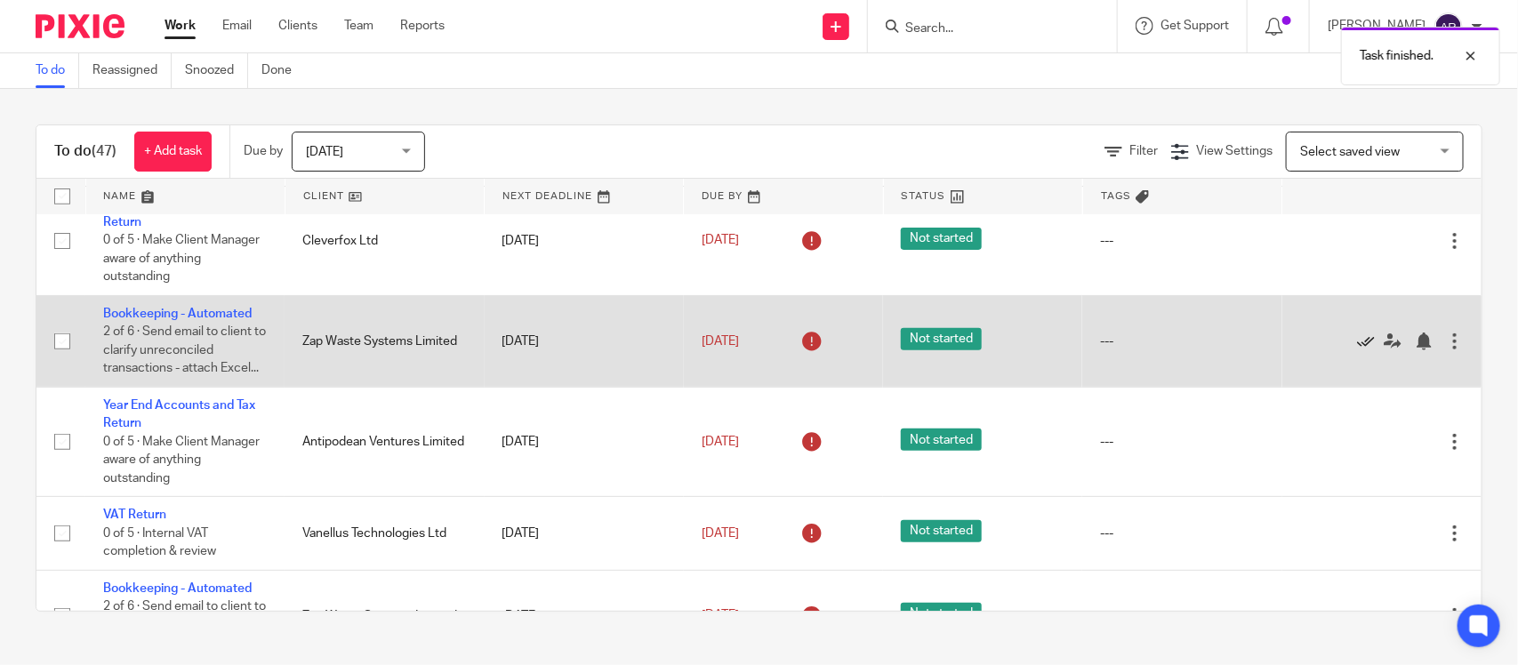
click at [1357, 348] on icon at bounding box center [1366, 342] width 18 height 18
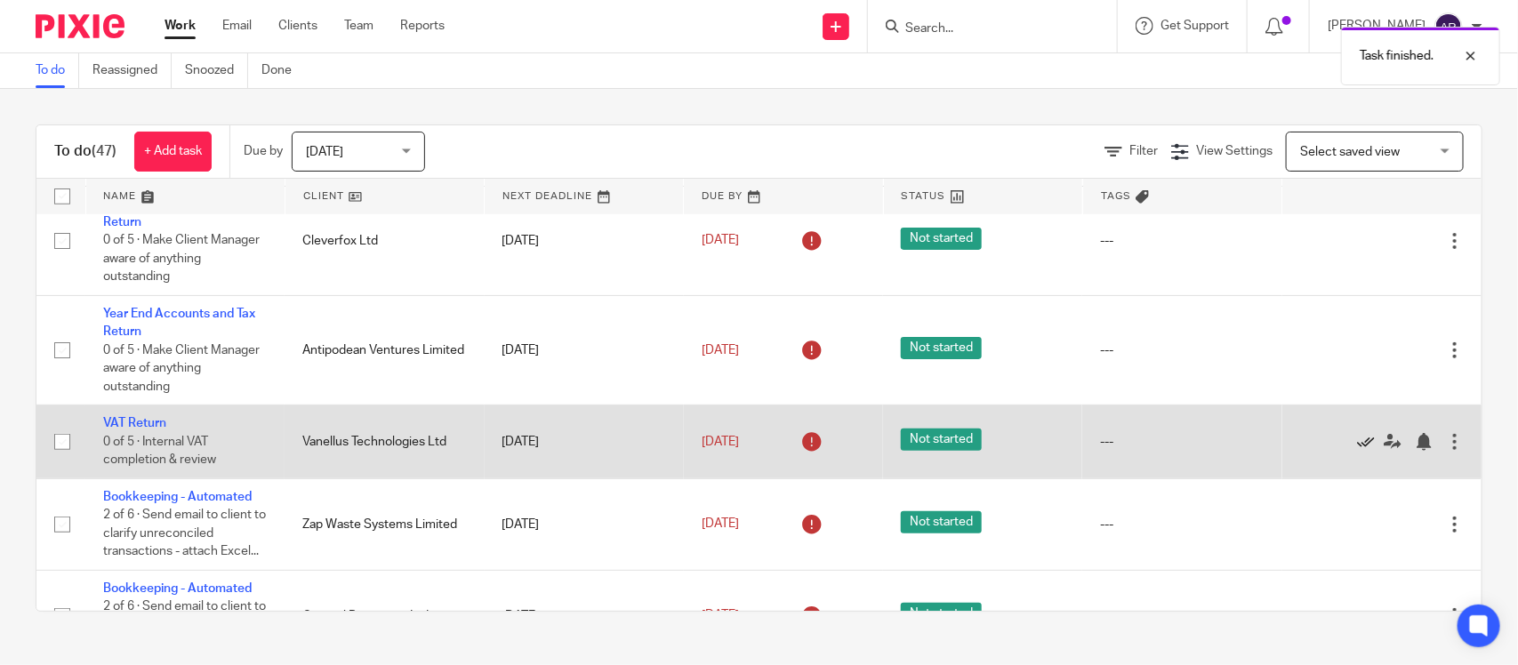
click at [1357, 437] on icon at bounding box center [1366, 442] width 18 height 18
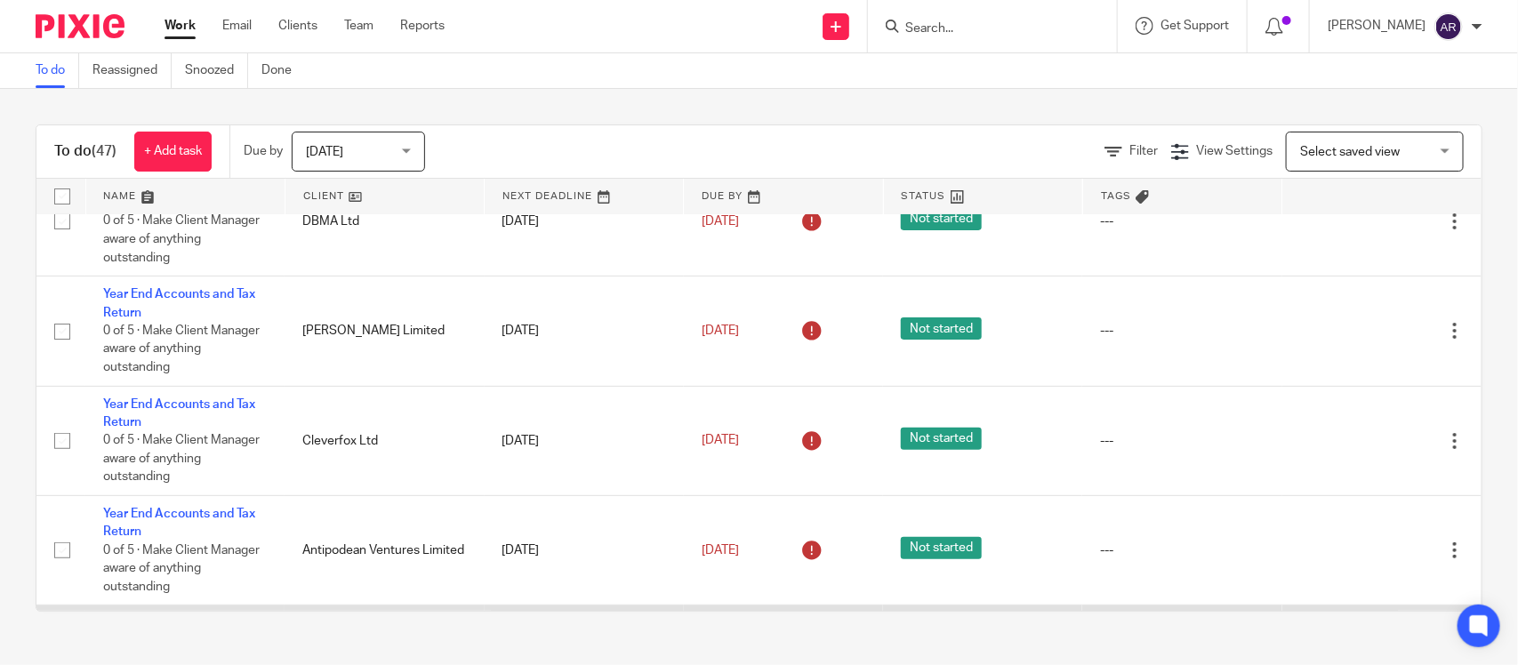
scroll to position [0, 0]
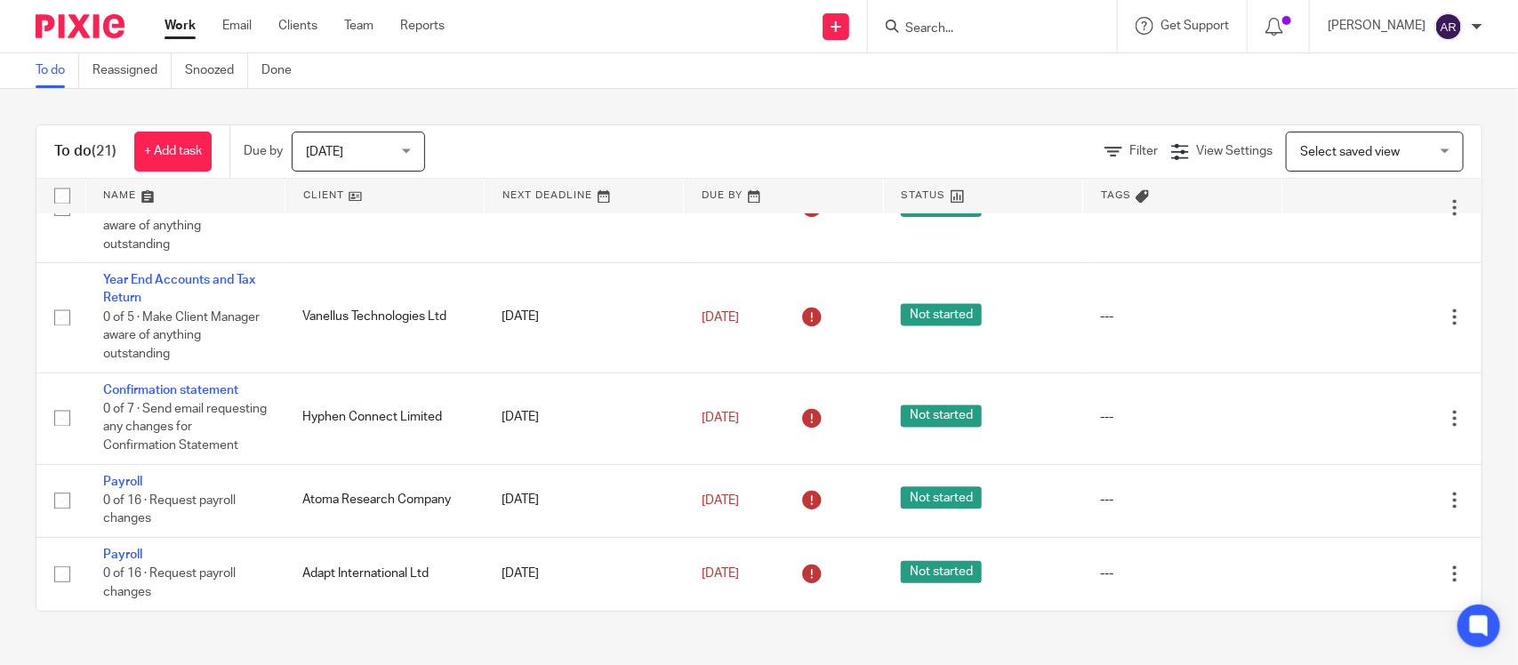
scroll to position [1807, 0]
click at [903, 28] on input "Search" at bounding box center [983, 29] width 160 height 16
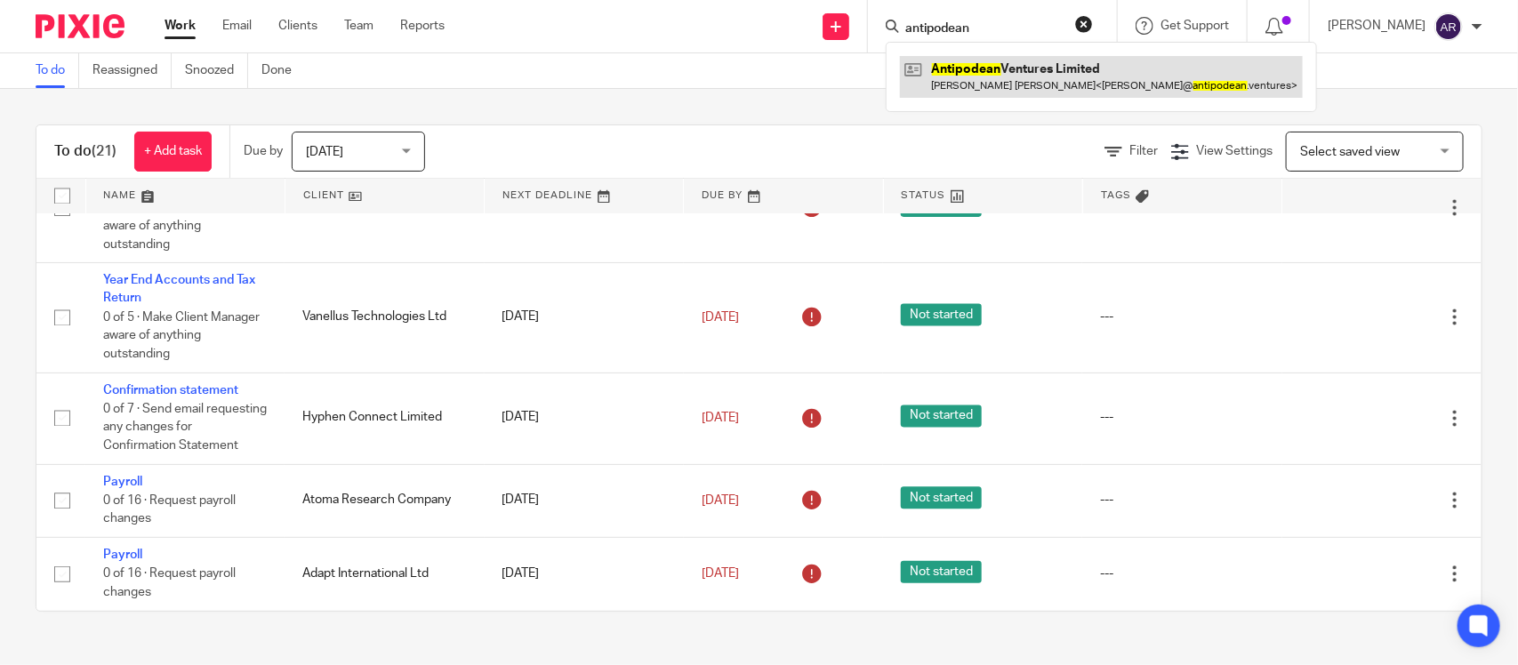
type input "antipodean"
click at [900, 74] on link at bounding box center [1101, 76] width 403 height 41
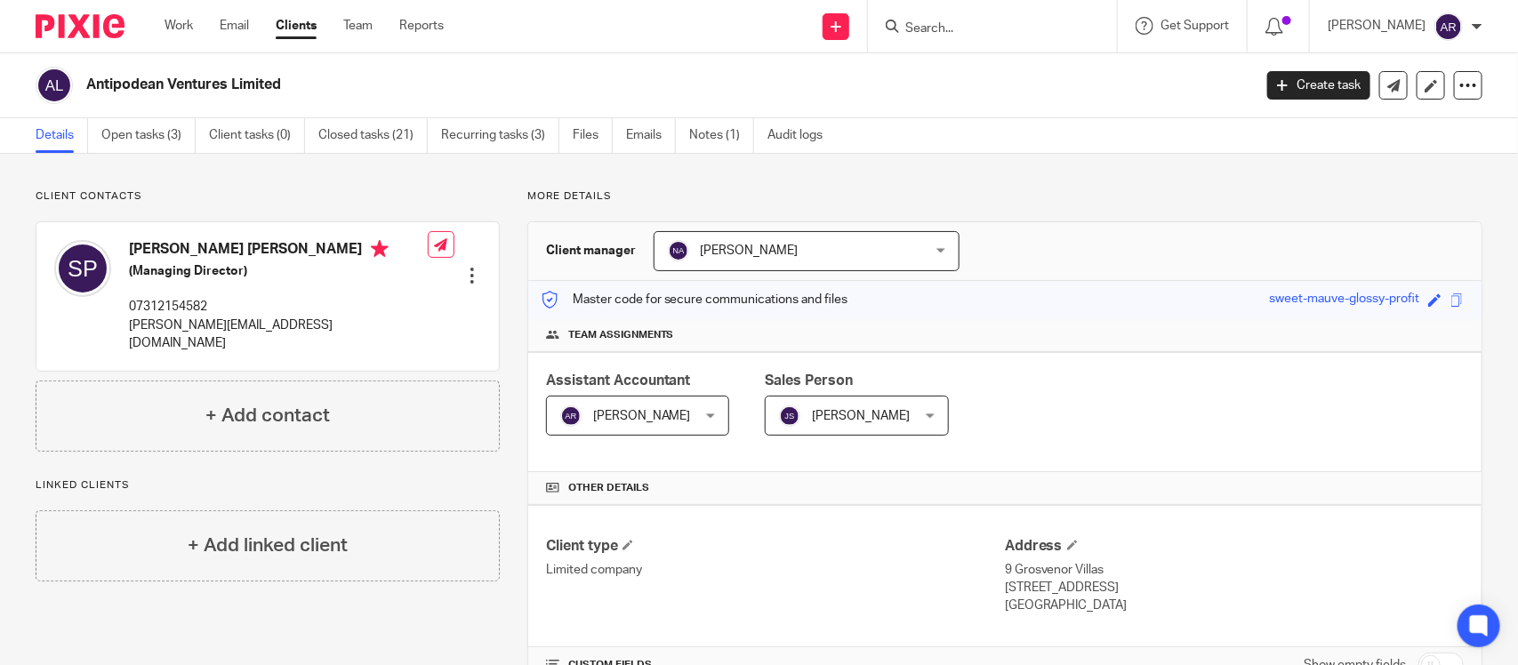
click at [903, 22] on input "Search" at bounding box center [983, 29] width 160 height 16
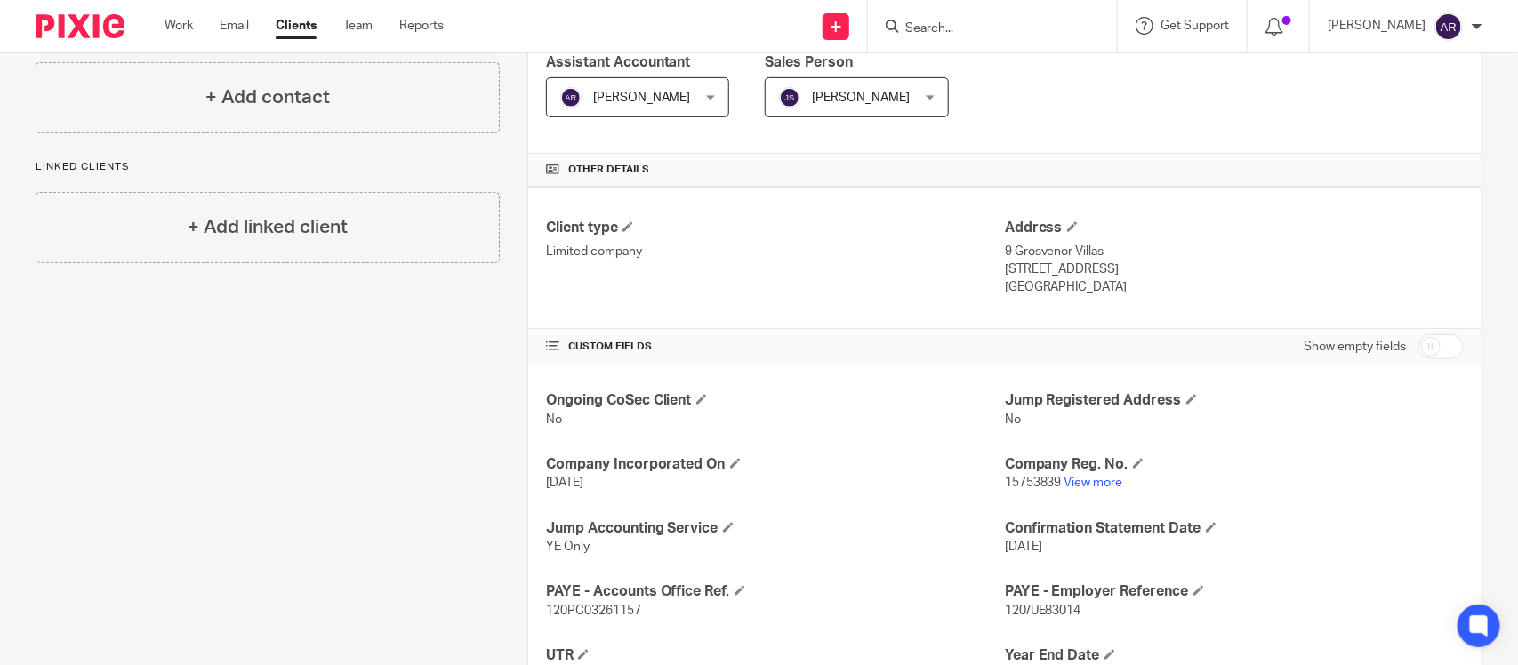
scroll to position [322, 0]
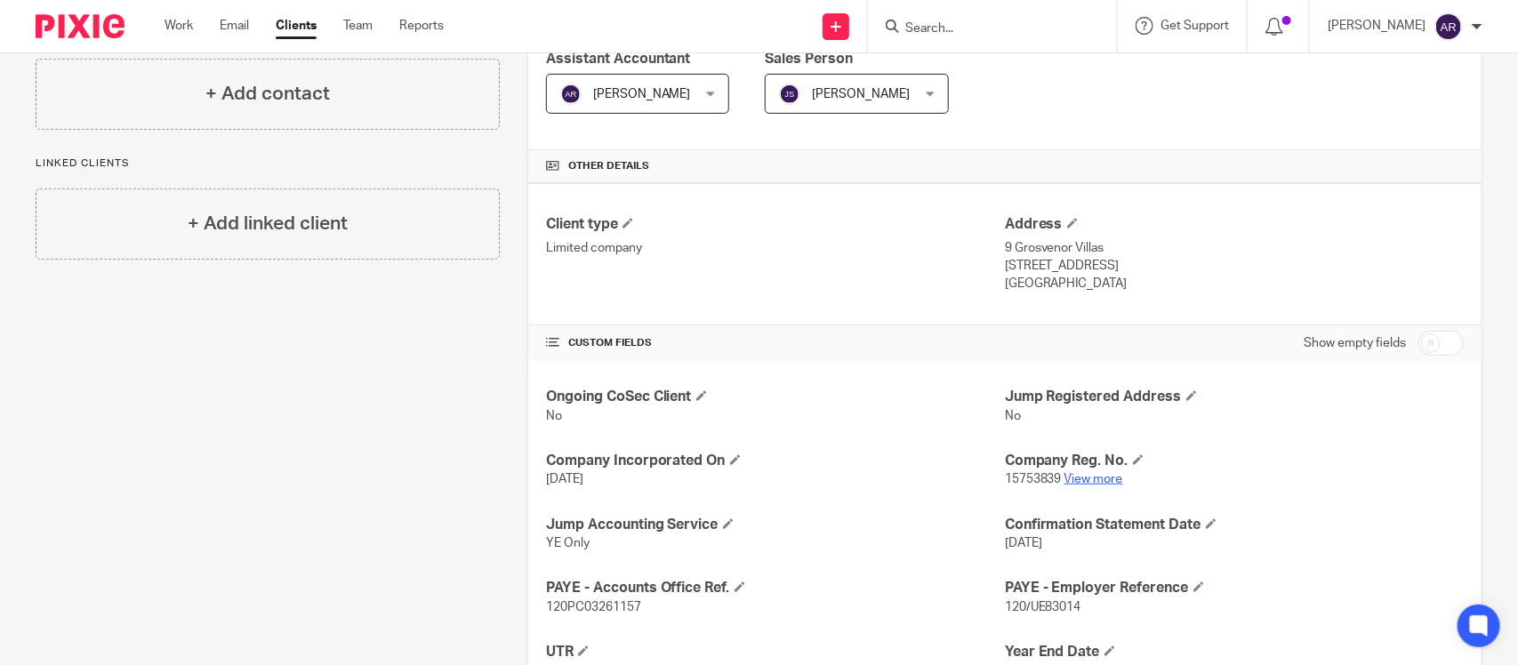
click at [1081, 481] on link "View more" at bounding box center [1093, 479] width 59 height 12
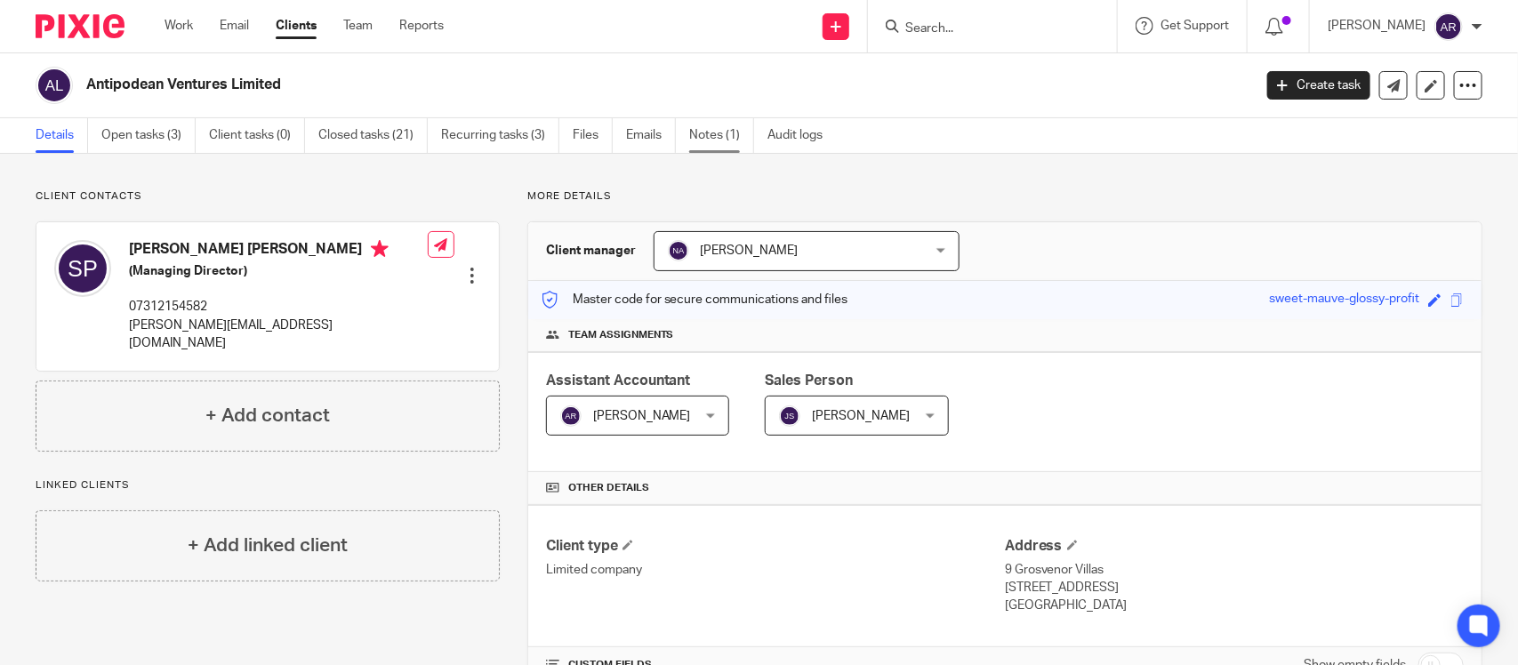
click at [707, 142] on link "Notes (1)" at bounding box center [721, 135] width 65 height 35
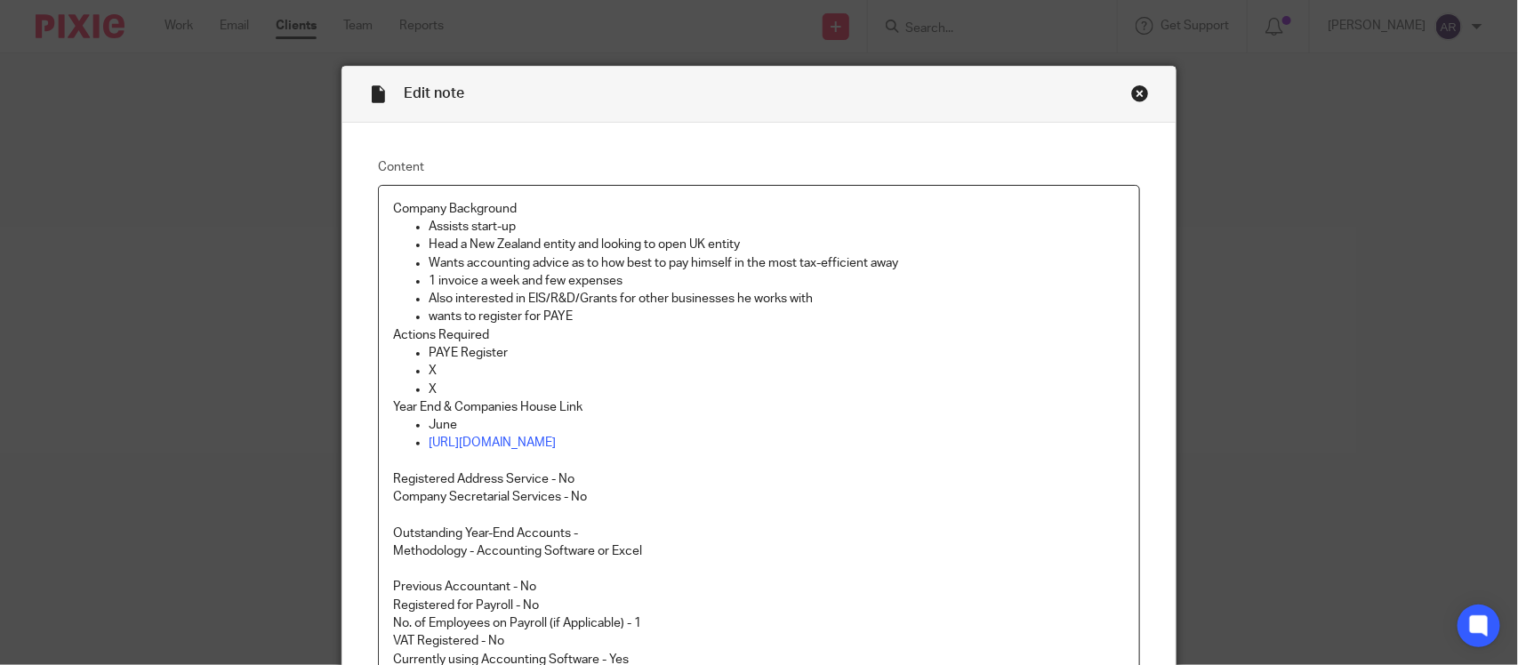
scroll to position [4, 0]
click at [1131, 100] on div "Close this dialog window" at bounding box center [1140, 94] width 18 height 18
